Goal: Transaction & Acquisition: Purchase product/service

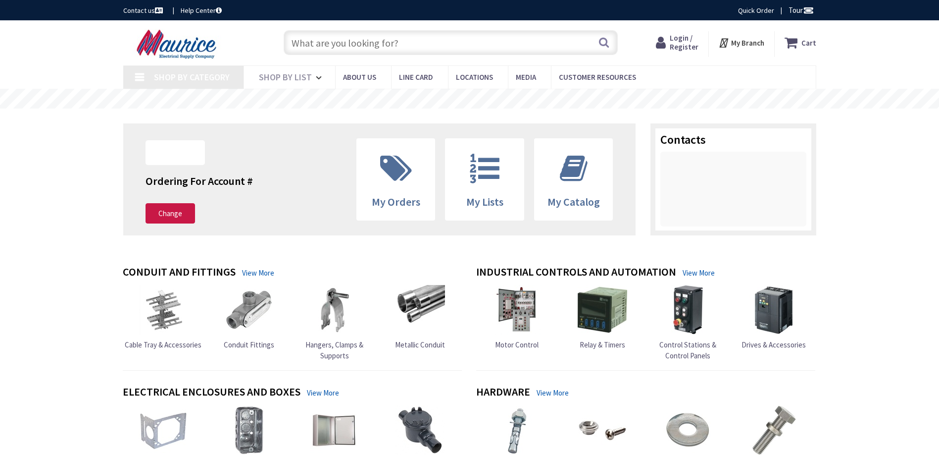
type input "[STREET_ADDRESS]"
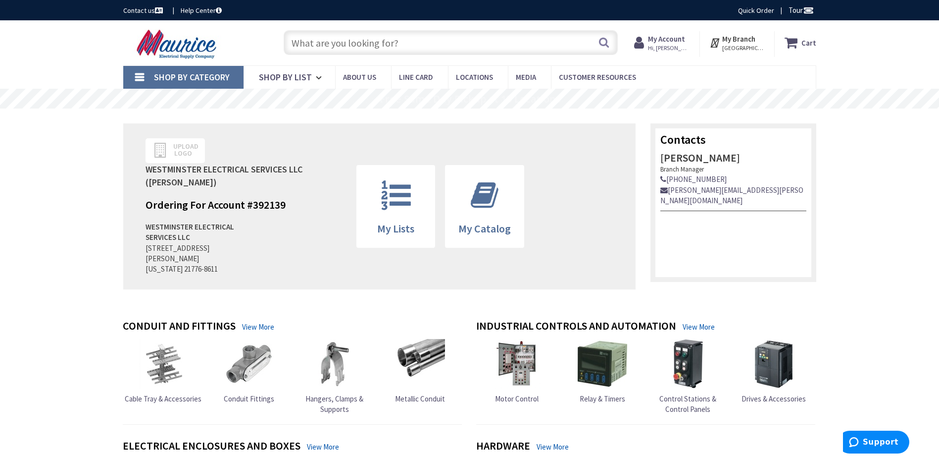
click at [427, 46] on input "text" at bounding box center [451, 42] width 334 height 25
click at [372, 38] on input "text" at bounding box center [451, 42] width 334 height 25
click at [356, 41] on input "text" at bounding box center [451, 42] width 334 height 25
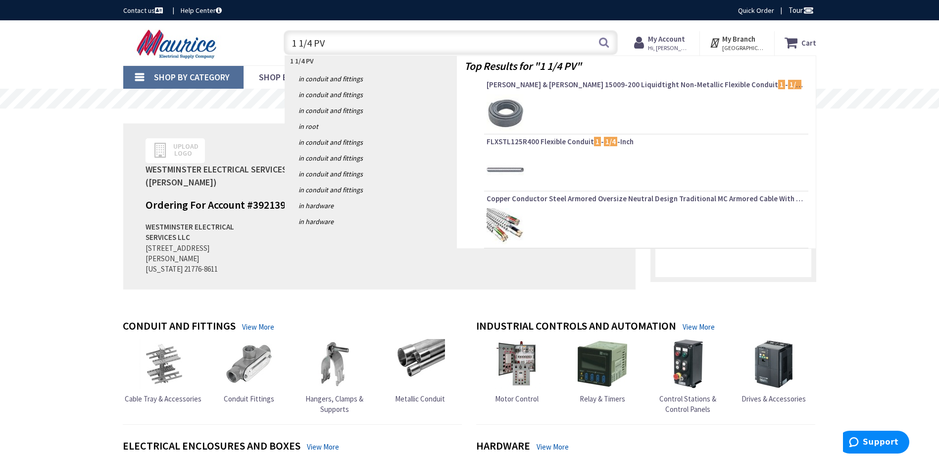
type input "1 1/4 PVC"
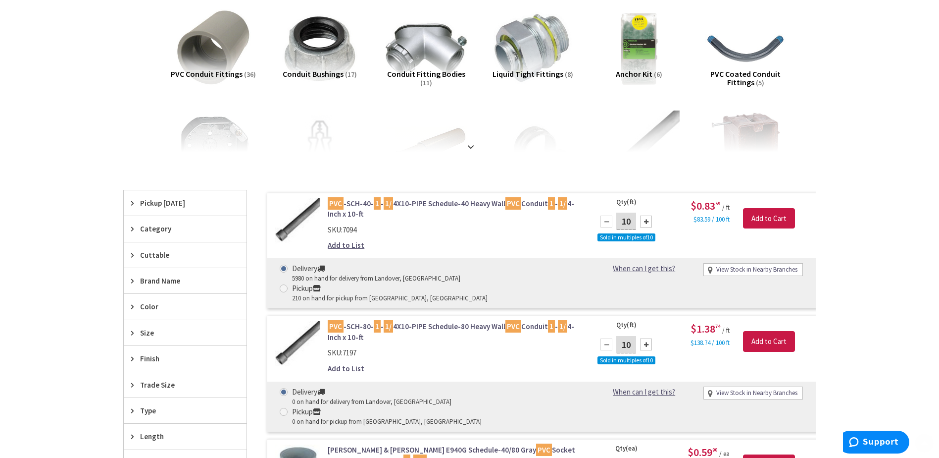
scroll to position [149, 0]
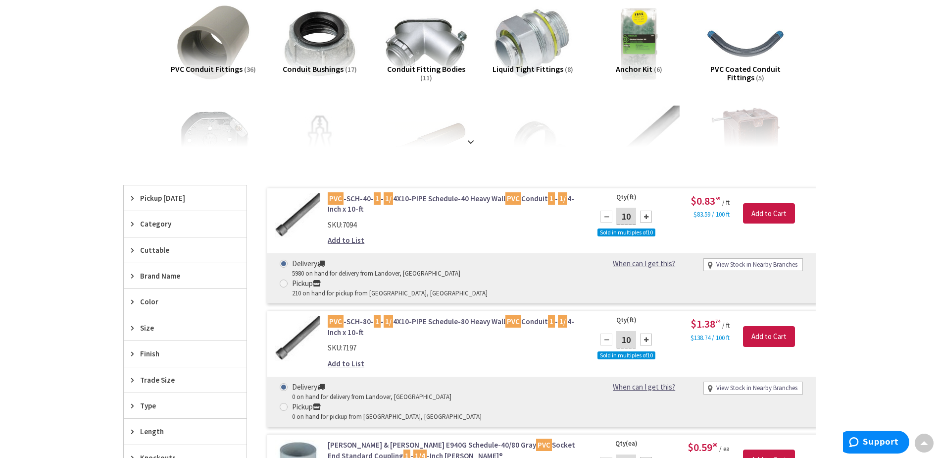
click at [633, 217] on input "10" at bounding box center [626, 215] width 20 height 17
type input "100"
click at [758, 213] on input "Add to Cart" at bounding box center [769, 213] width 52 height 21
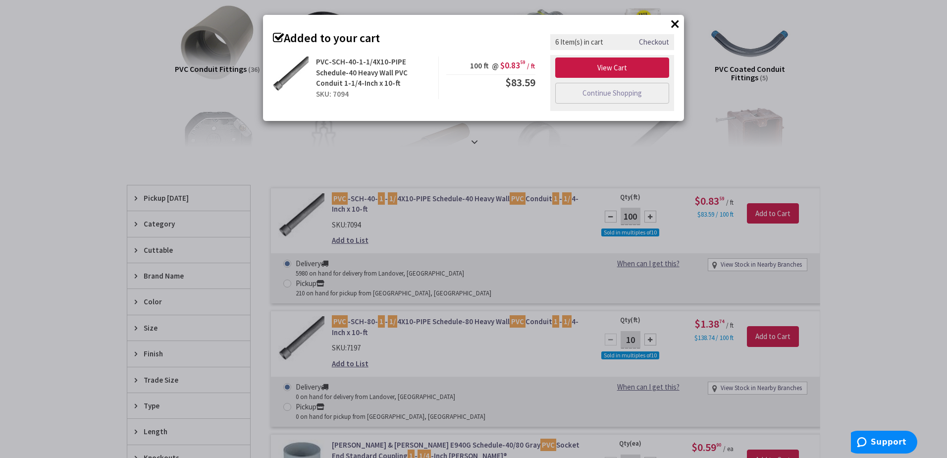
click at [677, 26] on button "×" at bounding box center [674, 23] width 15 height 15
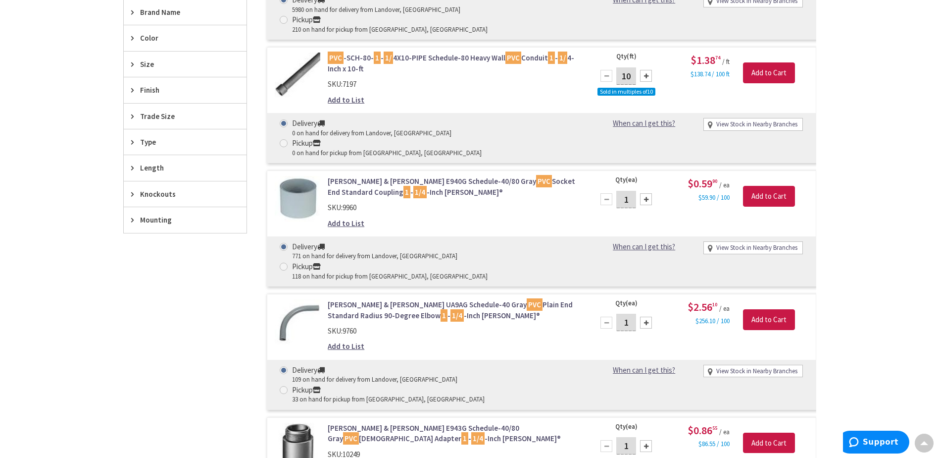
scroll to position [446, 0]
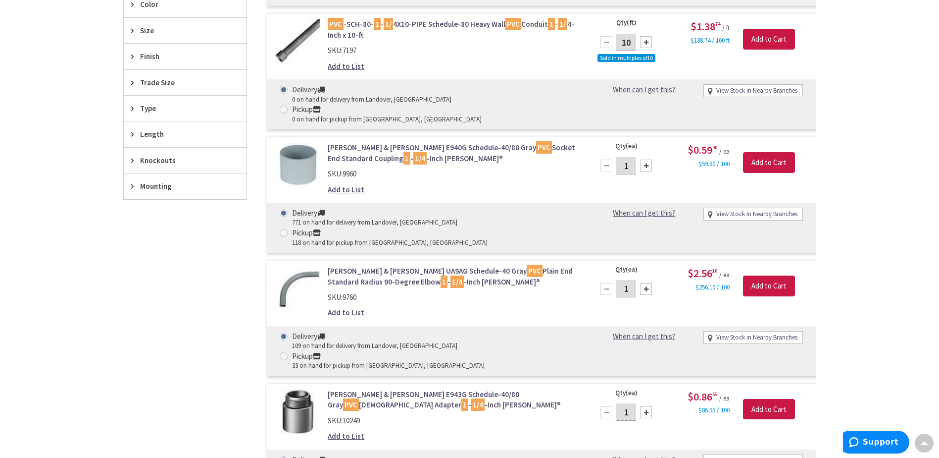
click at [646, 283] on div at bounding box center [646, 289] width 12 height 12
type input "2"
click at [757, 275] on input "Add to Cart" at bounding box center [769, 285] width 52 height 21
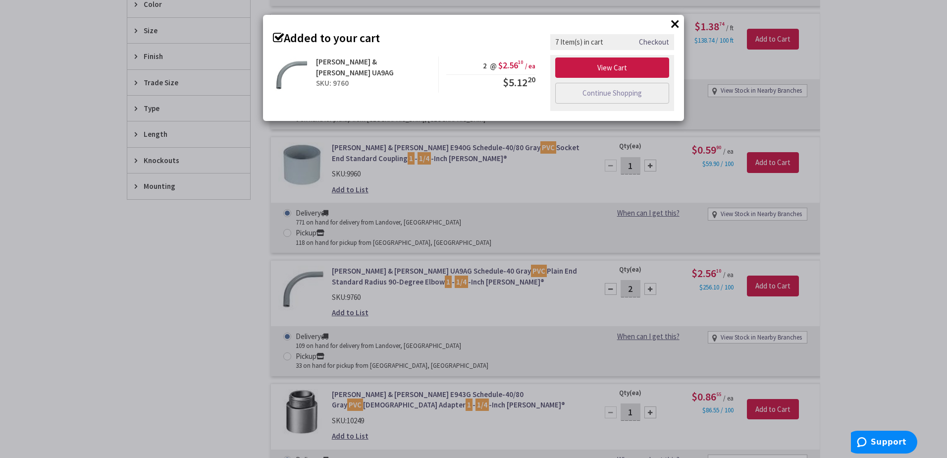
click at [676, 23] on button "×" at bounding box center [674, 23] width 15 height 15
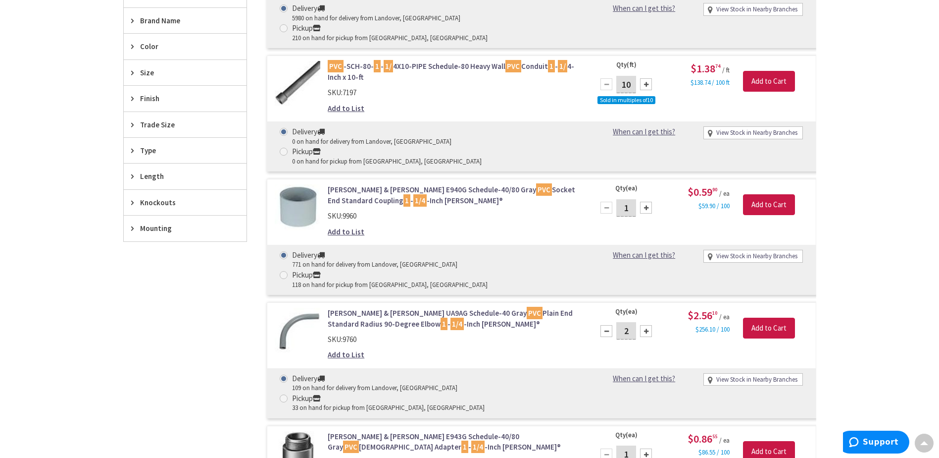
scroll to position [396, 0]
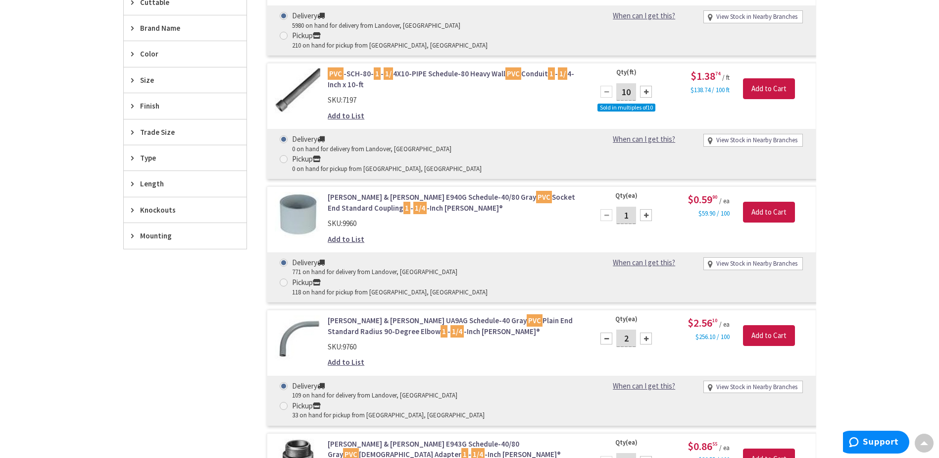
click at [650, 209] on div at bounding box center [646, 215] width 12 height 12
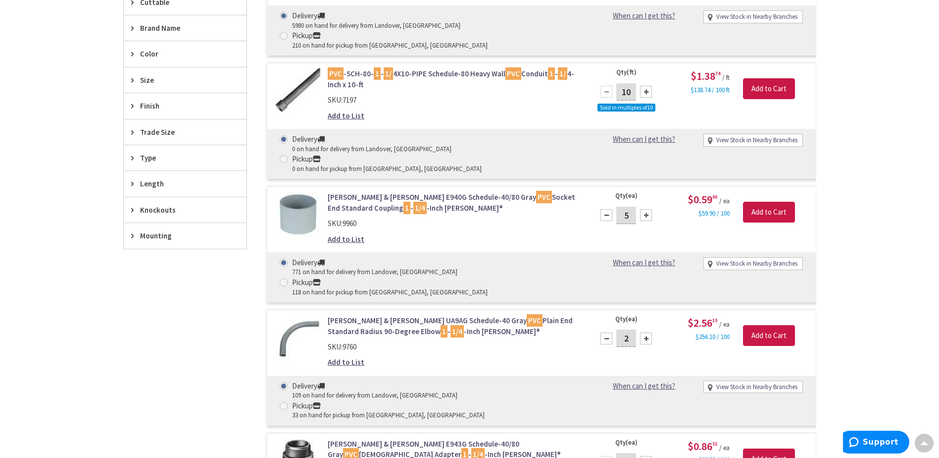
type input "6"
click at [763, 202] on input "Add to Cart" at bounding box center [769, 212] width 52 height 21
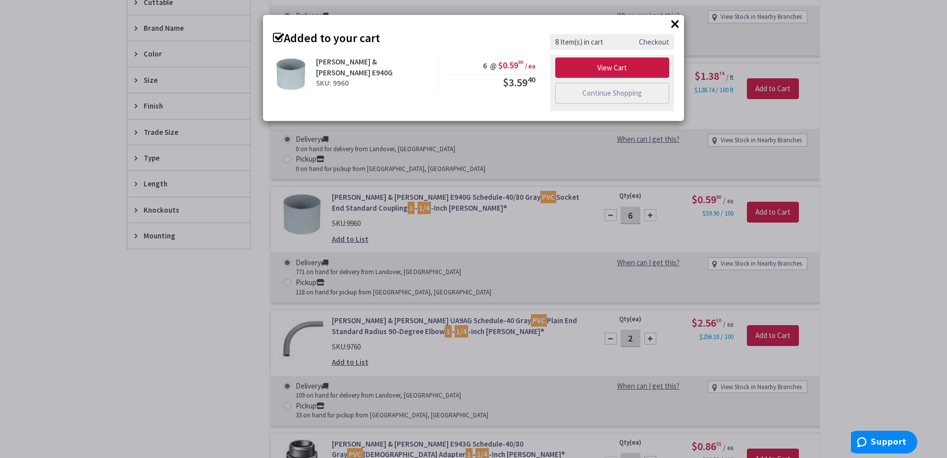
click at [677, 26] on button "×" at bounding box center [674, 23] width 15 height 15
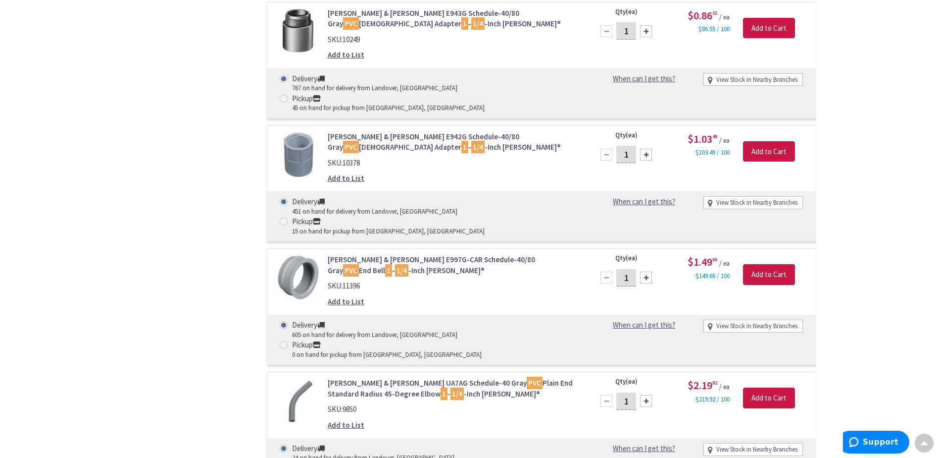
scroll to position [693, 0]
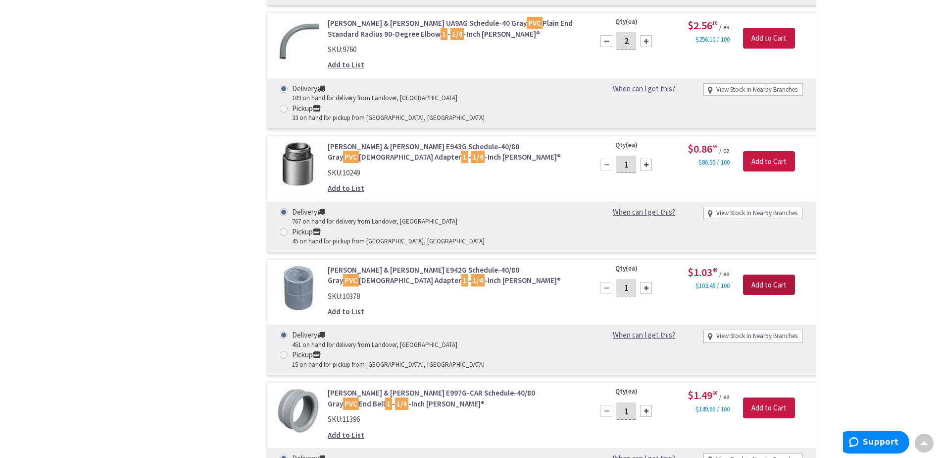
click at [754, 274] on input "Add to Cart" at bounding box center [769, 284] width 52 height 21
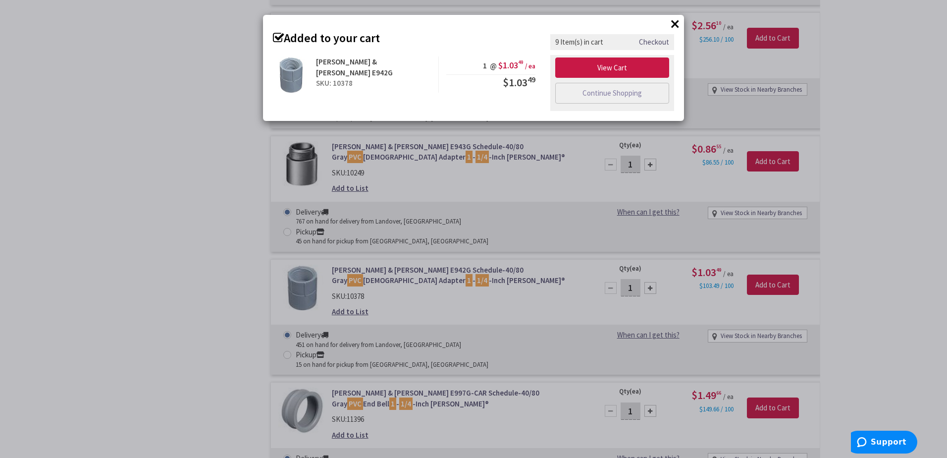
click at [675, 24] on button "×" at bounding box center [674, 23] width 15 height 15
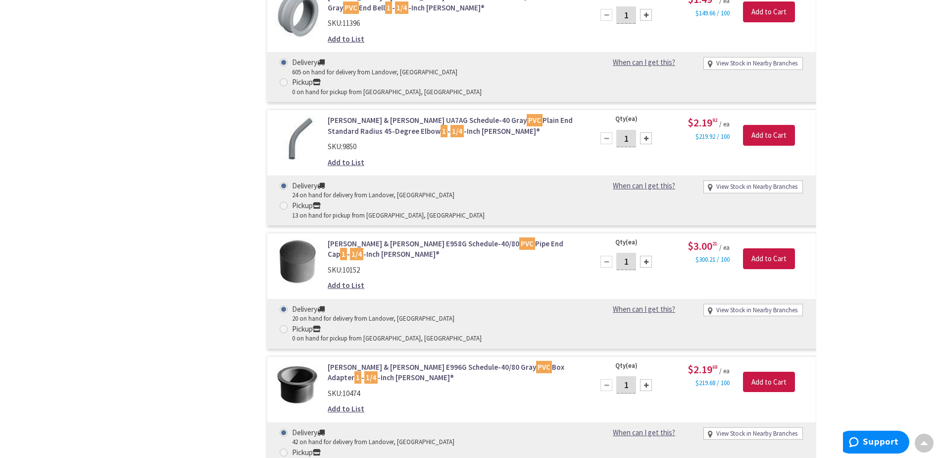
scroll to position [1089, 0]
click at [754, 371] on input "Add to Cart" at bounding box center [769, 381] width 52 height 21
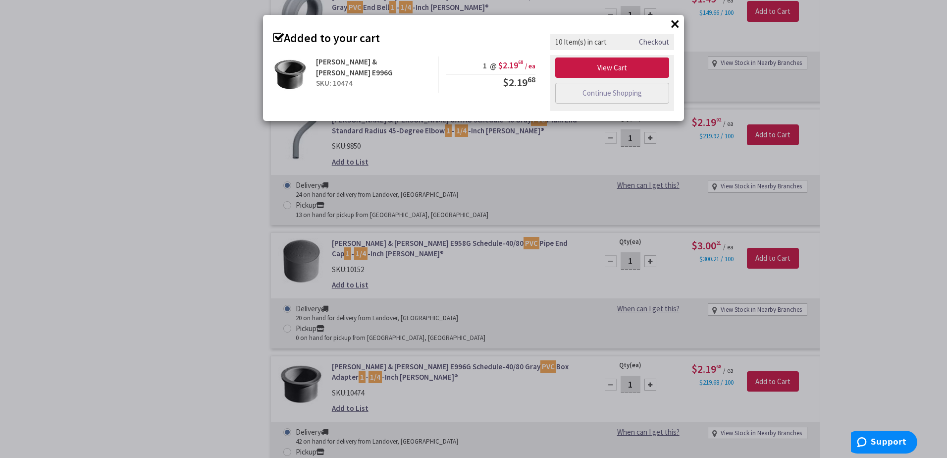
click at [679, 27] on button "×" at bounding box center [674, 23] width 15 height 15
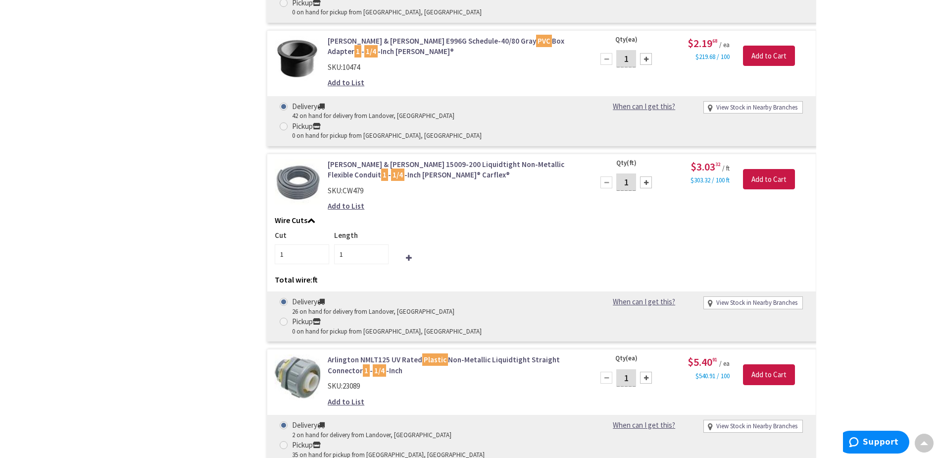
scroll to position [1436, 0]
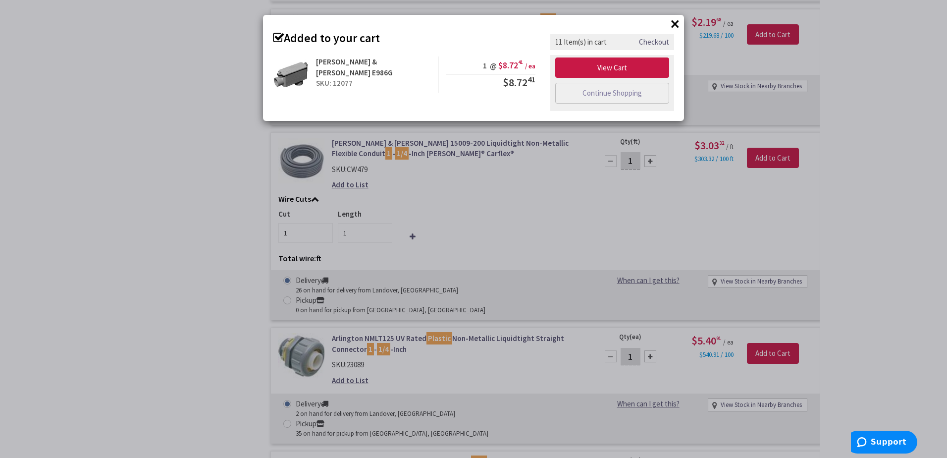
click at [675, 24] on button "×" at bounding box center [674, 23] width 15 height 15
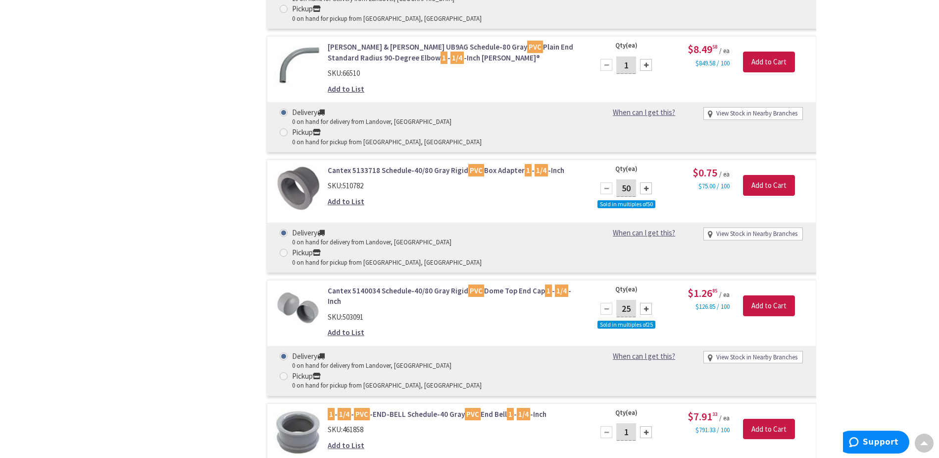
scroll to position [2525, 0]
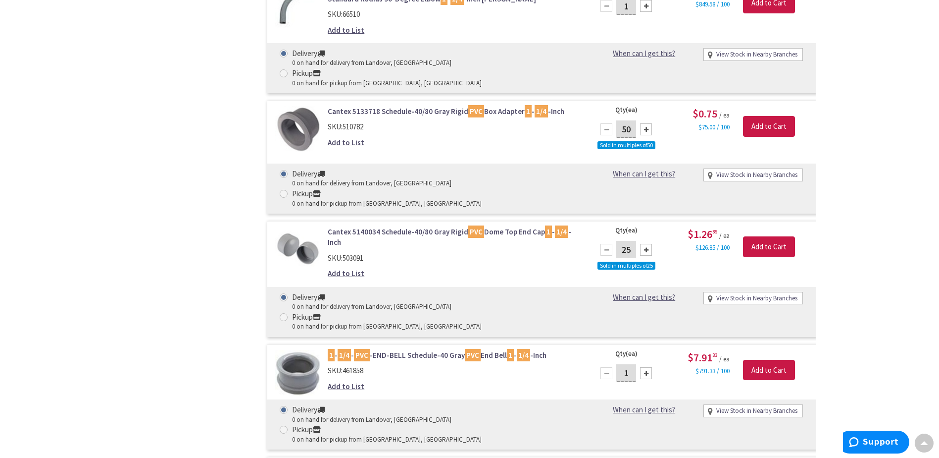
type input "10"
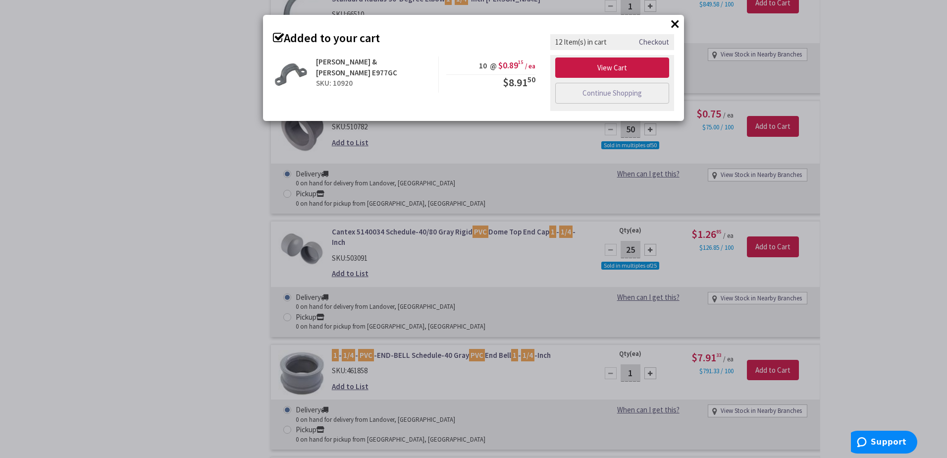
click at [678, 24] on button "×" at bounding box center [674, 23] width 15 height 15
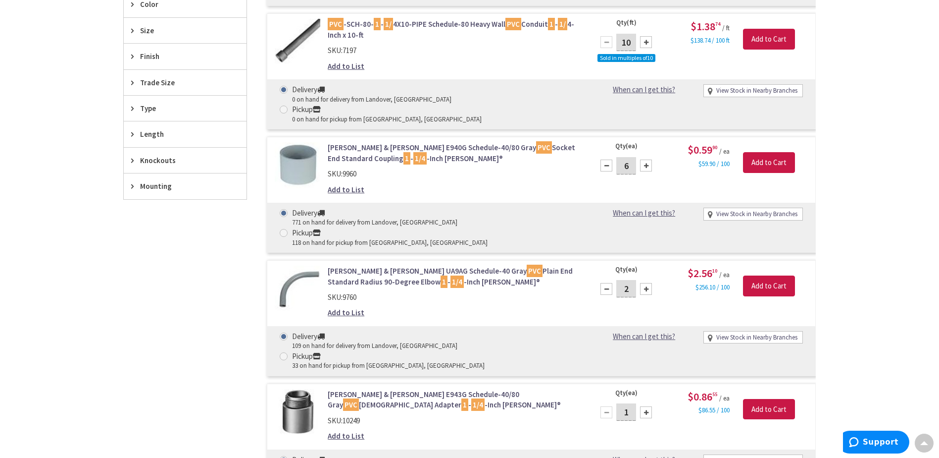
scroll to position [0, 0]
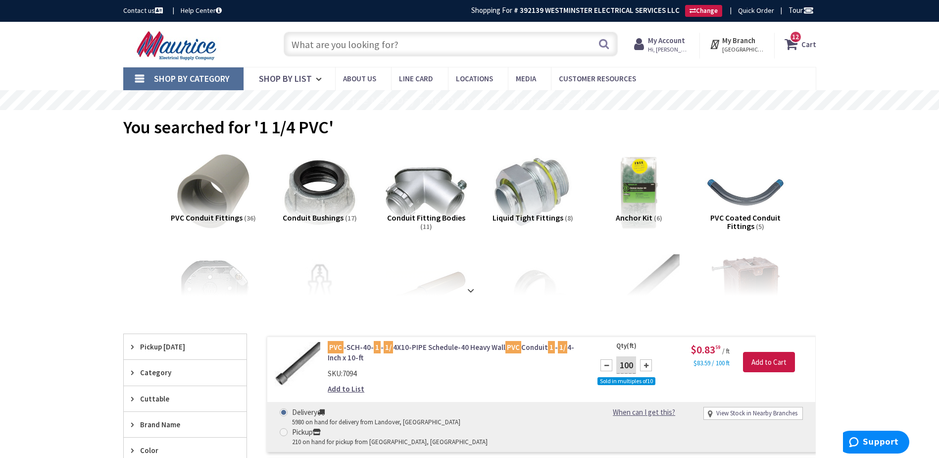
click at [345, 45] on input "text" at bounding box center [451, 44] width 334 height 25
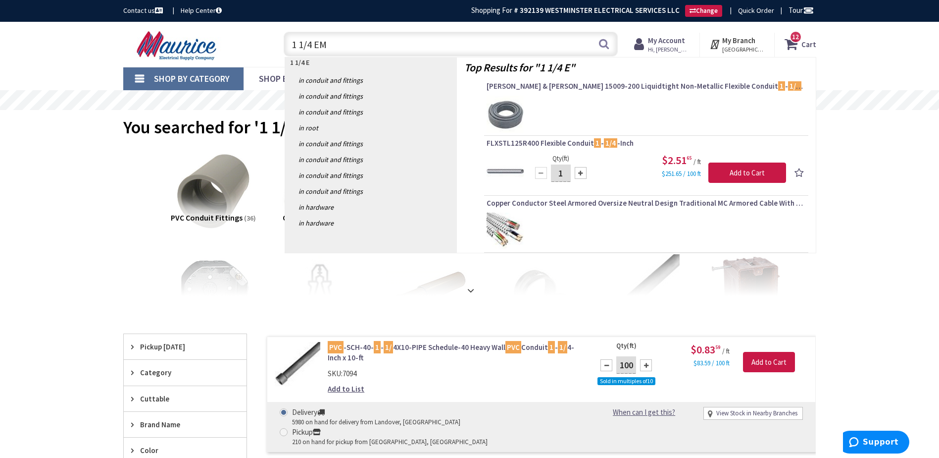
type input "1 1/4 EMT"
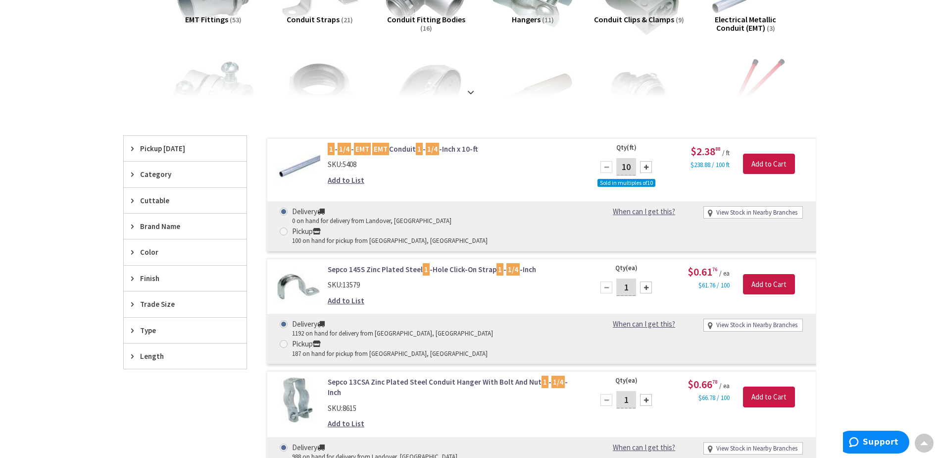
scroll to position [200, 0]
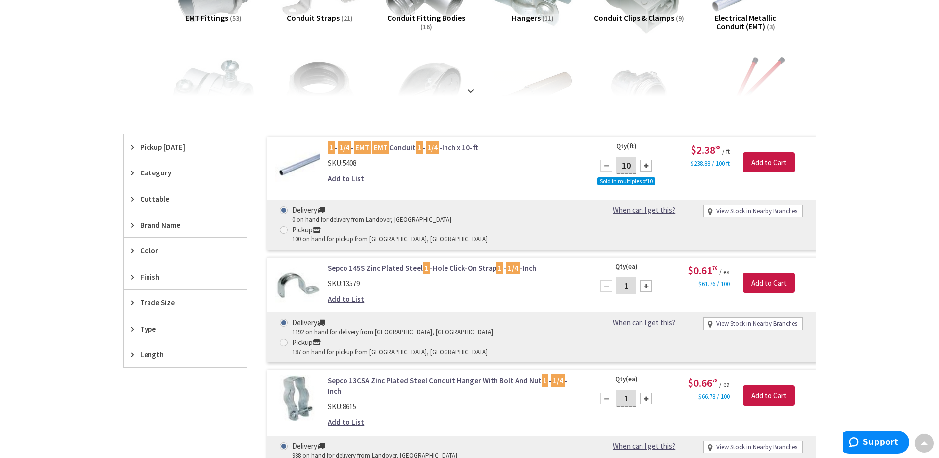
click at [650, 166] on div at bounding box center [646, 165] width 12 height 12
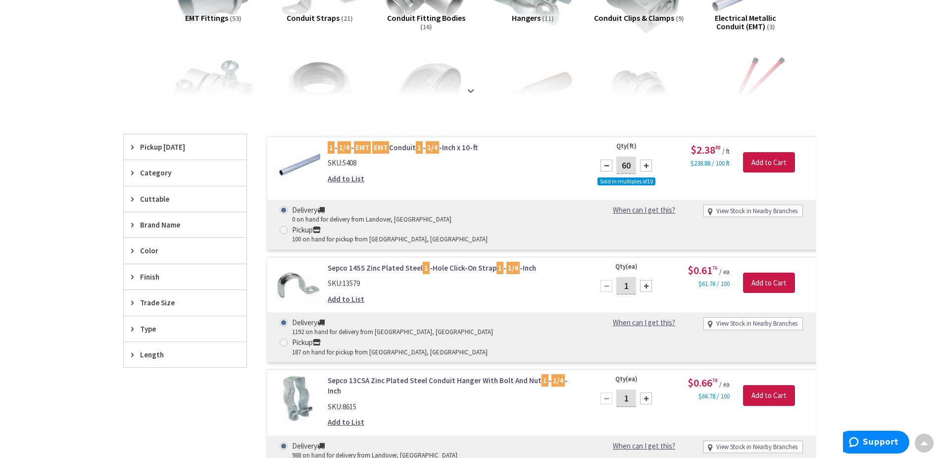
click at [650, 166] on div at bounding box center [646, 165] width 12 height 12
type input "100"
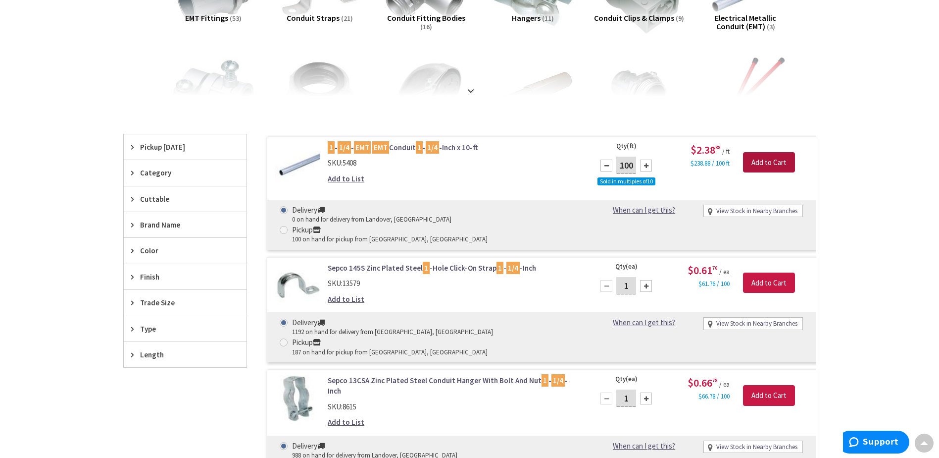
click at [763, 161] on input "Add to Cart" at bounding box center [769, 162] width 52 height 21
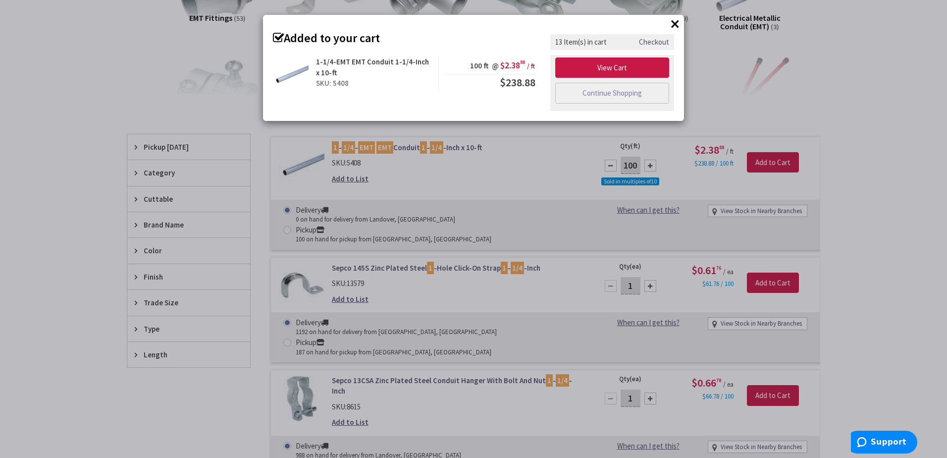
click at [673, 25] on button "×" at bounding box center [674, 23] width 15 height 15
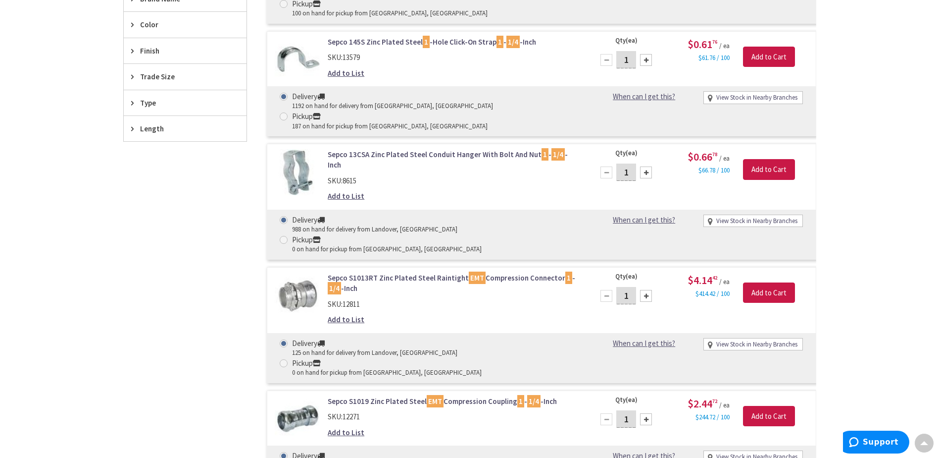
scroll to position [447, 0]
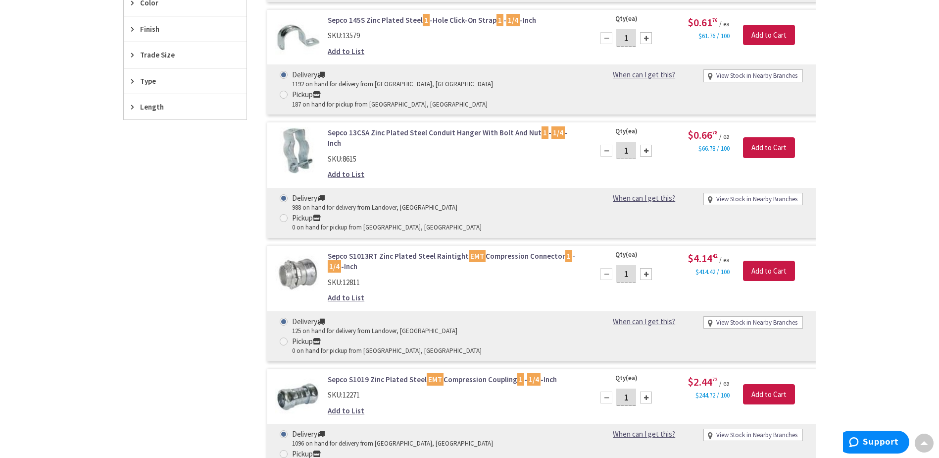
type input "10"
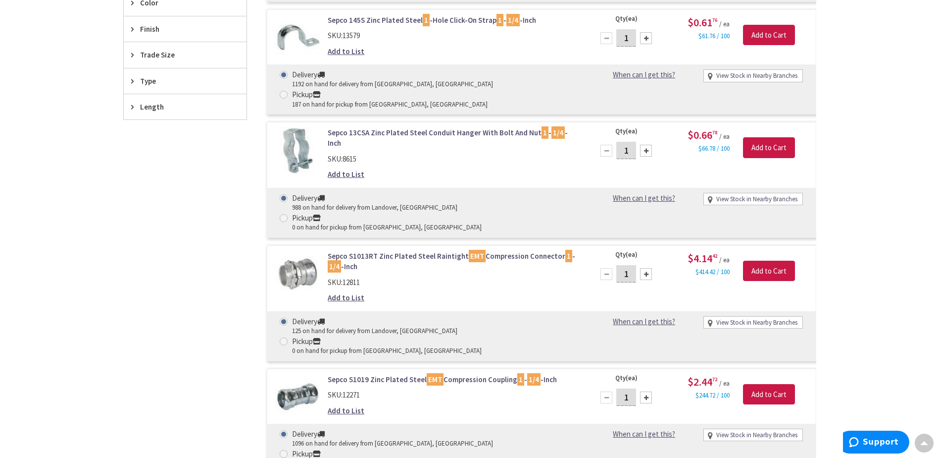
click at [645, 391] on div at bounding box center [646, 397] width 12 height 12
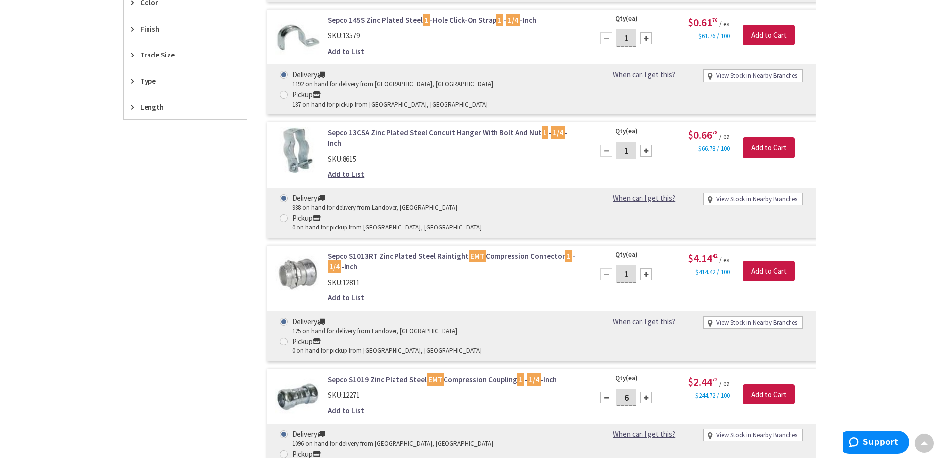
click at [645, 391] on div at bounding box center [646, 397] width 12 height 12
type input "10"
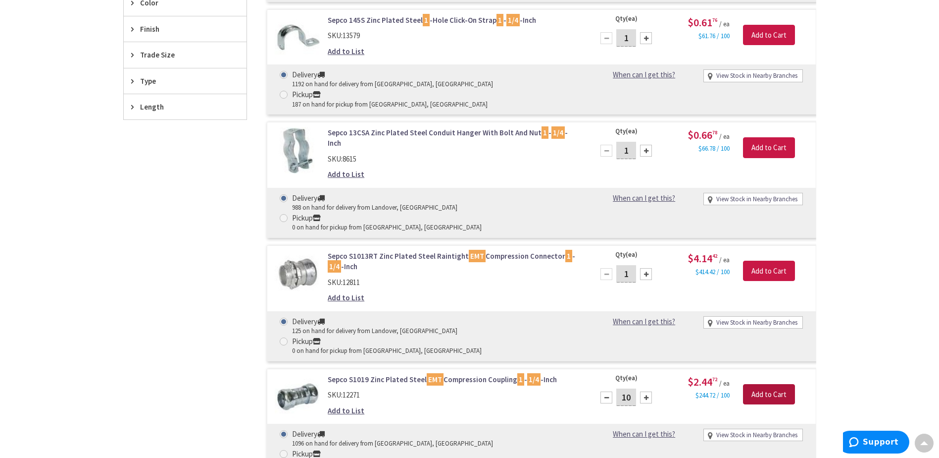
click at [772, 384] on input "Add to Cart" at bounding box center [769, 394] width 52 height 21
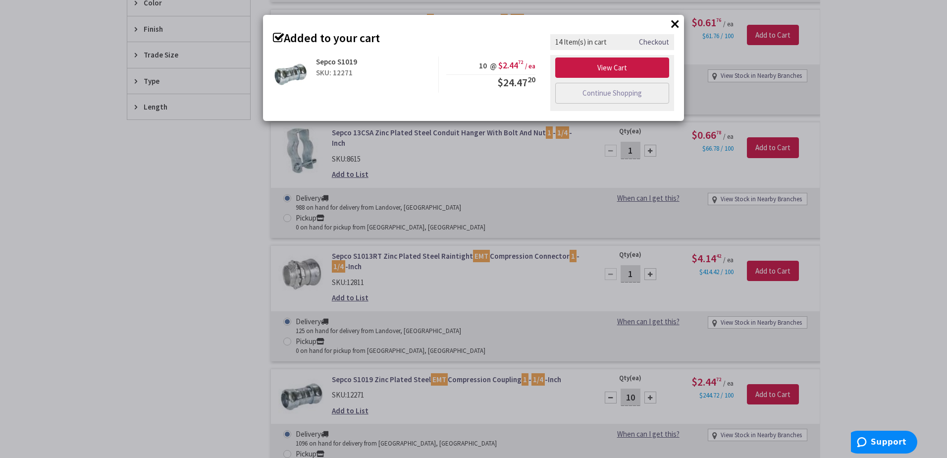
click at [677, 19] on button "×" at bounding box center [674, 23] width 15 height 15
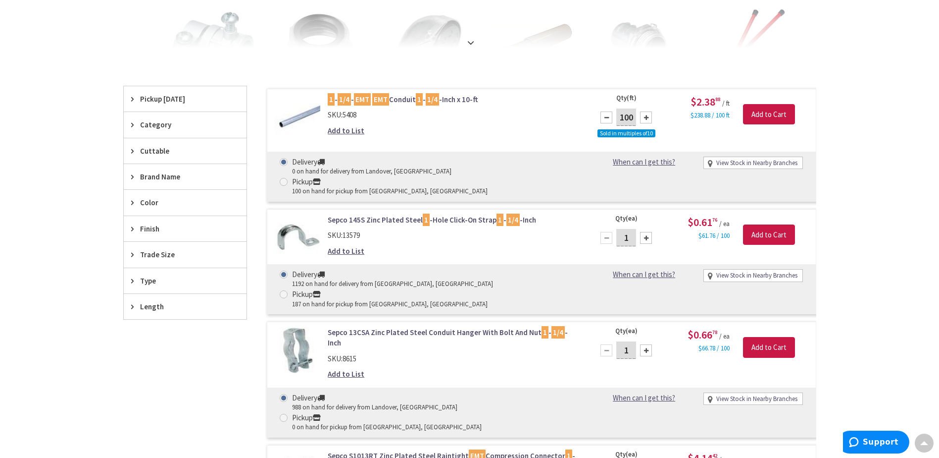
scroll to position [0, 0]
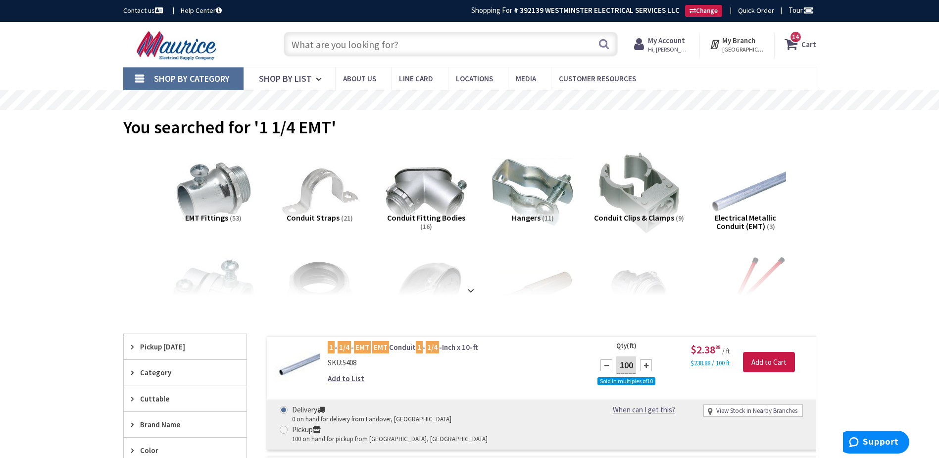
click at [461, 38] on input "text" at bounding box center [451, 44] width 334 height 25
click at [378, 51] on input "text" at bounding box center [451, 44] width 334 height 25
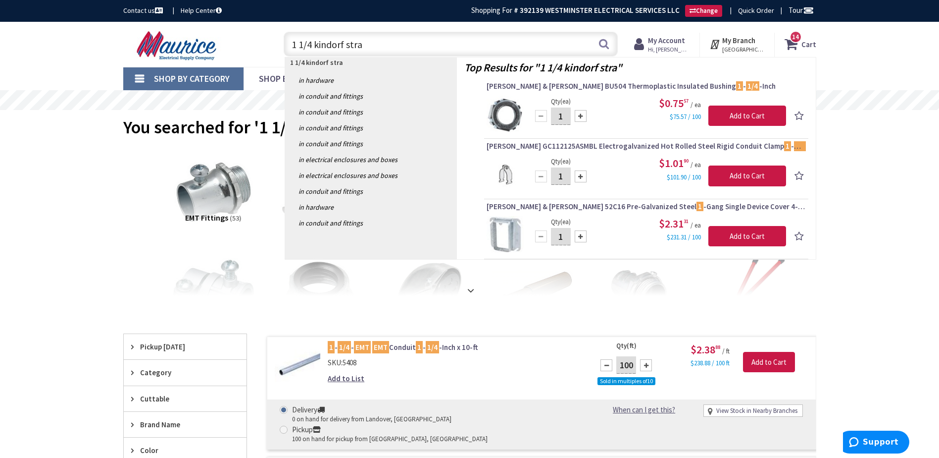
type input "1 1/4 kindorf strap"
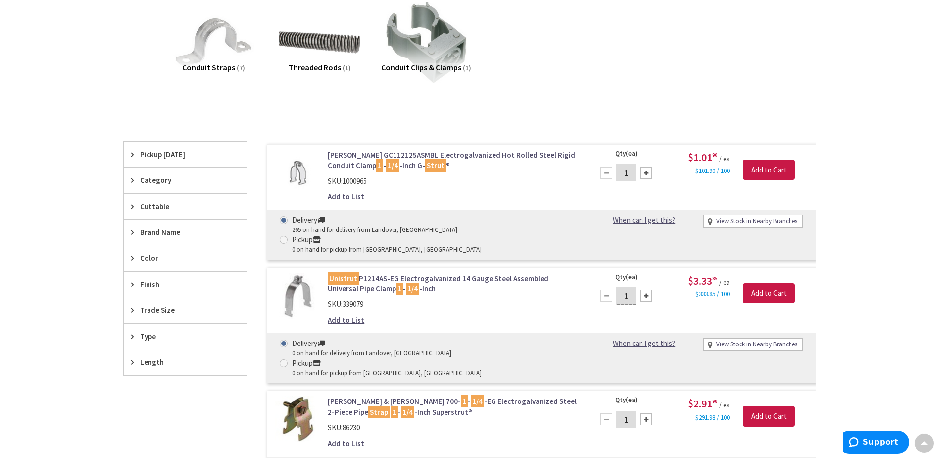
scroll to position [150, 0]
click at [645, 290] on div at bounding box center [646, 296] width 12 height 12
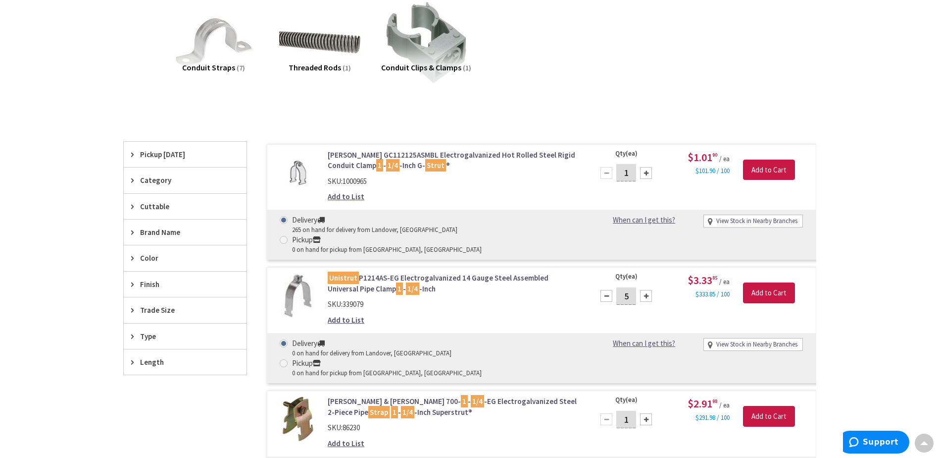
click at [645, 290] on div at bounding box center [646, 296] width 12 height 12
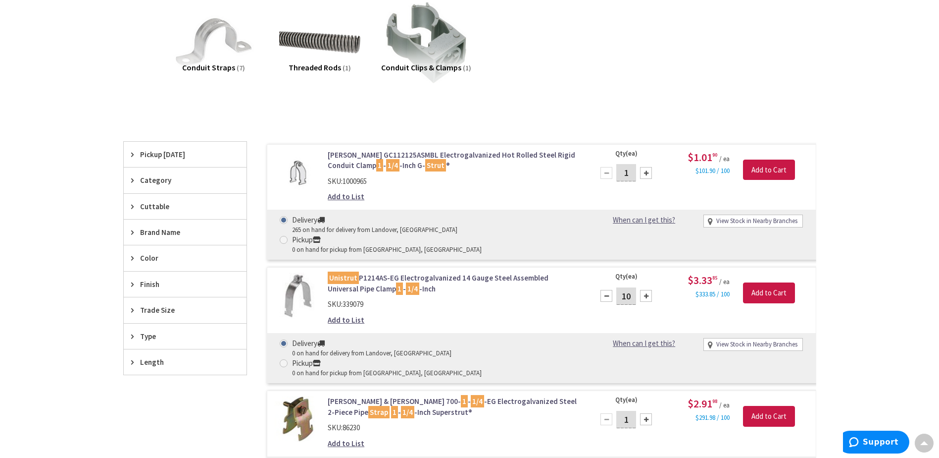
click at [646, 290] on div at bounding box center [646, 296] width 12 height 12
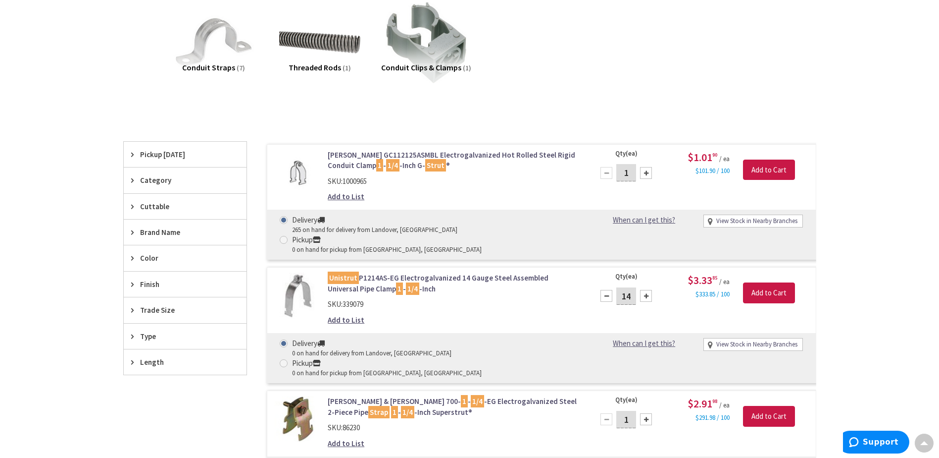
type input "15"
click at [759, 282] on input "Add to Cart" at bounding box center [769, 292] width 52 height 21
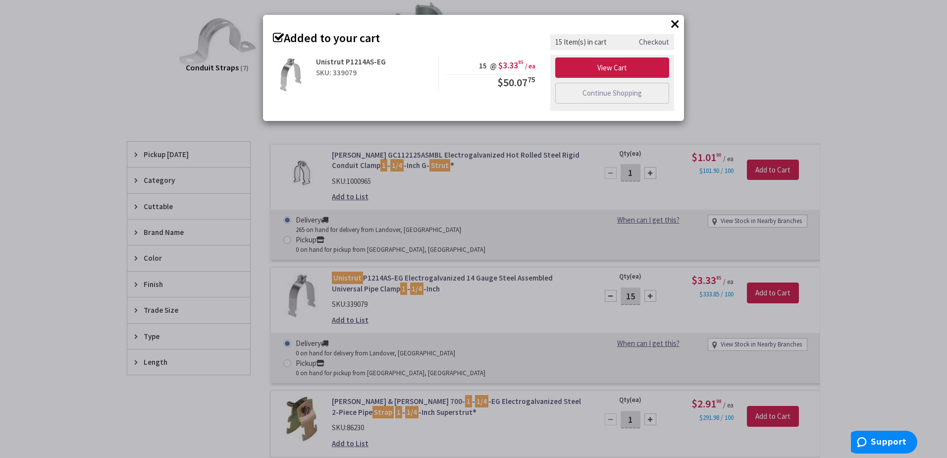
click at [676, 19] on button "×" at bounding box center [674, 23] width 15 height 15
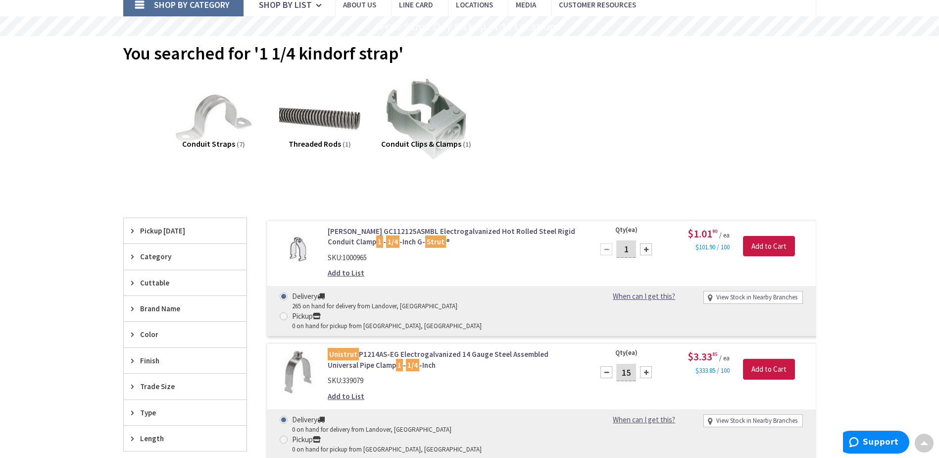
scroll to position [0, 0]
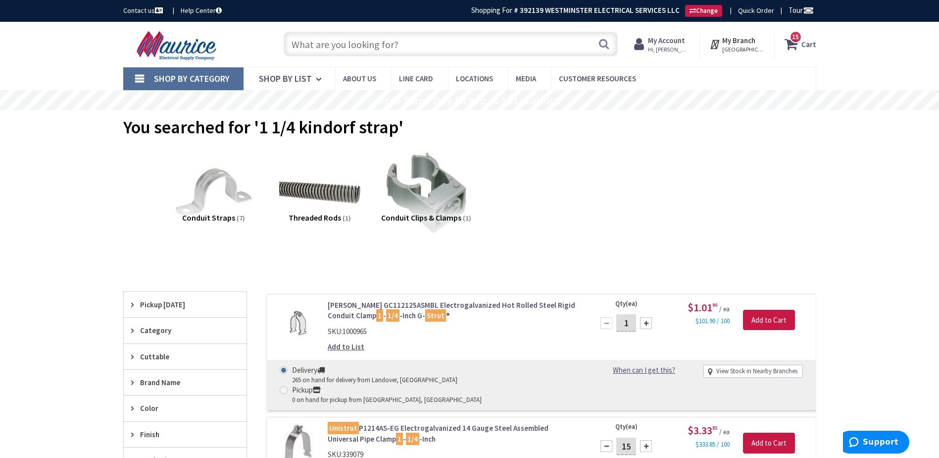
click at [390, 36] on input "text" at bounding box center [451, 44] width 334 height 25
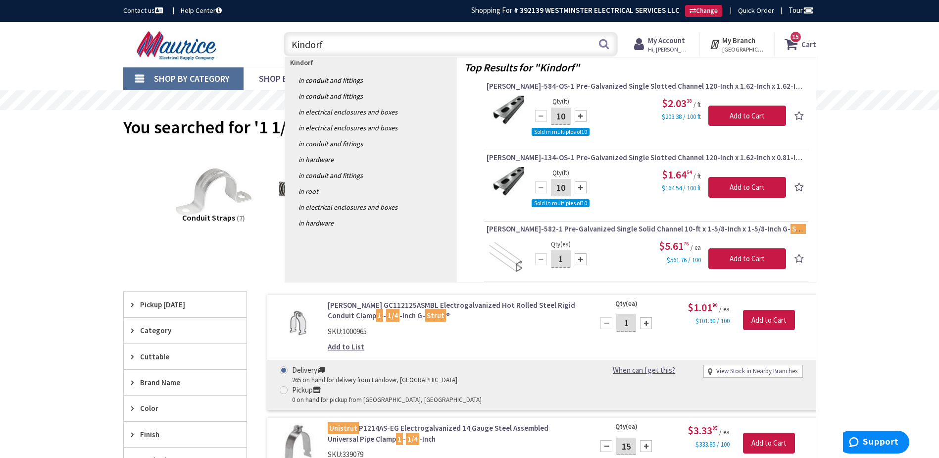
type input "Kindorf"
click at [580, 113] on div at bounding box center [581, 116] width 12 height 12
type input "40"
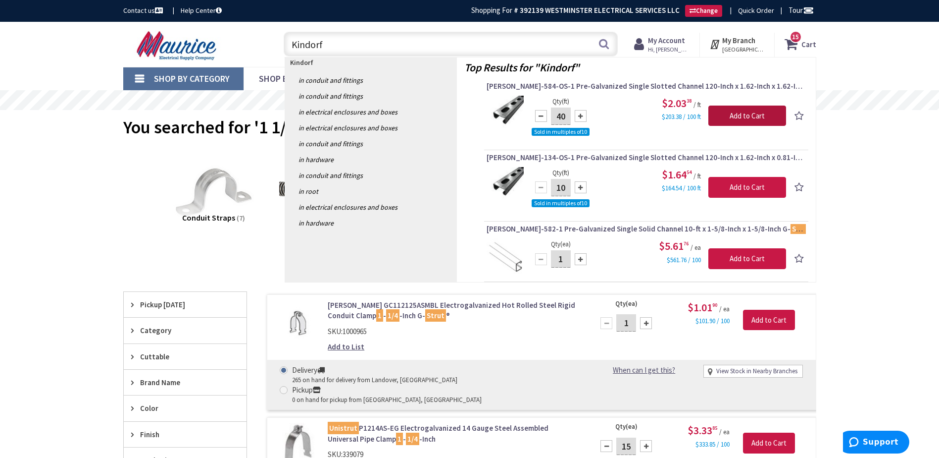
click at [747, 114] on input "Add to Cart" at bounding box center [748, 115] width 78 height 21
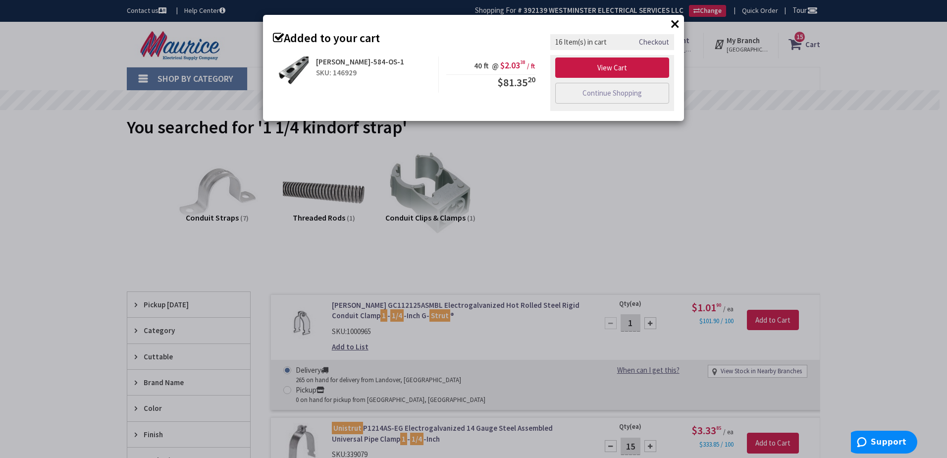
click at [673, 25] on button "×" at bounding box center [674, 23] width 15 height 15
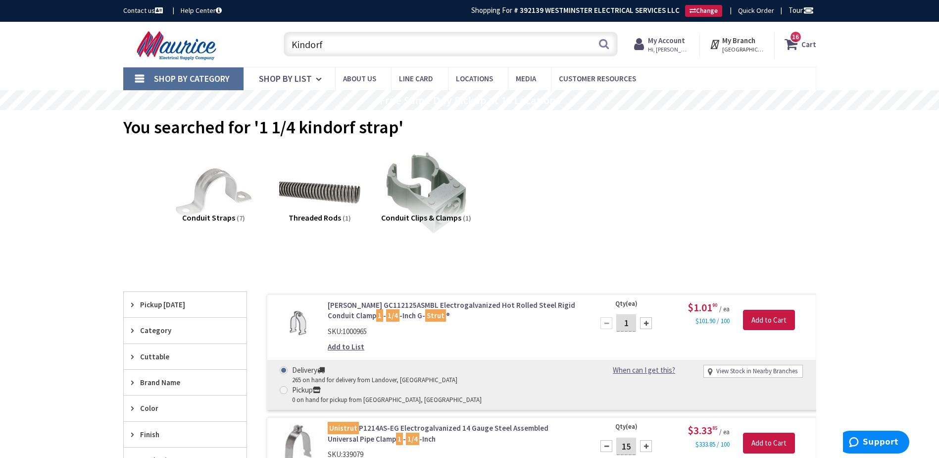
click at [485, 42] on input "Kindorf" at bounding box center [451, 44] width 334 height 25
type input "K"
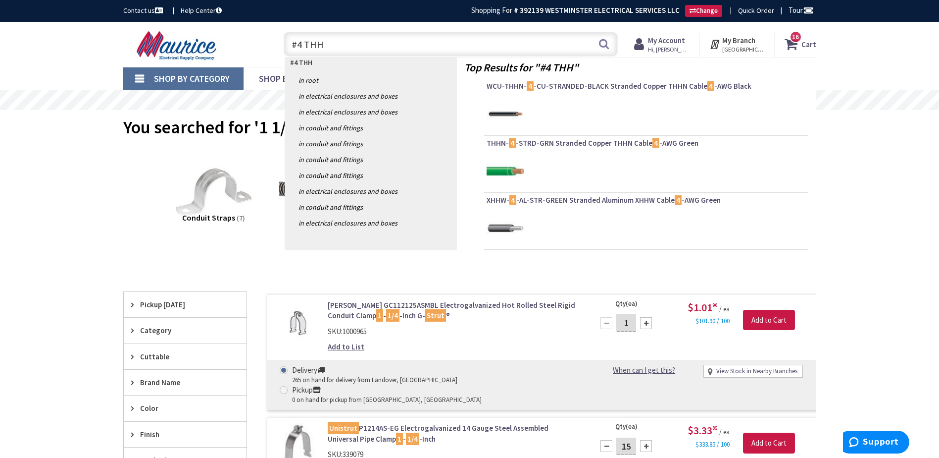
type input "#4 THHN"
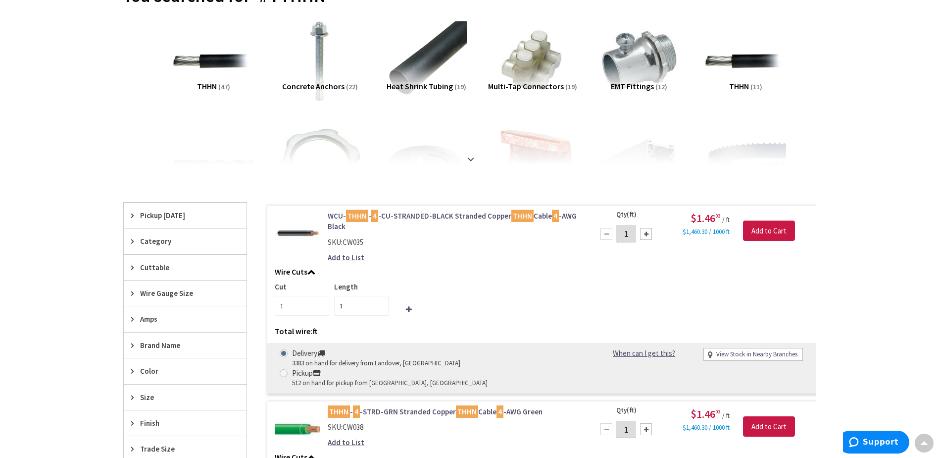
scroll to position [149, 0]
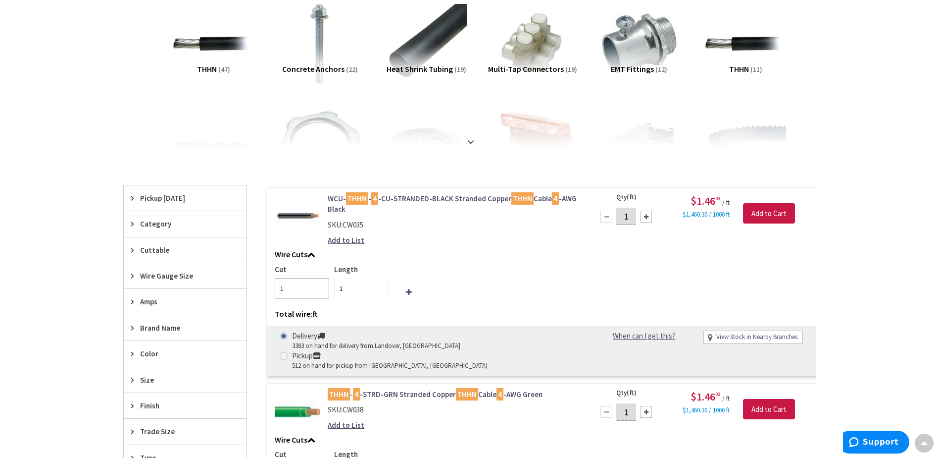
click at [295, 291] on input "1" at bounding box center [302, 288] width 54 height 20
type input "2"
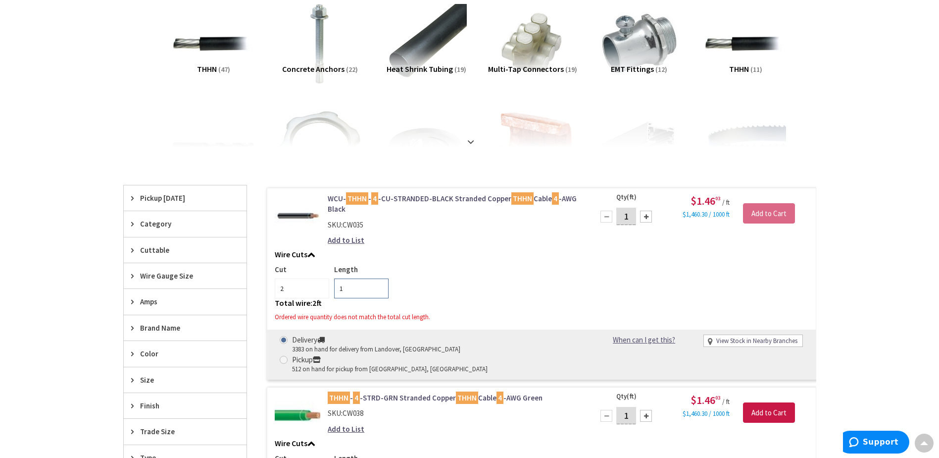
click at [366, 290] on input "1" at bounding box center [361, 288] width 54 height 20
type input "250"
click at [446, 245] on div "Add to List" at bounding box center [454, 240] width 252 height 10
click at [627, 219] on input "1" at bounding box center [626, 215] width 20 height 17
type input "500"
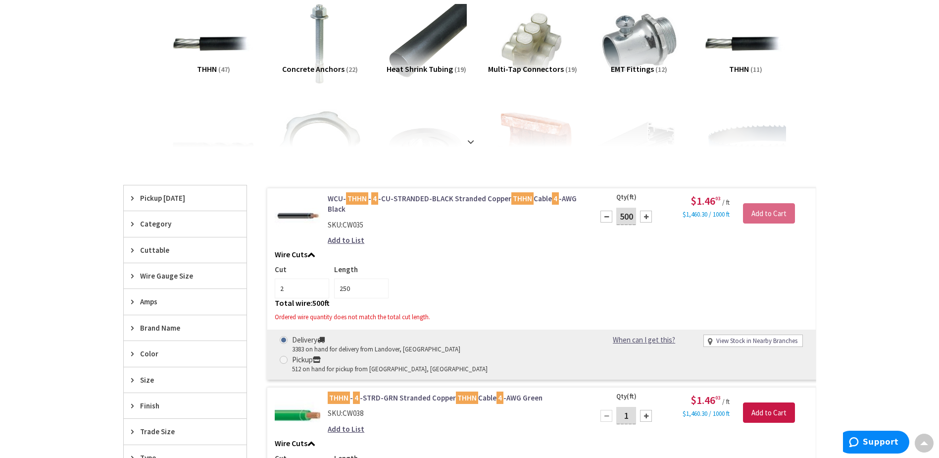
click at [644, 253] on h5 "Wire Cuts" at bounding box center [542, 254] width 534 height 9
type input "500"
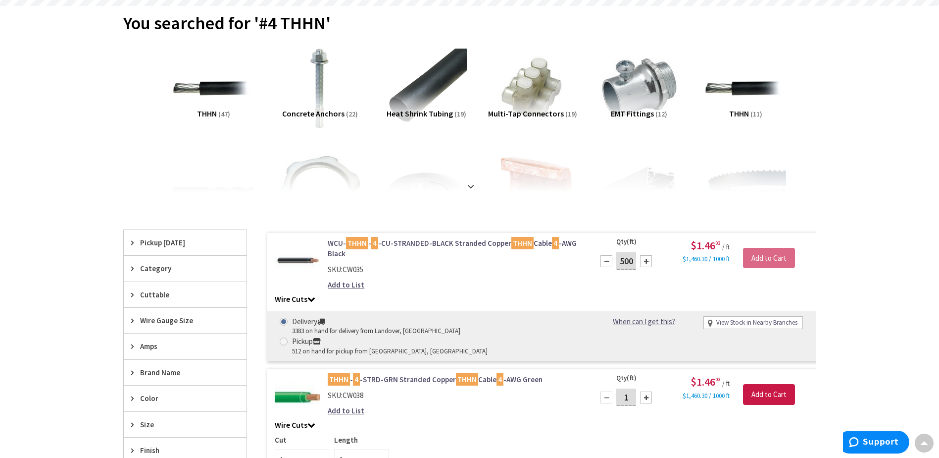
scroll to position [99, 0]
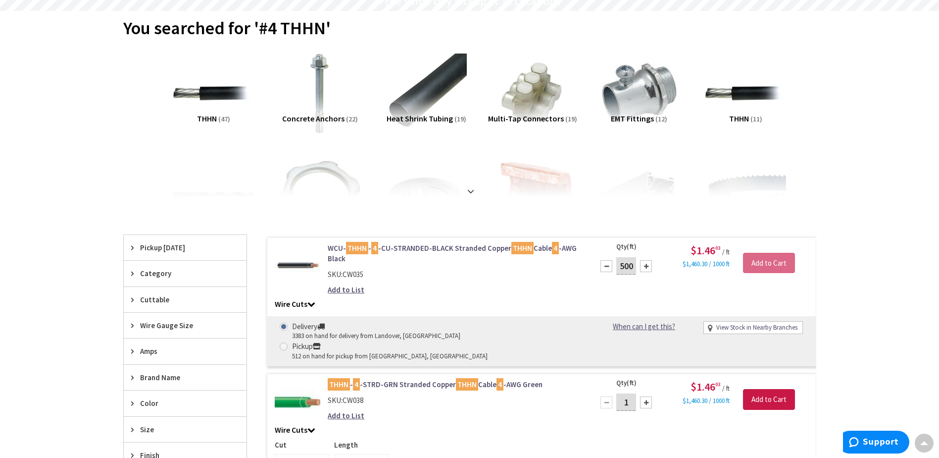
click at [289, 302] on h5 "Wire Cuts" at bounding box center [542, 304] width 534 height 9
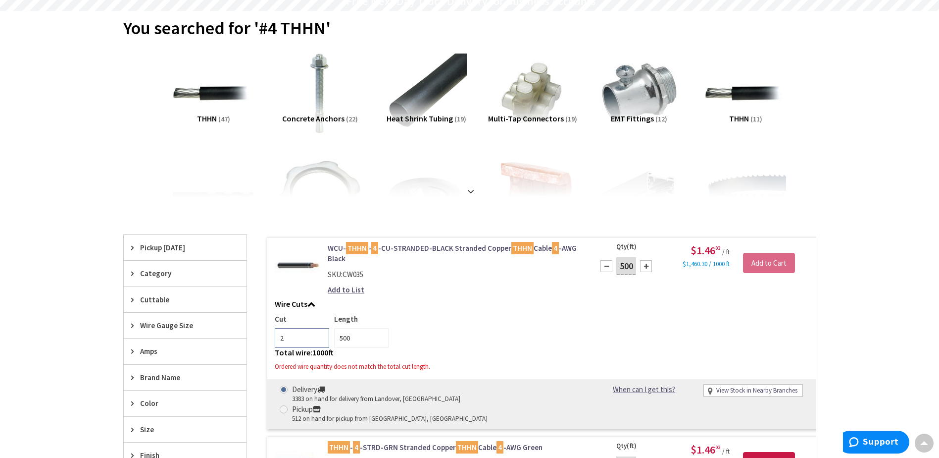
click at [302, 340] on input "2" at bounding box center [302, 338] width 54 height 20
type input "1"
click at [362, 339] on input "500" at bounding box center [361, 338] width 54 height 20
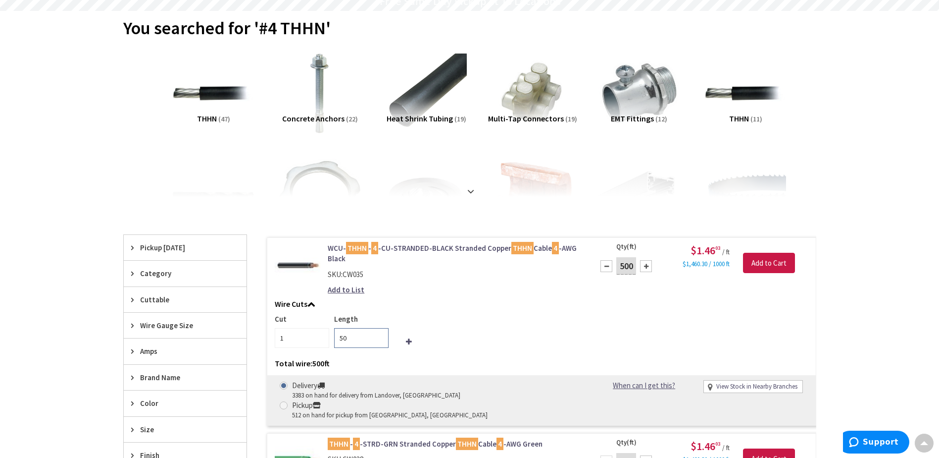
type input "5"
type input "225"
click at [436, 303] on h5 "Wire Cuts" at bounding box center [542, 304] width 534 height 9
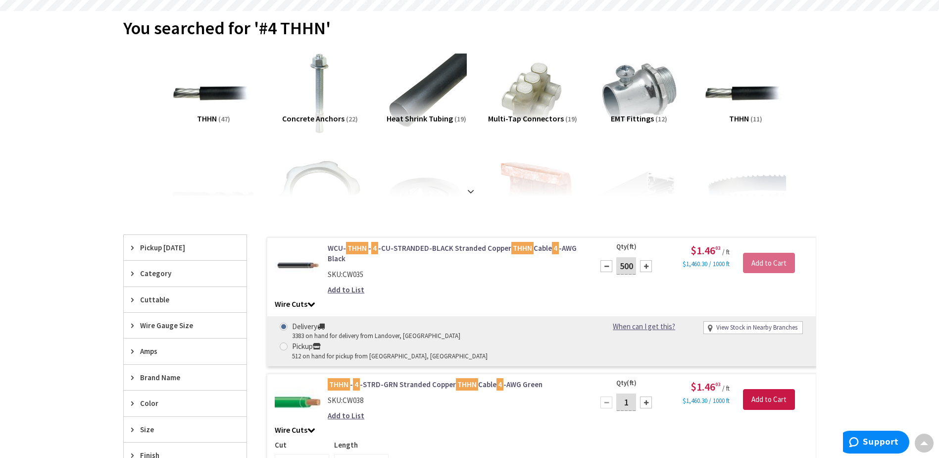
click at [448, 290] on div "Add to List" at bounding box center [454, 289] width 252 height 10
click at [602, 265] on div at bounding box center [607, 266] width 12 height 12
click at [633, 264] on input "499" at bounding box center [626, 265] width 20 height 17
type input "4"
type input "250"
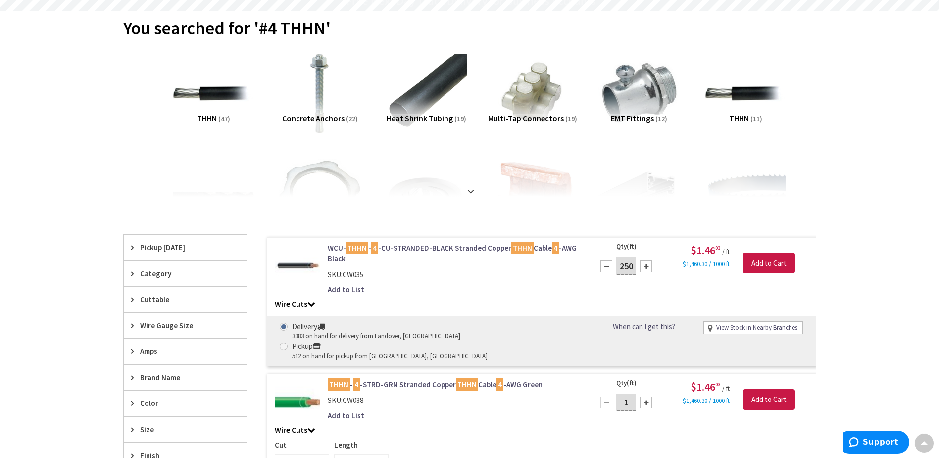
click at [583, 282] on div "WCU- THHN - 4 -CU-STRANDED-BLACK Stranded Copper THHN Cable 4 -AWG Black SKU: C…" at bounding box center [453, 271] width 267 height 57
click at [311, 298] on div "WCU- THHN - 4 -CU-STRANDED-BLACK Stranded Copper THHN Cable 4 -AWG Black SKU: C…" at bounding box center [427, 271] width 320 height 57
click at [311, 304] on icon at bounding box center [311, 304] width 8 height 8
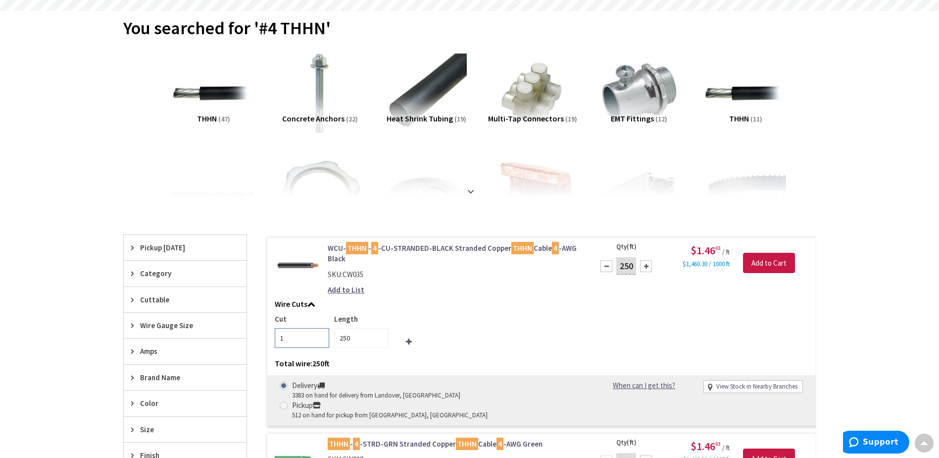
click at [299, 333] on input "1" at bounding box center [302, 338] width 54 height 20
type input "2"
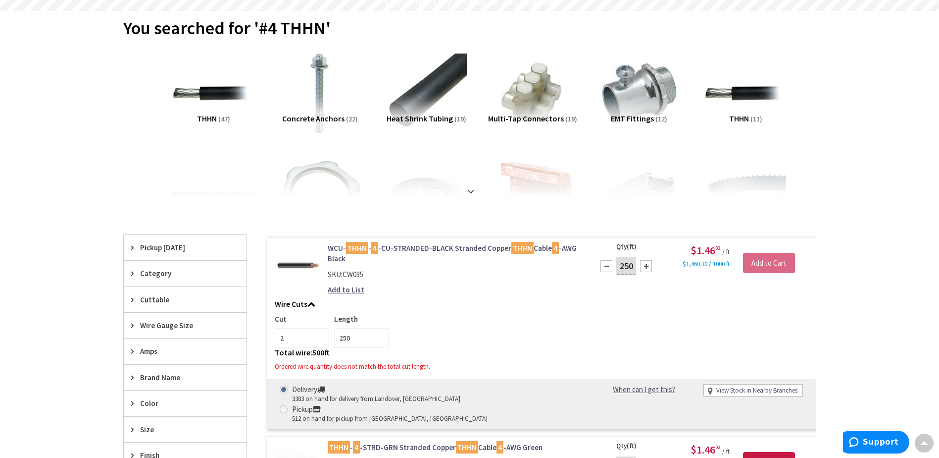
click at [452, 333] on div "Cut 2 Length 250" at bounding box center [542, 330] width 534 height 34
click at [631, 262] on input "250" at bounding box center [626, 265] width 20 height 17
type input "2"
type input "500"
click at [479, 288] on div "Add to List" at bounding box center [454, 289] width 252 height 10
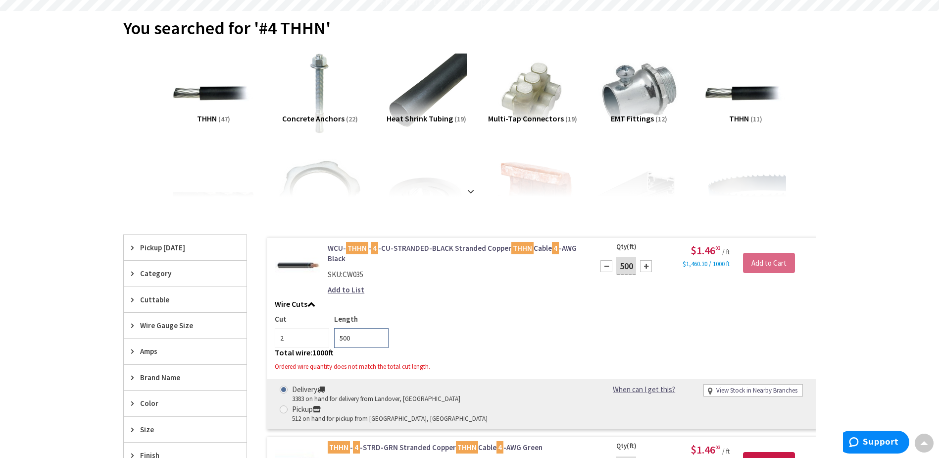
click at [347, 339] on input "500" at bounding box center [361, 338] width 54 height 20
type input "5"
type input "250"
click at [417, 292] on div "Add to List" at bounding box center [454, 289] width 252 height 10
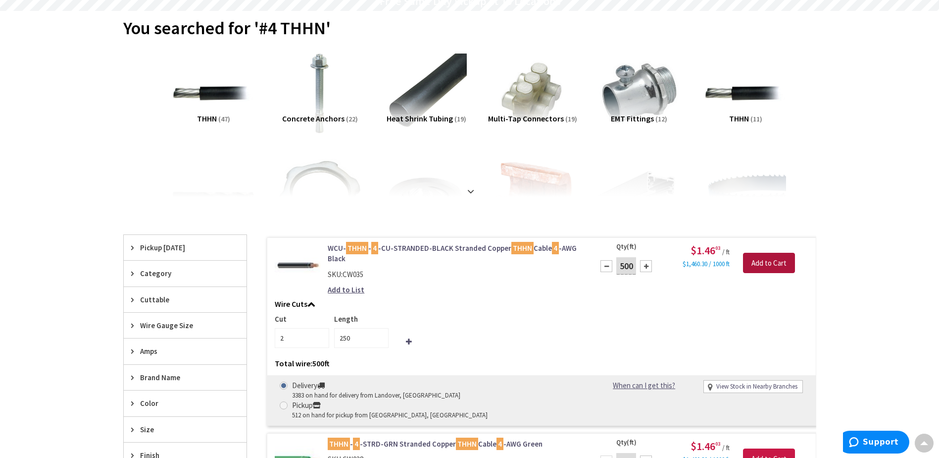
click at [771, 263] on input "Add to Cart" at bounding box center [769, 263] width 52 height 21
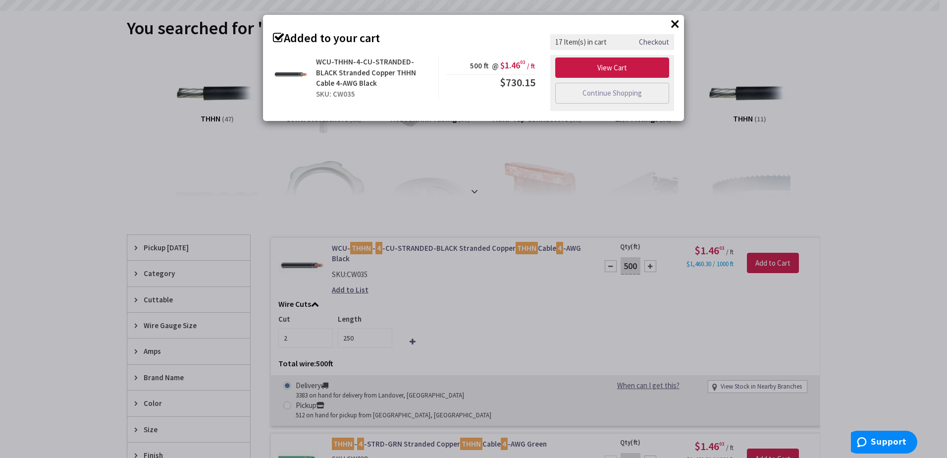
click at [678, 22] on button "×" at bounding box center [674, 23] width 15 height 15
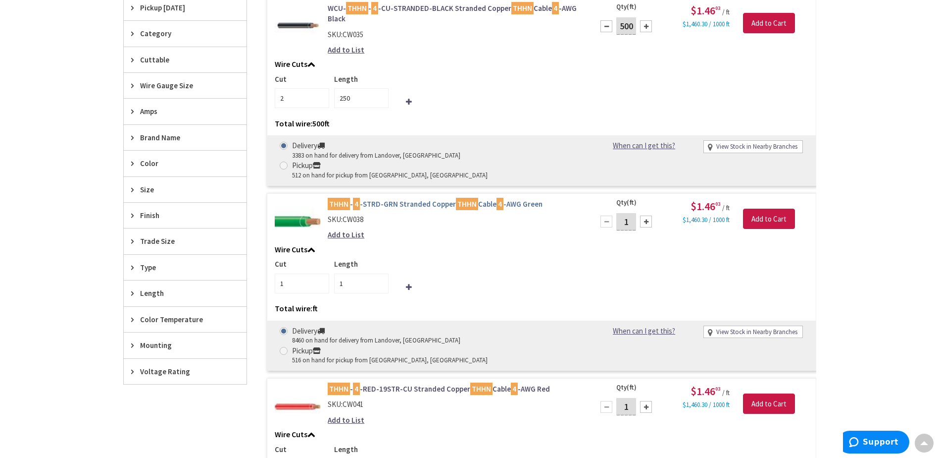
scroll to position [347, 0]
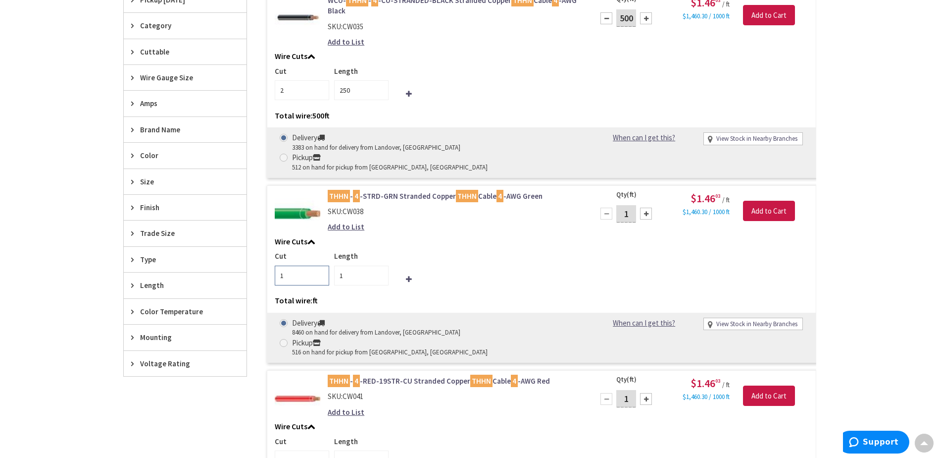
click at [293, 265] on input "1" at bounding box center [302, 275] width 54 height 20
type input "2"
click at [348, 265] on input "1" at bounding box center [361, 275] width 54 height 20
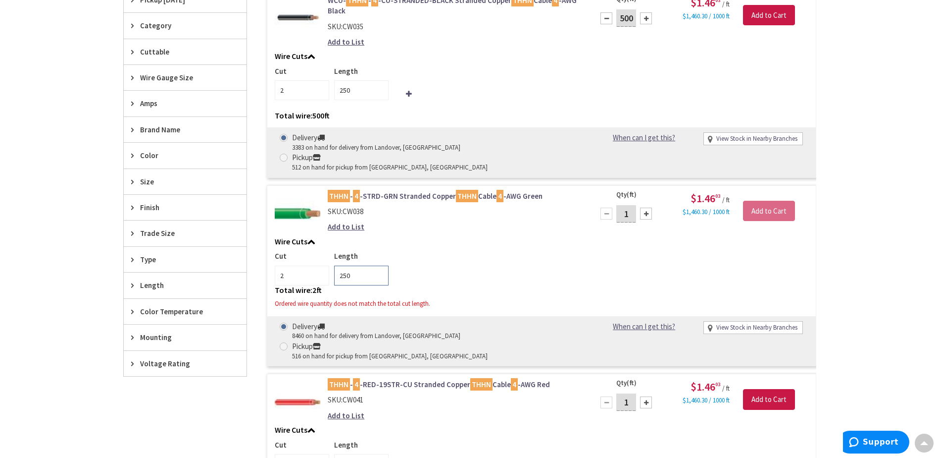
type input "250"
click at [629, 205] on input "1" at bounding box center [626, 213] width 20 height 17
type input "500"
click at [541, 237] on div "Wire Cuts Cut 2 Length 250 Total wire: 500 ft Ordered wire quantity does not ma…" at bounding box center [541, 275] width 549 height 76
click at [356, 265] on input "500" at bounding box center [361, 275] width 54 height 20
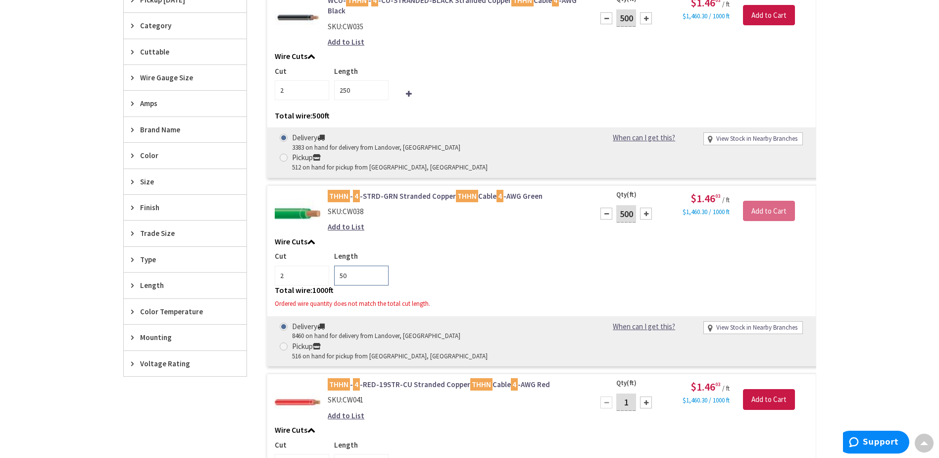
type input "5"
type input "250"
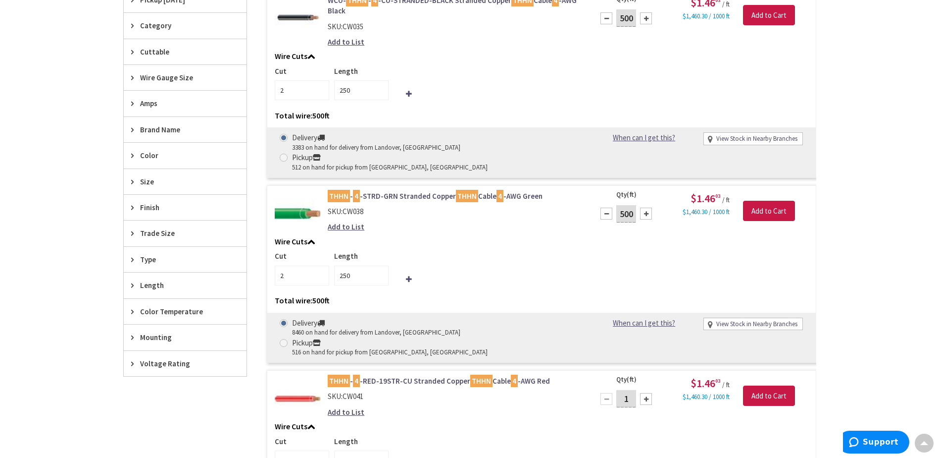
click at [521, 237] on h5 "Wire Cuts" at bounding box center [542, 241] width 534 height 9
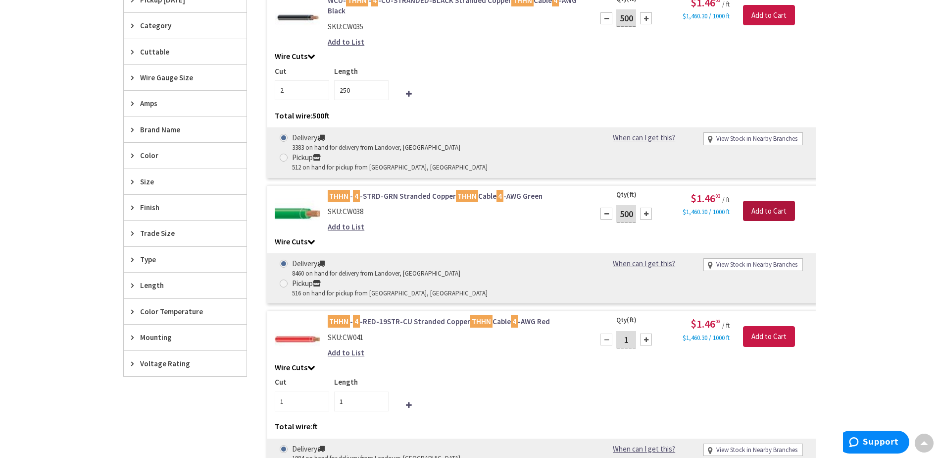
click at [769, 201] on input "Add to Cart" at bounding box center [769, 211] width 52 height 21
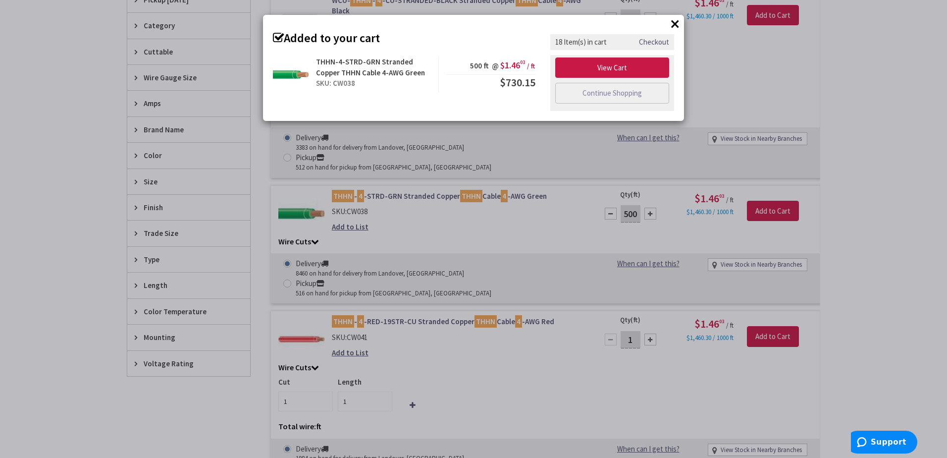
click at [670, 24] on button "×" at bounding box center [674, 23] width 15 height 15
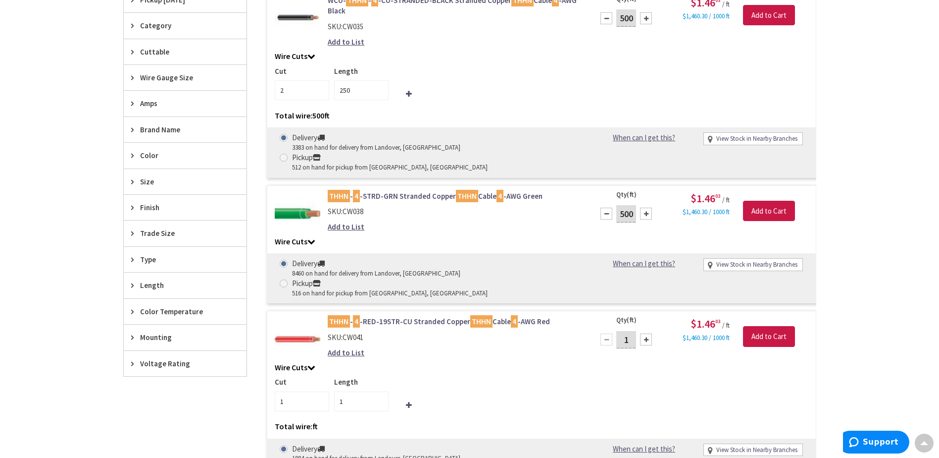
scroll to position [396, 0]
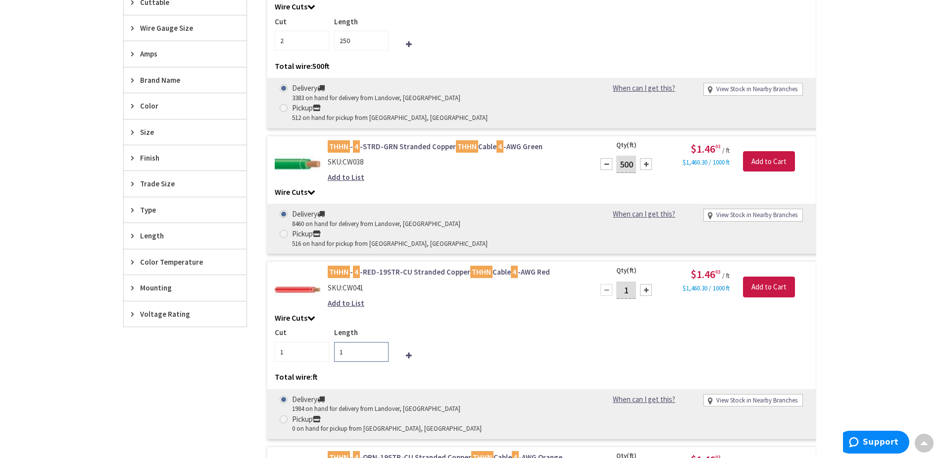
click at [356, 342] on input "1" at bounding box center [361, 352] width 54 height 20
click at [288, 342] on input "1" at bounding box center [302, 352] width 54 height 20
type input "2"
click at [342, 342] on input "1" at bounding box center [361, 352] width 54 height 20
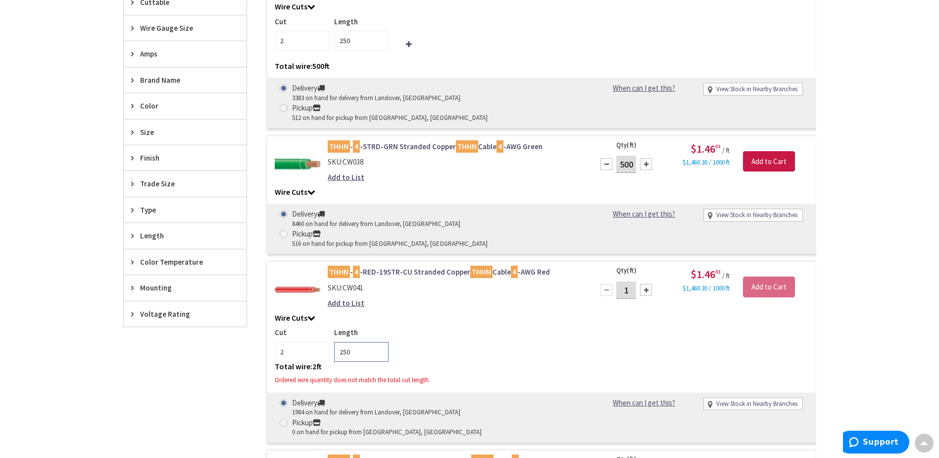
type input "250"
click at [490, 313] on h5 "Wire Cuts" at bounding box center [542, 317] width 534 height 9
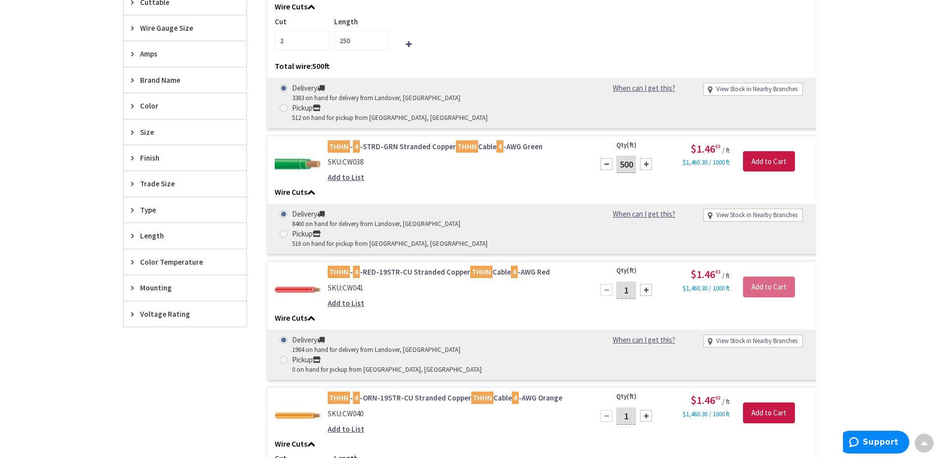
click at [633, 281] on input "1" at bounding box center [626, 289] width 20 height 17
type input "500"
click at [426, 298] on div "Add to List" at bounding box center [454, 303] width 252 height 10
click at [305, 313] on div "Wire Cuts Cut 2 Length 500 Total wire: 1000 ft Ordered wire quantity does not m…" at bounding box center [541, 320] width 549 height 14
click at [307, 313] on h5 "Wire Cuts" at bounding box center [542, 317] width 534 height 9
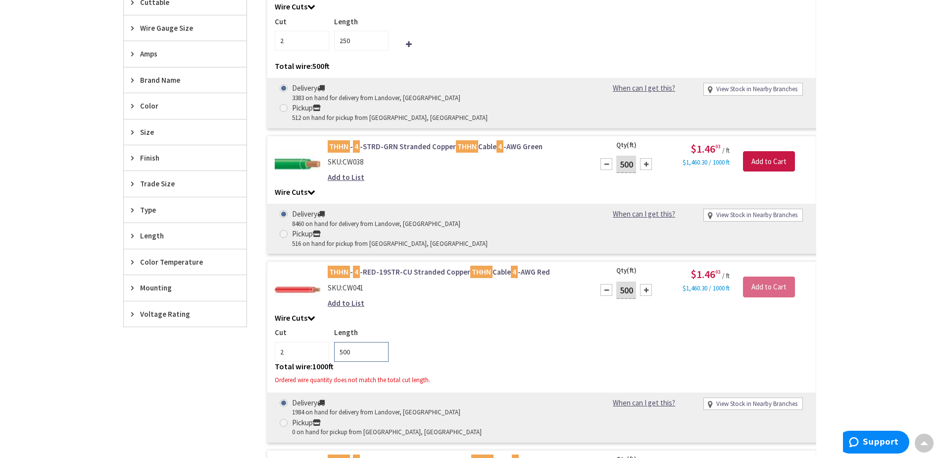
click at [366, 342] on input "500" at bounding box center [361, 352] width 54 height 20
type input "5"
type input "250"
click at [457, 327] on div "Cut 2 Length 250" at bounding box center [542, 344] width 534 height 34
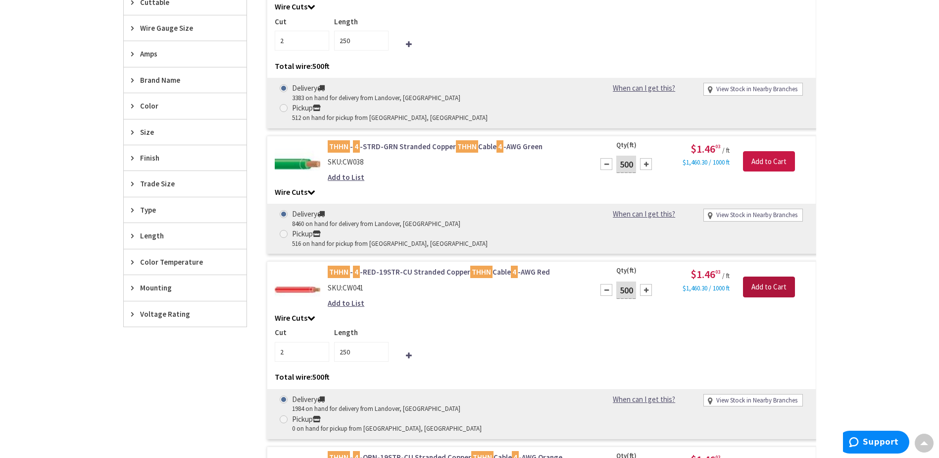
click at [770, 276] on input "Add to Cart" at bounding box center [769, 286] width 52 height 21
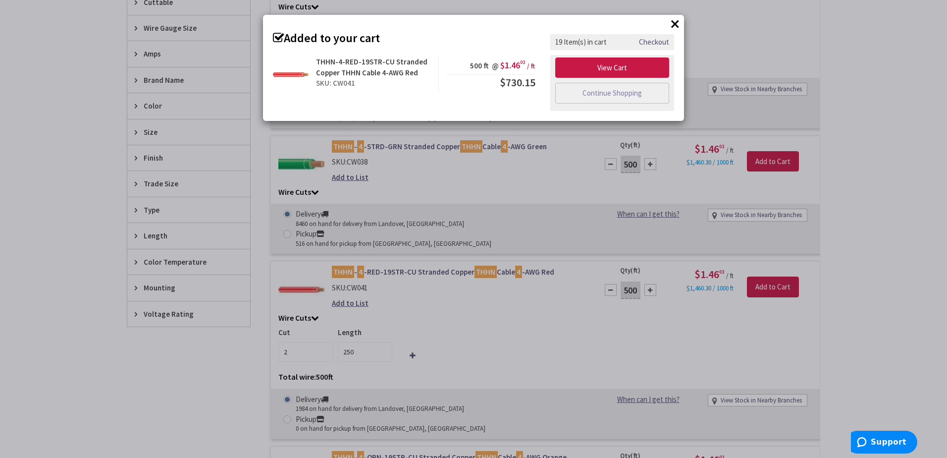
click at [679, 24] on button "×" at bounding box center [674, 23] width 15 height 15
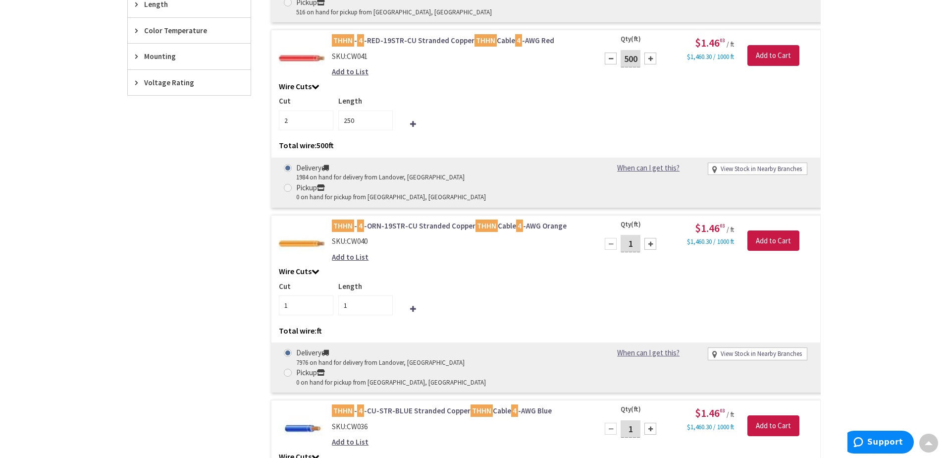
scroll to position [743, 0]
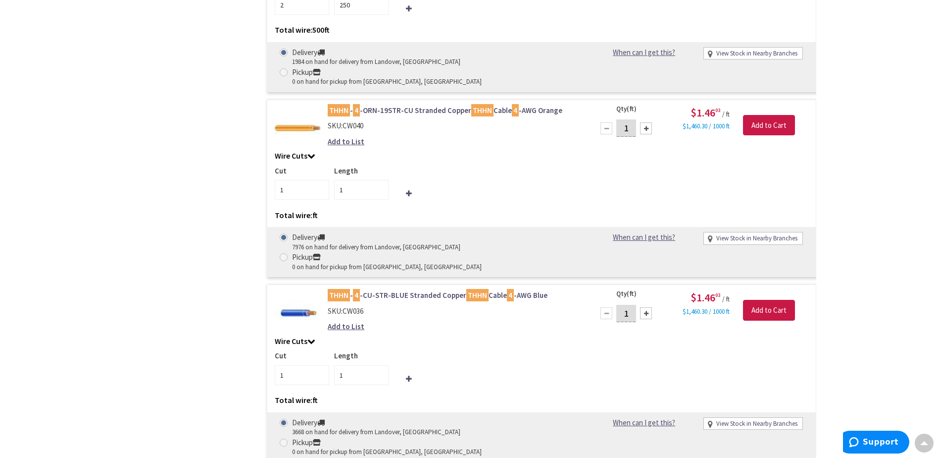
click at [635, 305] on input "1" at bounding box center [626, 313] width 20 height 17
type input "500"
click at [295, 365] on input "1" at bounding box center [302, 375] width 54 height 20
type input "500"
type input "2"
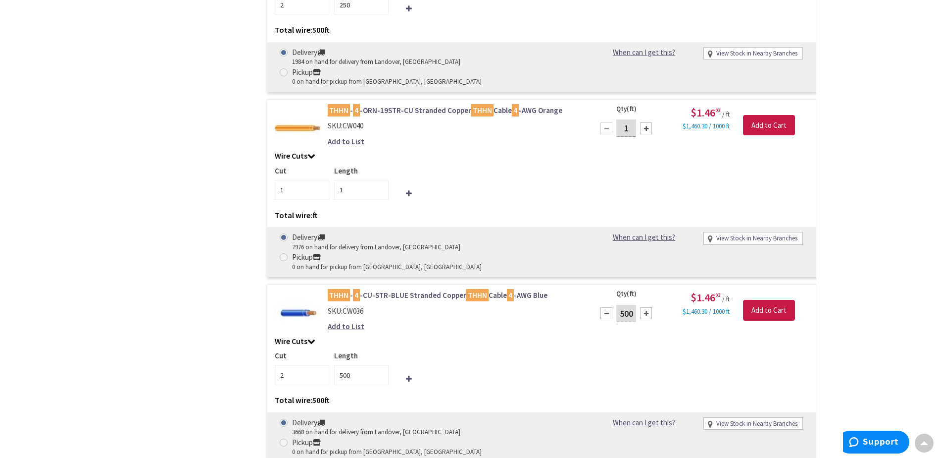
click at [583, 350] on div "Cut 2 Length 500" at bounding box center [542, 367] width 534 height 34
click at [362, 365] on input "500" at bounding box center [361, 375] width 54 height 20
type input "5"
type input "250"
click at [415, 290] on div "THHN - 4 -CU-STR-BLUE Stranded Copper THHN Cable 4 -AWG Blue SKU: CW036 Add to …" at bounding box center [453, 313] width 267 height 47
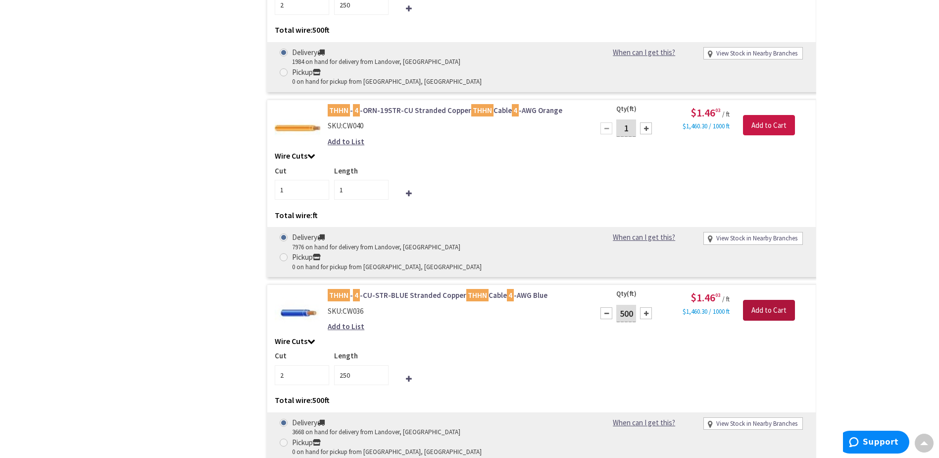
click at [769, 300] on input "Add to Cart" at bounding box center [769, 310] width 52 height 21
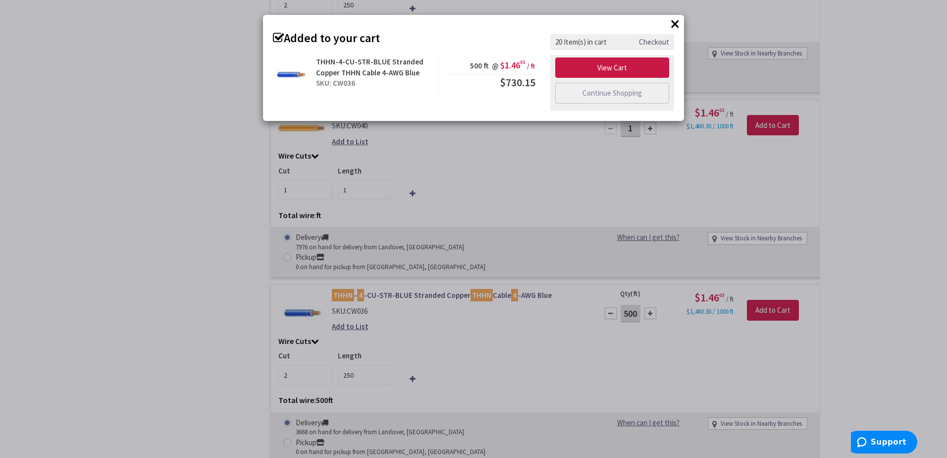
click at [674, 23] on button "×" at bounding box center [674, 23] width 15 height 15
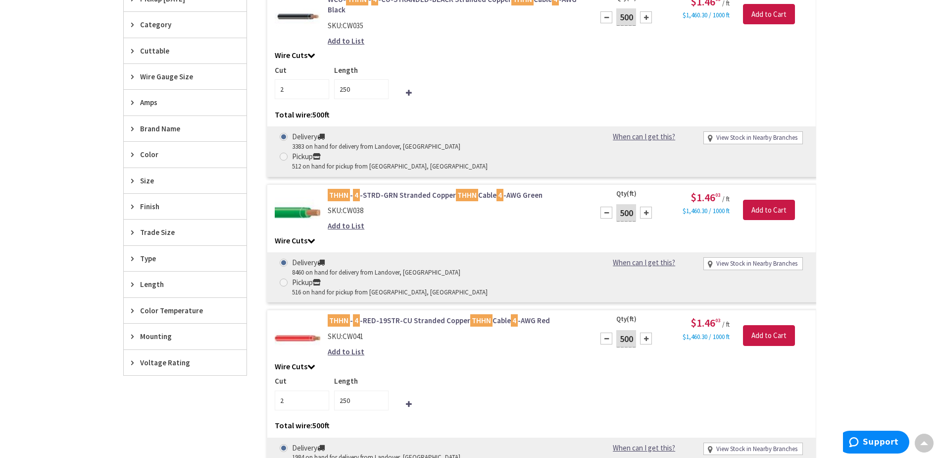
scroll to position [347, 0]
click at [303, 237] on h5 "Wire Cuts" at bounding box center [542, 241] width 534 height 9
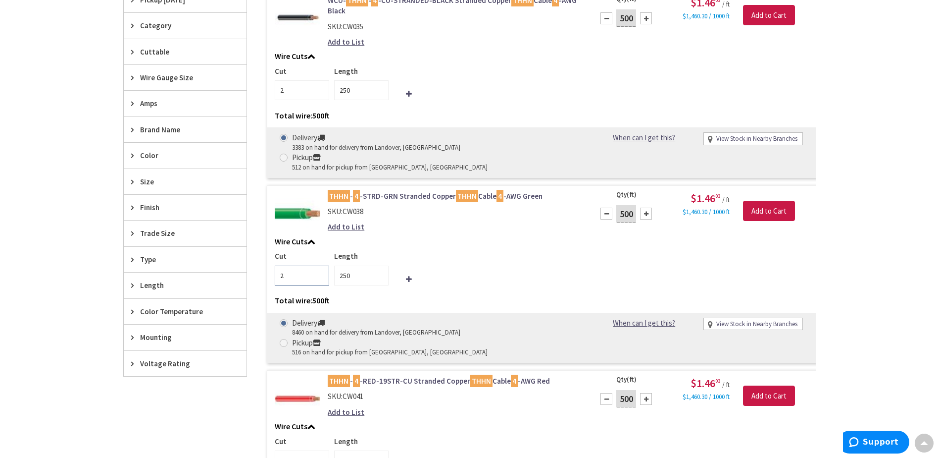
click at [288, 265] on input "2" at bounding box center [302, 275] width 54 height 20
type input "1"
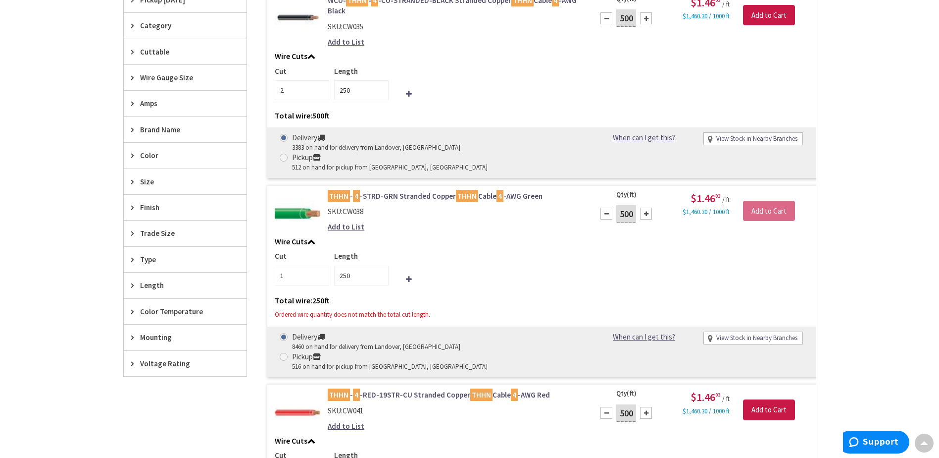
click at [631, 205] on input "500" at bounding box center [626, 213] width 20 height 17
type input "5"
type input "250"
click at [509, 237] on h5 "Wire Cuts" at bounding box center [542, 241] width 534 height 9
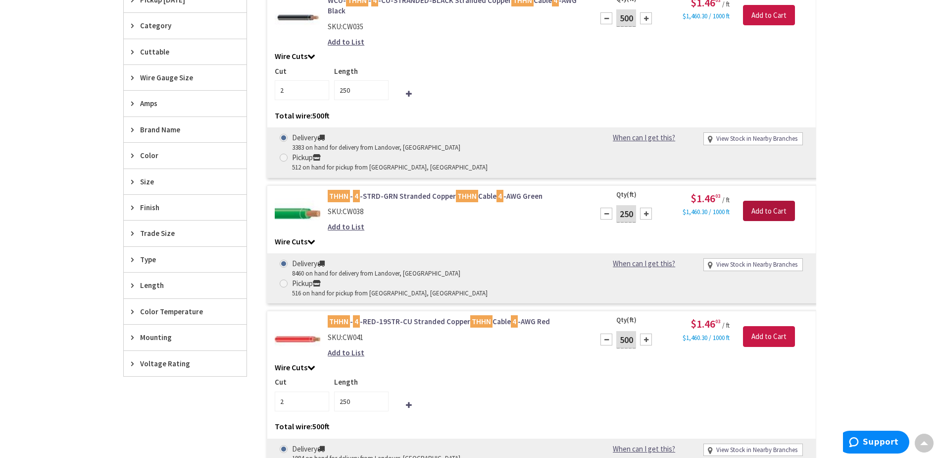
click at [749, 201] on input "Add to Cart" at bounding box center [769, 211] width 52 height 21
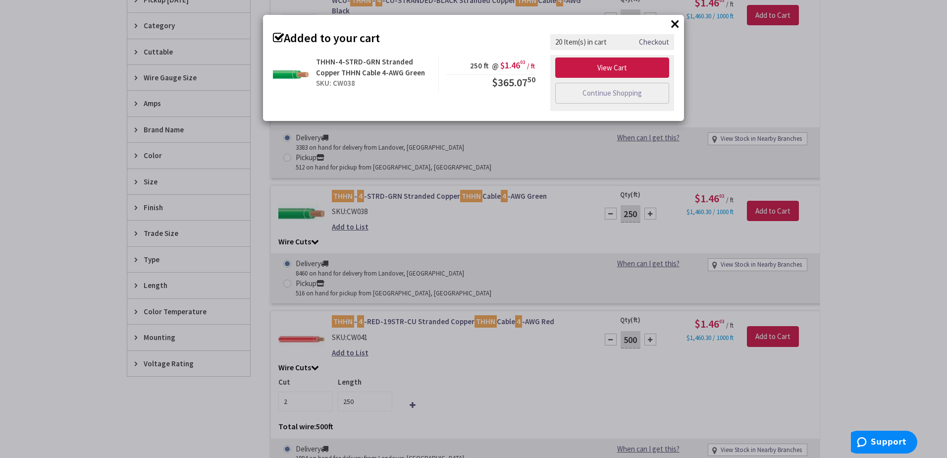
click at [680, 25] on button "×" at bounding box center [674, 23] width 15 height 15
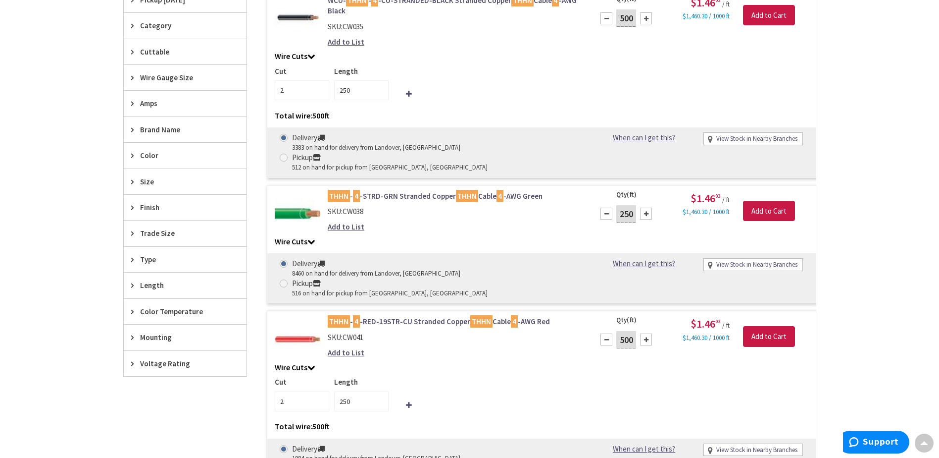
scroll to position [0, 0]
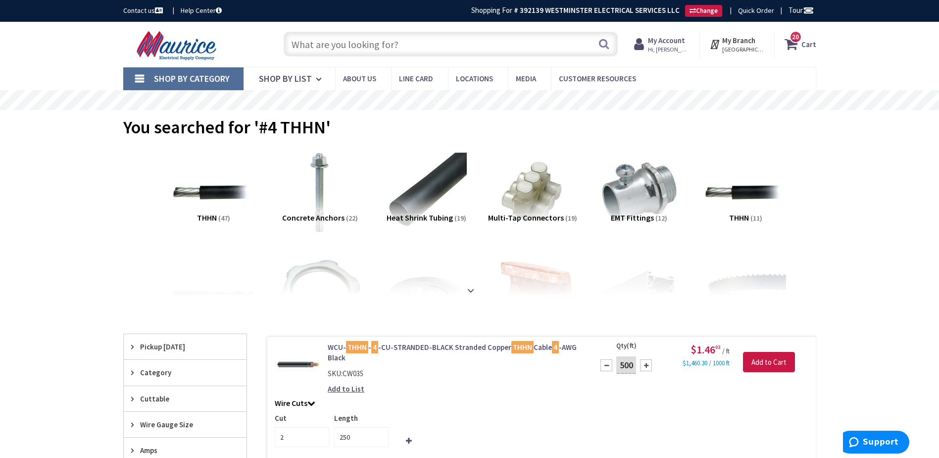
click at [793, 46] on icon at bounding box center [793, 44] width 17 height 18
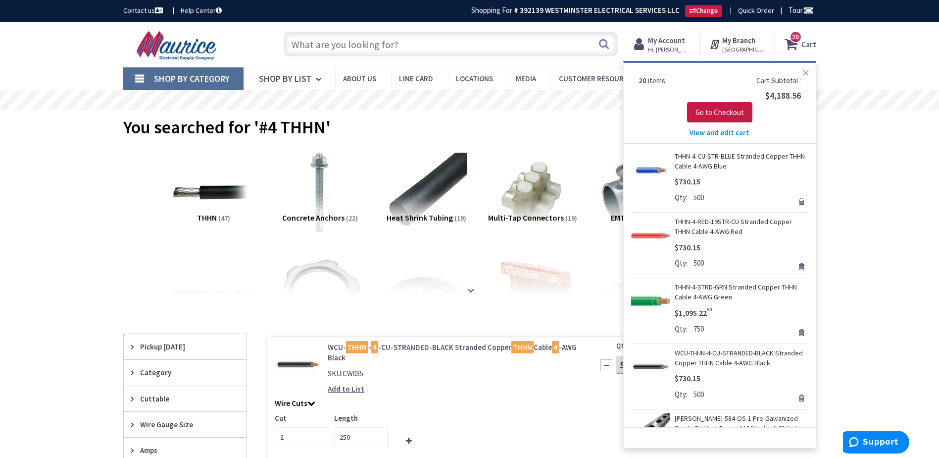
click at [806, 73] on button "Close" at bounding box center [806, 73] width 20 height 20
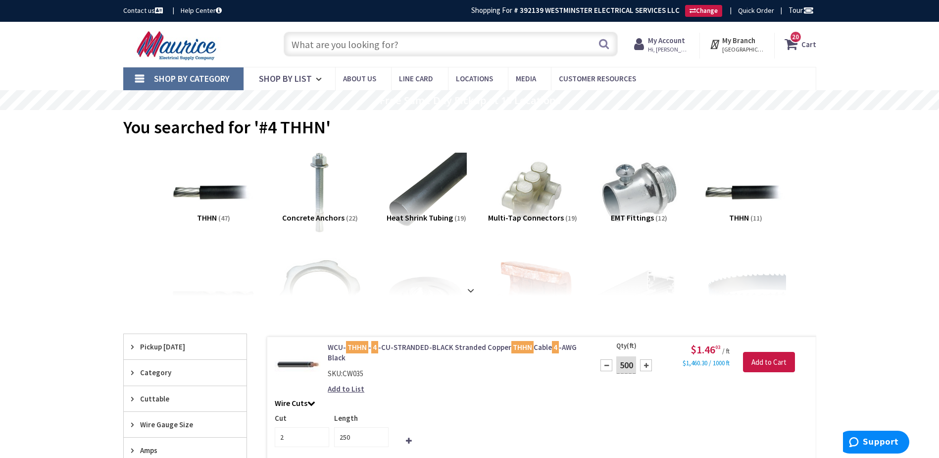
click at [804, 55] on div "20 20 items Cart My Cart 20 Close 20 items Cart Subtotal $4,188.56 Go to Checko…" at bounding box center [796, 46] width 42 height 26
click at [804, 50] on strong "Cart" at bounding box center [809, 44] width 15 height 18
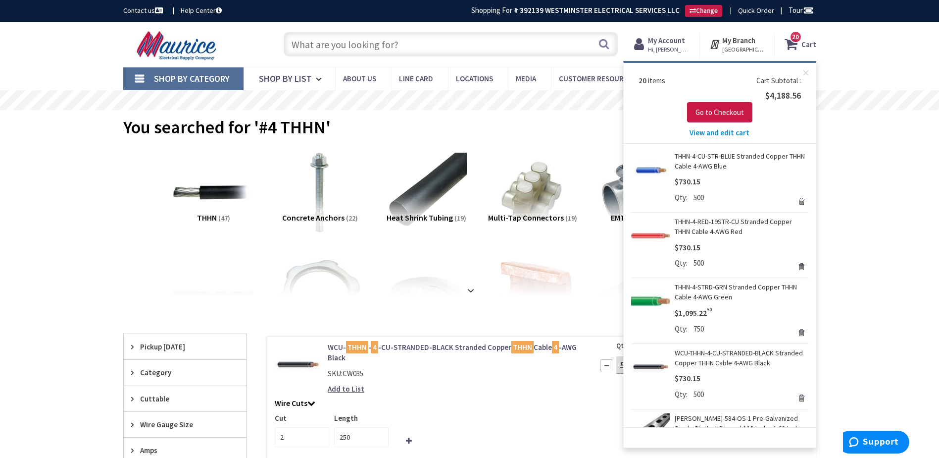
click at [729, 133] on span "View and edit cart" at bounding box center [720, 132] width 60 height 9
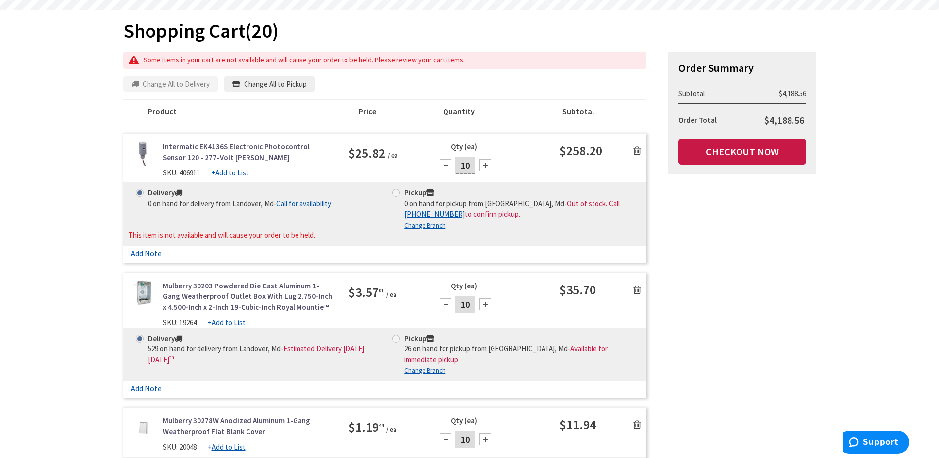
scroll to position [99, 0]
click at [636, 152] on icon at bounding box center [637, 150] width 8 height 10
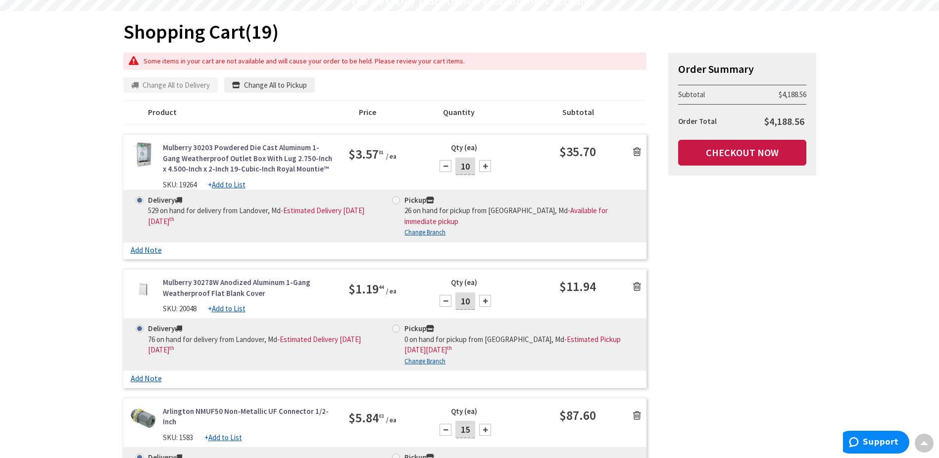
click at [630, 153] on link at bounding box center [637, 151] width 19 height 15
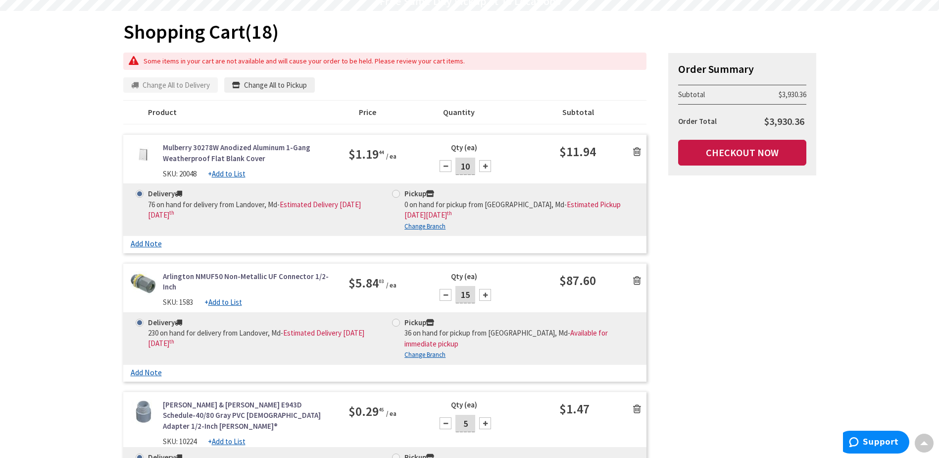
click at [635, 152] on icon at bounding box center [637, 152] width 8 height 10
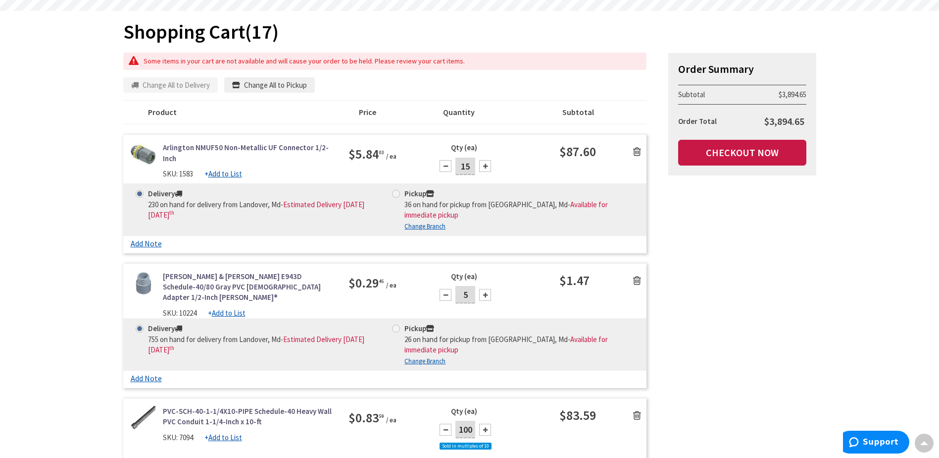
click at [636, 152] on icon at bounding box center [637, 152] width 8 height 10
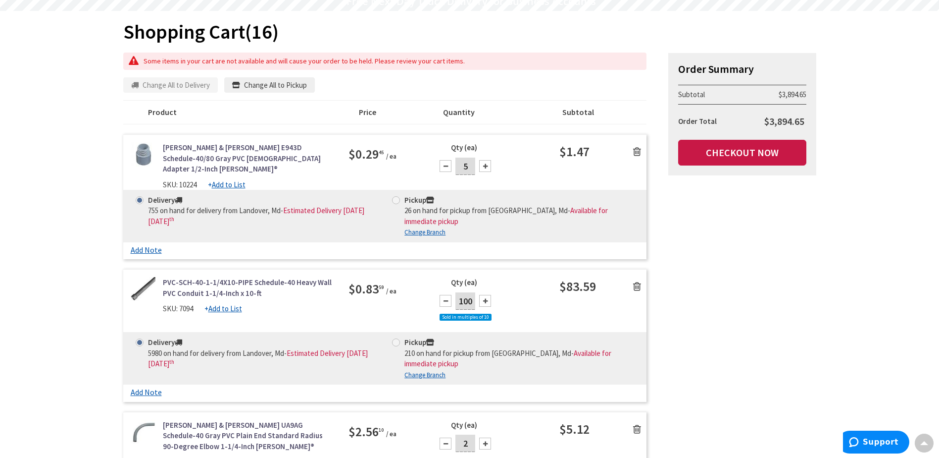
click at [636, 152] on icon at bounding box center [637, 152] width 8 height 10
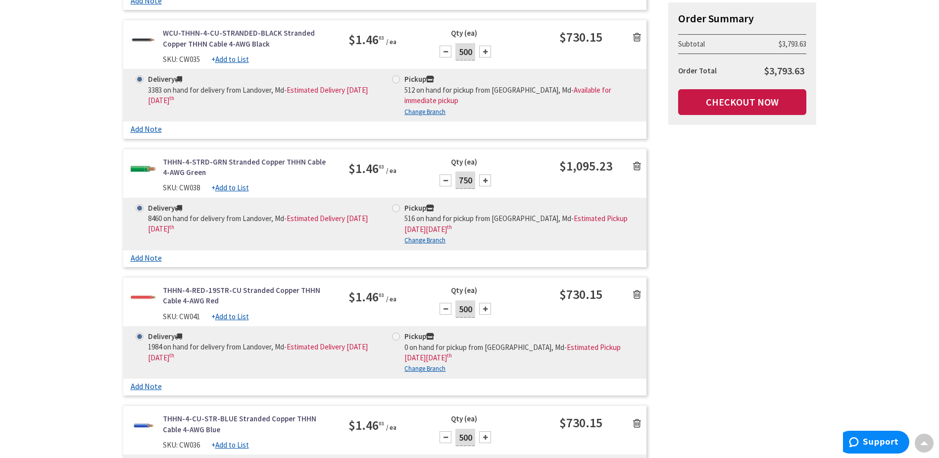
scroll to position [1733, 0]
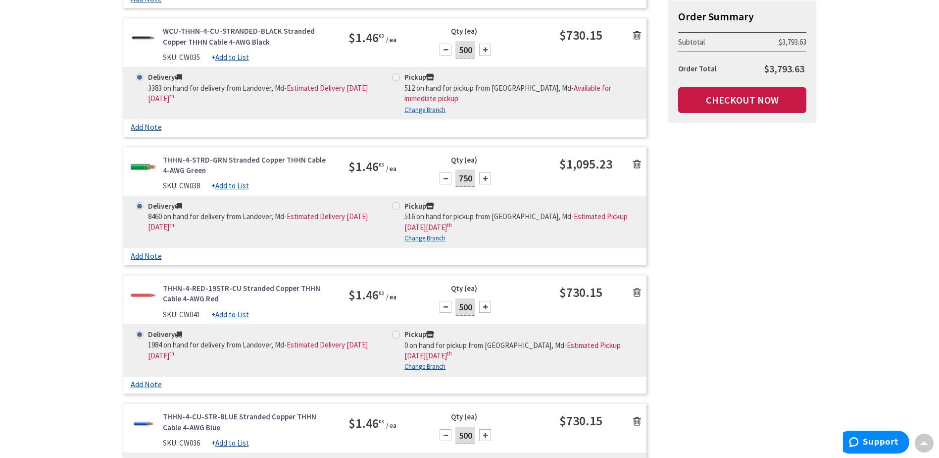
click at [340, 283] on div "THHN-4-RED-19STR-CU Stranded Copper THHN Cable 4-AWG Red SKU: CW041 + Add to Li…" at bounding box center [385, 303] width 524 height 41
click at [640, 287] on icon at bounding box center [637, 292] width 8 height 10
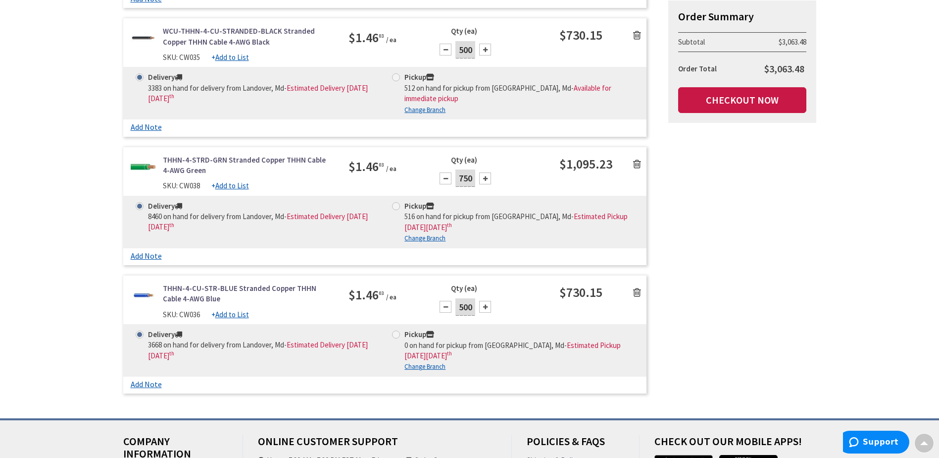
click at [638, 159] on icon at bounding box center [637, 164] width 8 height 10
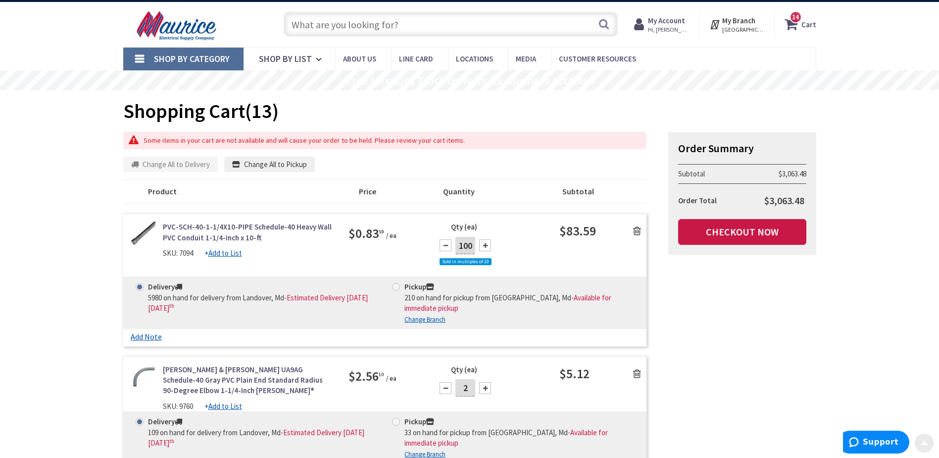
scroll to position [0, 0]
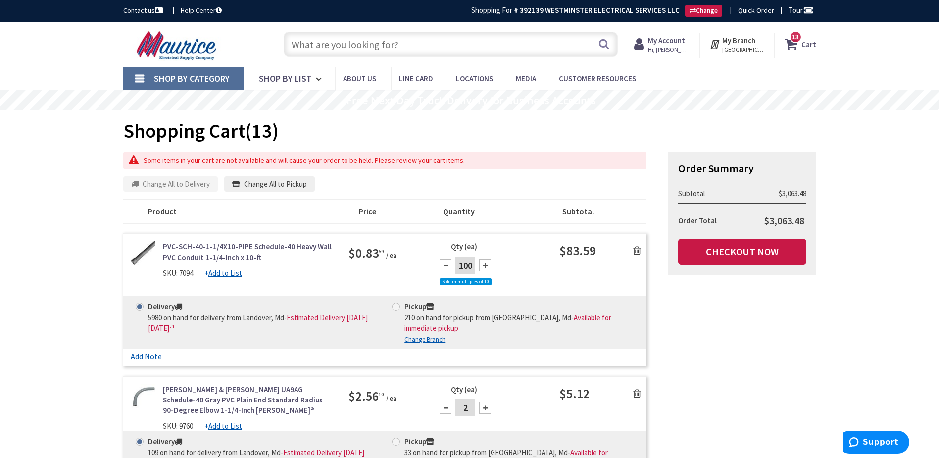
click at [375, 48] on input "text" at bounding box center [451, 44] width 334 height 25
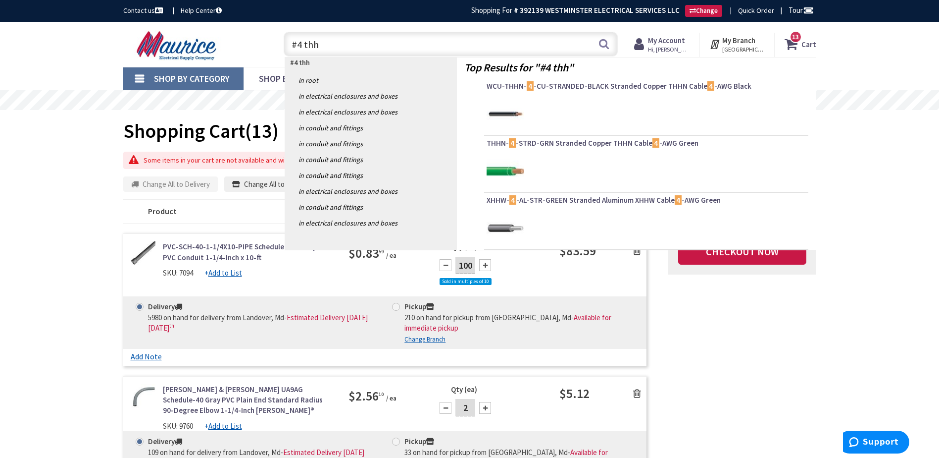
type input "#4 thhn"
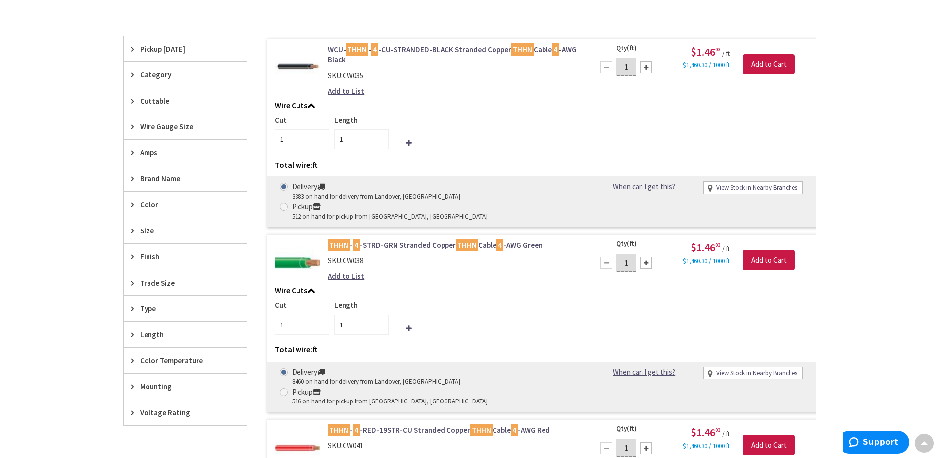
scroll to position [297, 0]
click at [363, 313] on input "1" at bounding box center [361, 323] width 54 height 20
type input "250"
click at [603, 303] on div "Cut 1 Length 250" at bounding box center [542, 316] width 534 height 34
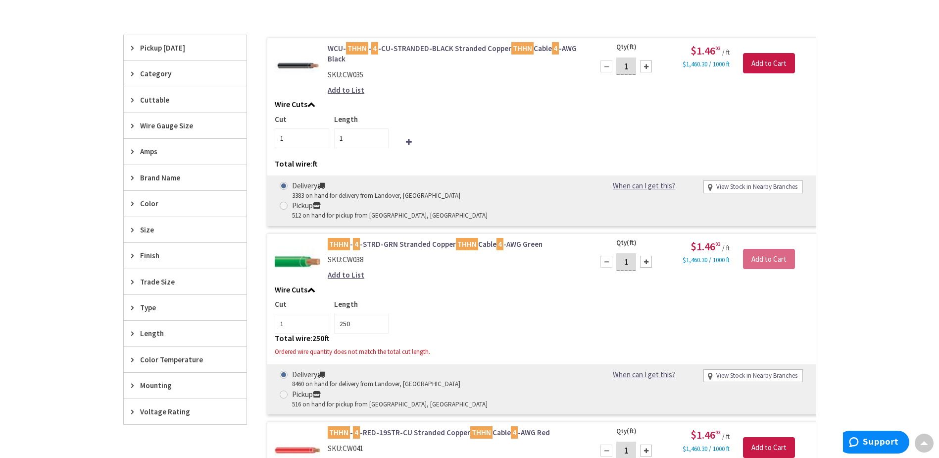
click at [628, 253] on input "1" at bounding box center [626, 261] width 20 height 17
type input "250"
click at [507, 302] on div "Cut 1 Length 250" at bounding box center [542, 316] width 534 height 34
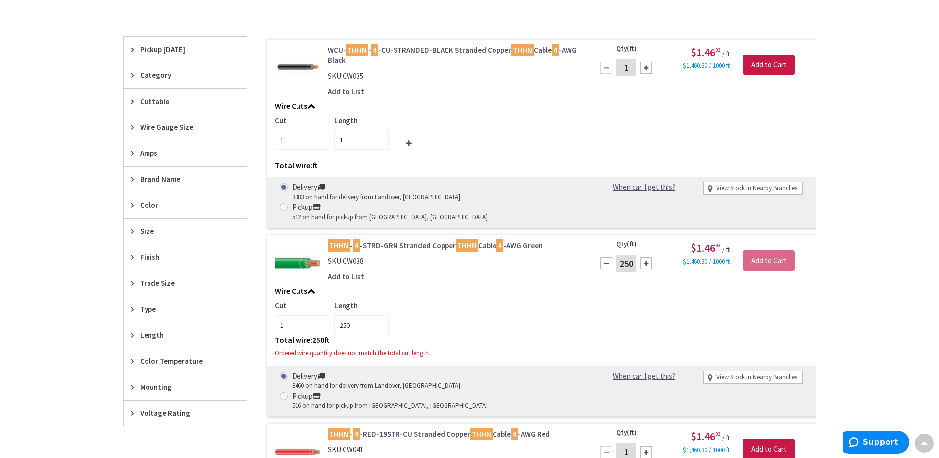
scroll to position [299, 0]
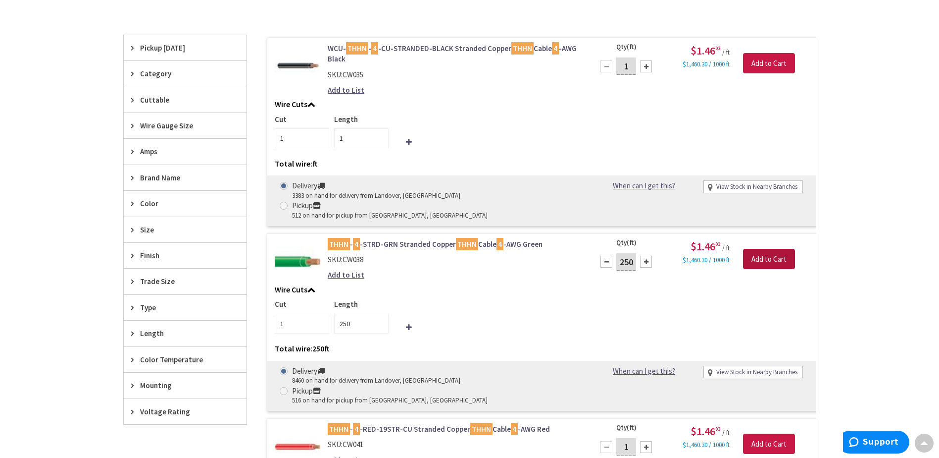
click at [779, 249] on input "Add to Cart" at bounding box center [769, 259] width 52 height 21
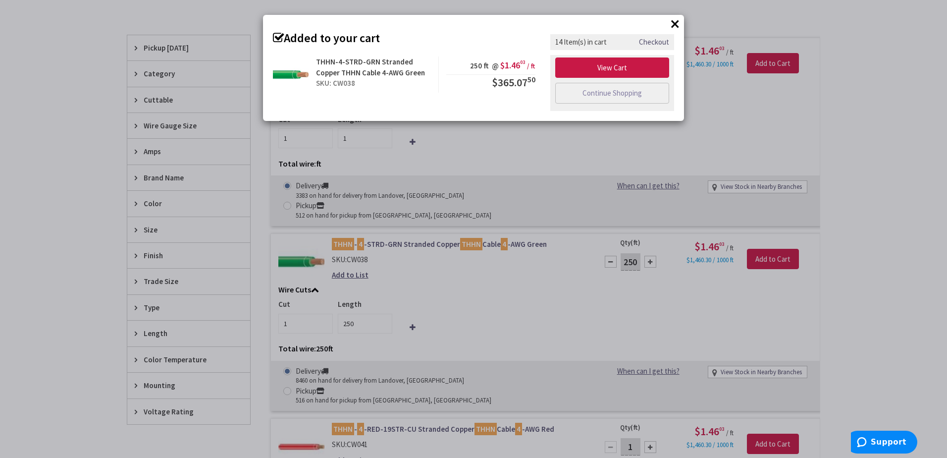
click at [674, 24] on button "×" at bounding box center [674, 23] width 15 height 15
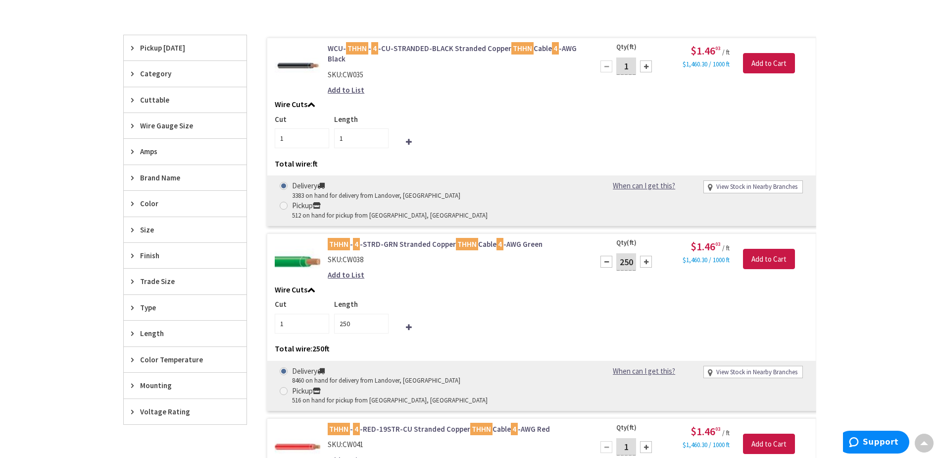
click at [630, 438] on input "1" at bounding box center [626, 446] width 20 height 17
type input "500"
click at [508, 302] on div "Cut 1 Length 250" at bounding box center [542, 316] width 534 height 34
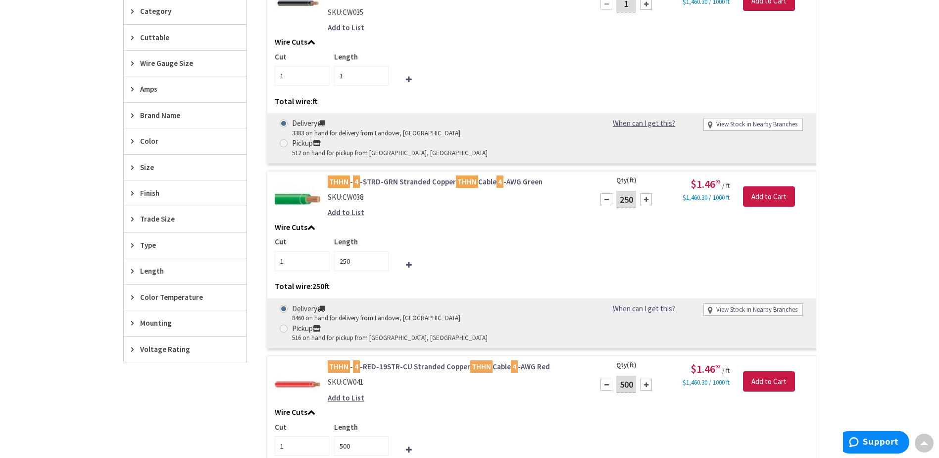
scroll to position [497, 0]
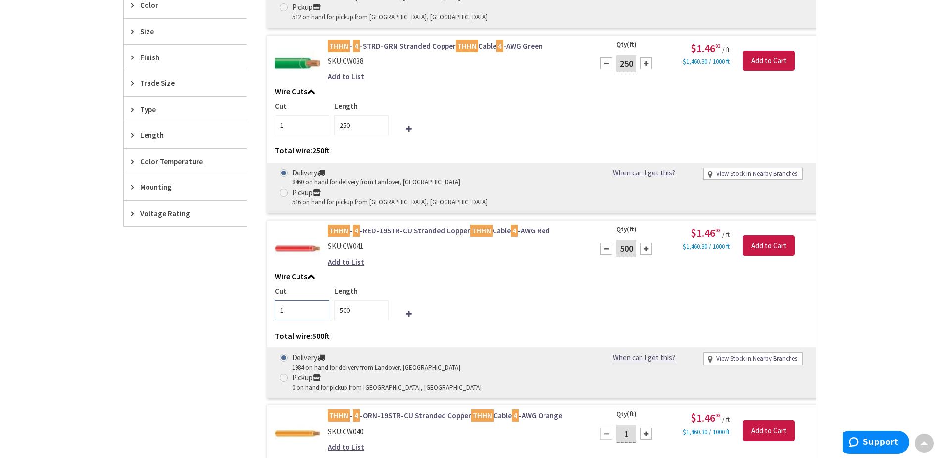
click at [296, 300] on input "1" at bounding box center [302, 310] width 54 height 20
click at [361, 300] on input "500" at bounding box center [361, 310] width 54 height 20
type input "5"
type input "250"
click at [283, 300] on input "1" at bounding box center [302, 310] width 54 height 20
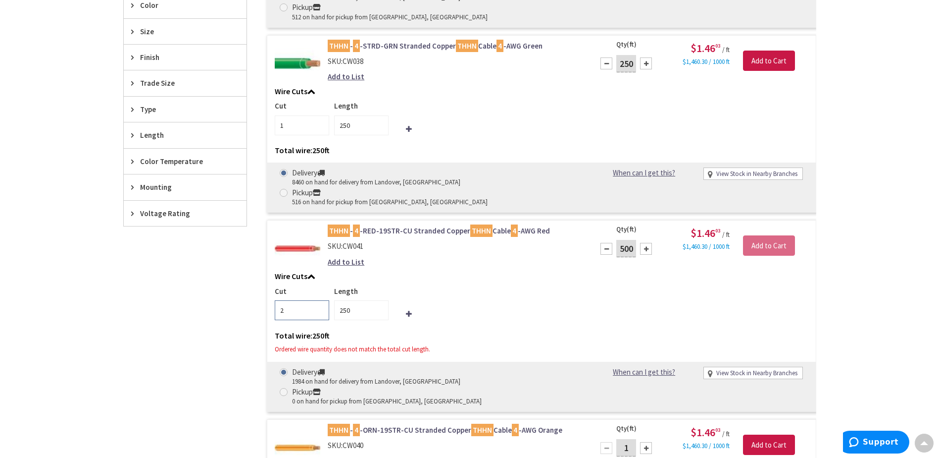
type input "2"
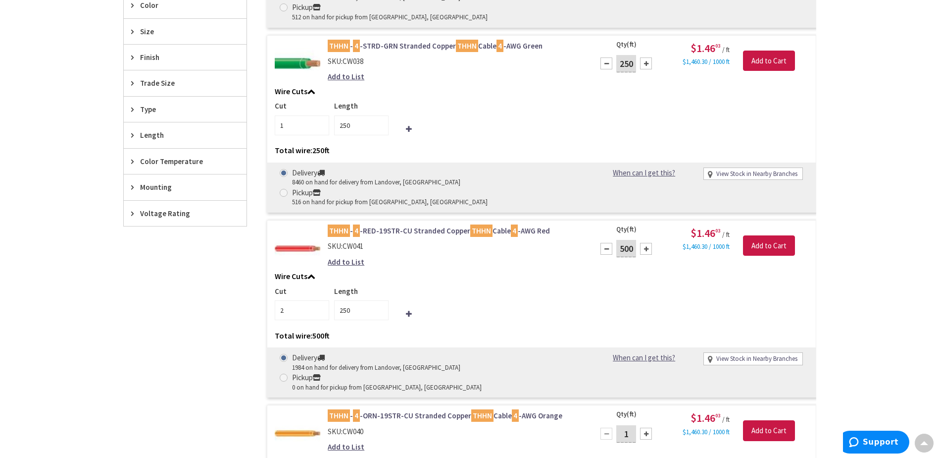
click at [610, 286] on div "Cut 2 Length 250" at bounding box center [542, 303] width 534 height 34
click at [766, 235] on input "Add to Cart" at bounding box center [769, 245] width 52 height 21
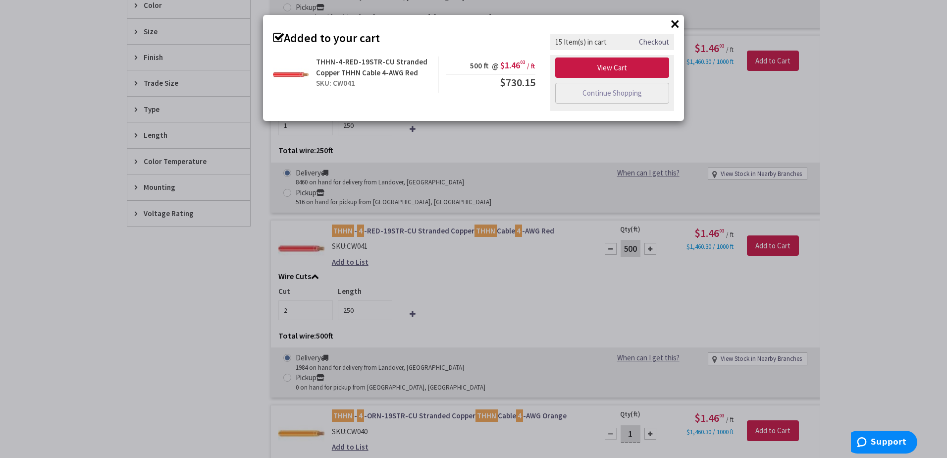
click at [671, 21] on button "×" at bounding box center [674, 23] width 15 height 15
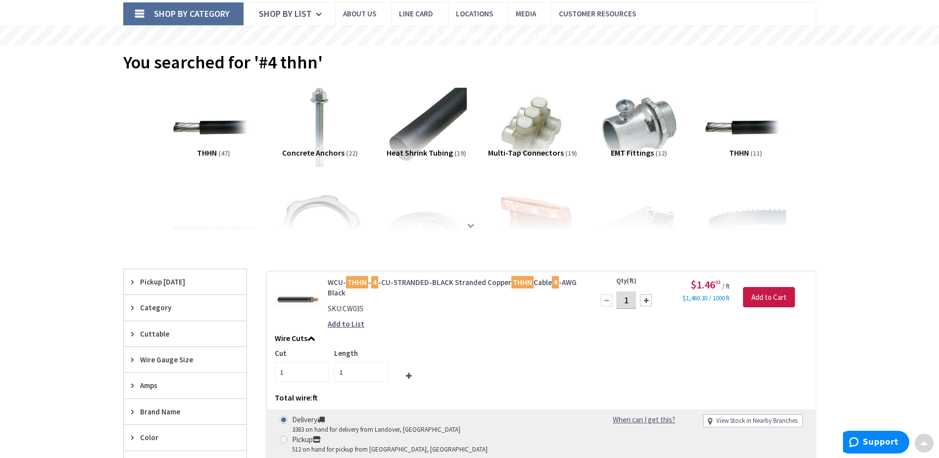
scroll to position [0, 0]
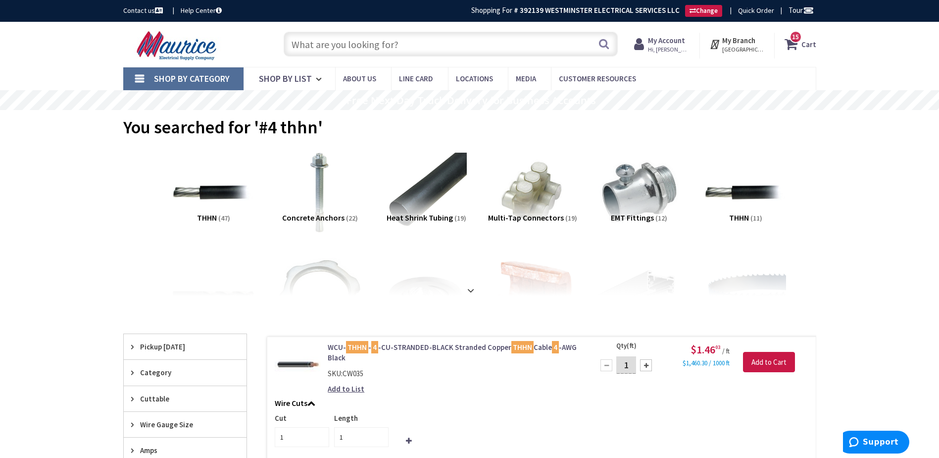
click at [792, 47] on icon at bounding box center [793, 44] width 17 height 18
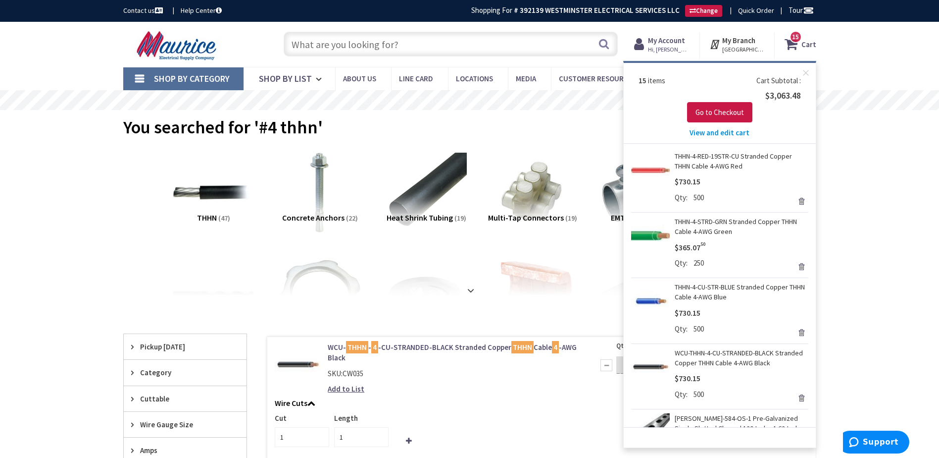
click at [735, 134] on span "View and edit cart" at bounding box center [720, 132] width 60 height 9
click at [739, 130] on span "View and edit cart" at bounding box center [720, 132] width 60 height 9
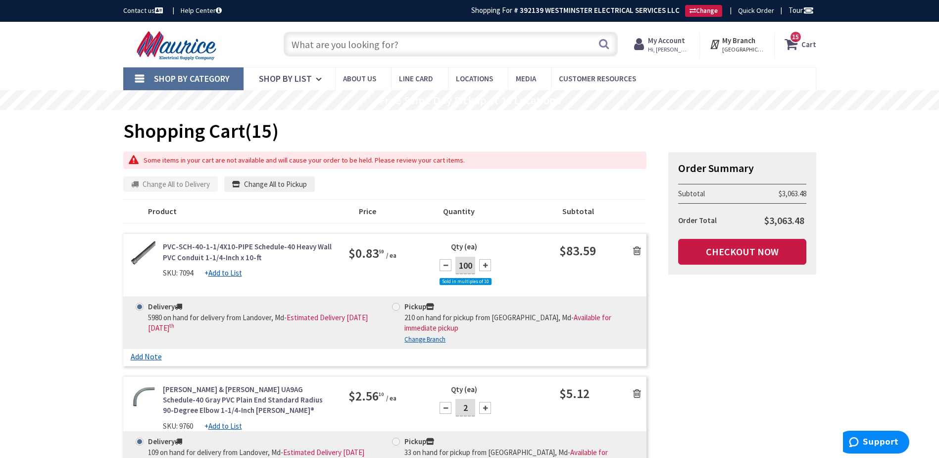
click at [432, 50] on input "text" at bounding box center [451, 44] width 334 height 25
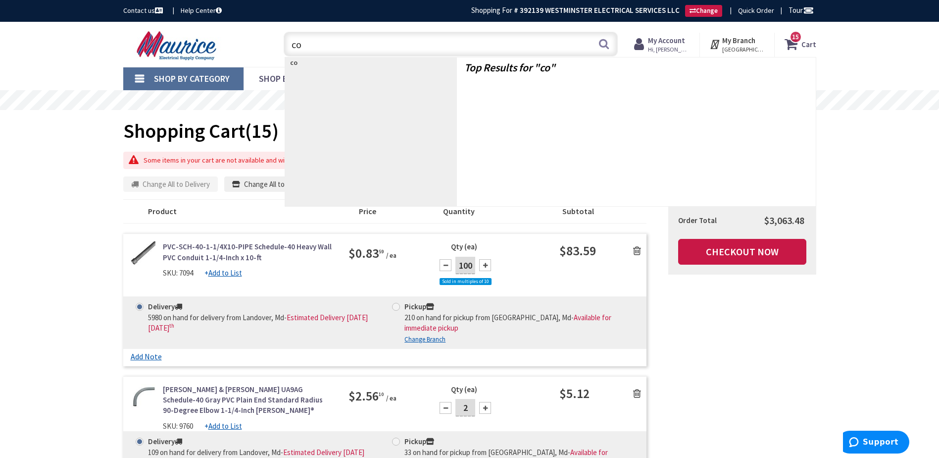
type input "c"
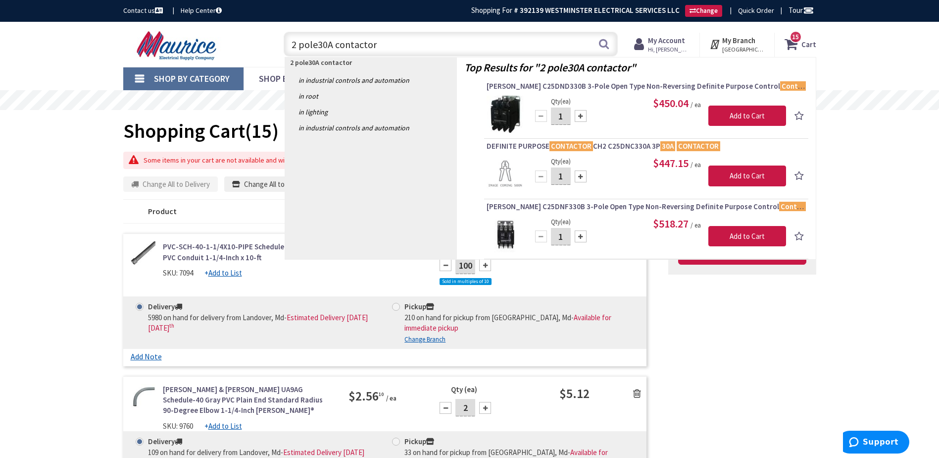
type input "2 pole 30A contactor"
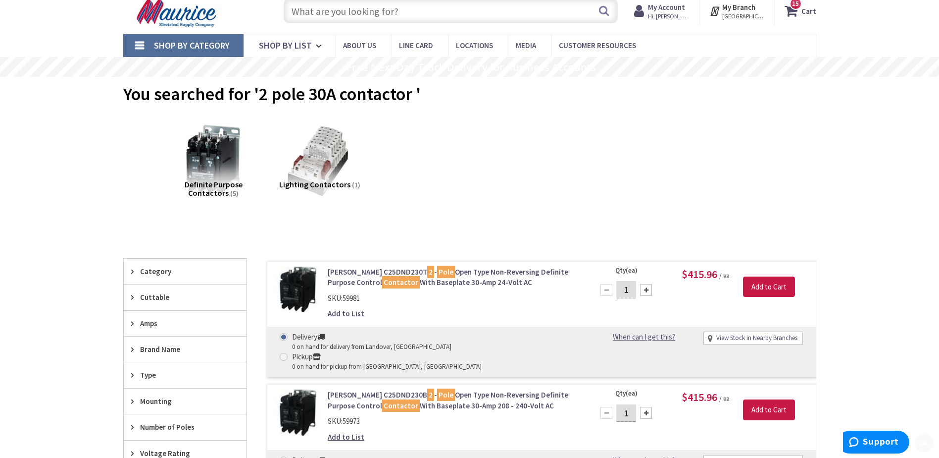
scroll to position [99, 0]
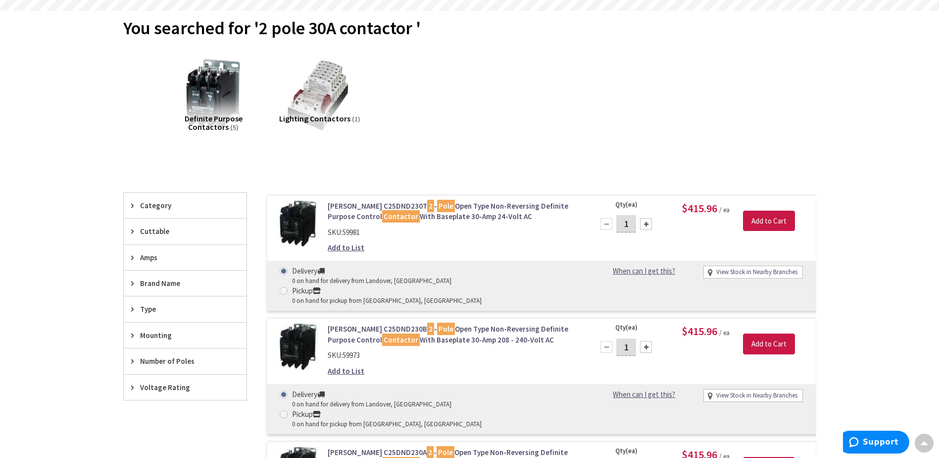
click at [158, 392] on span "Voltage Rating" at bounding box center [180, 387] width 81 height 10
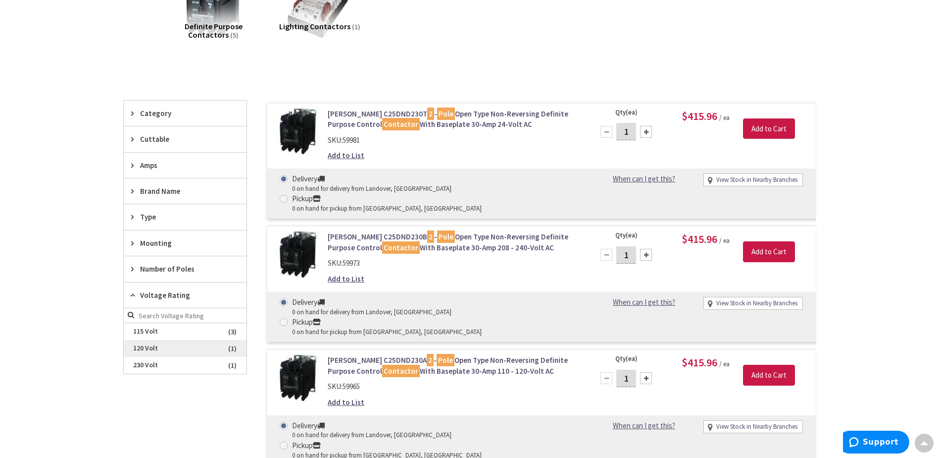
scroll to position [198, 0]
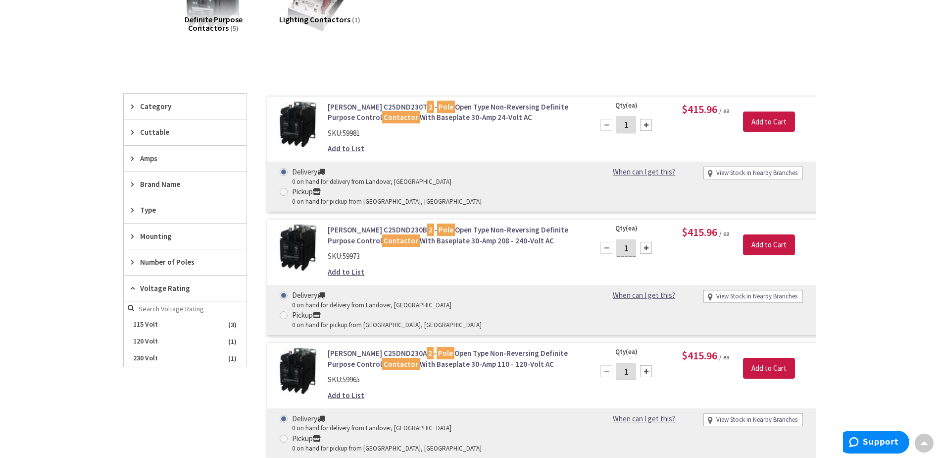
click at [196, 259] on span "Number of Poles" at bounding box center [180, 261] width 81 height 10
click at [176, 300] on span "2" at bounding box center [185, 298] width 123 height 17
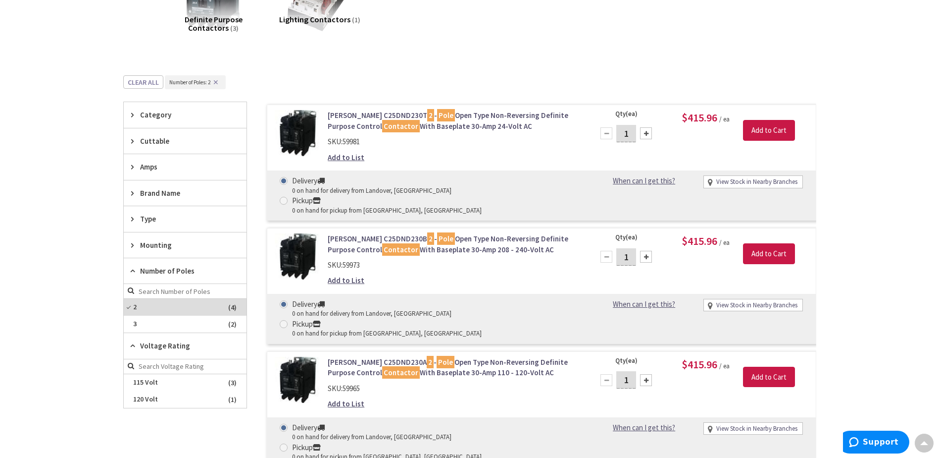
click at [160, 165] on span "Amps" at bounding box center [180, 166] width 81 height 10
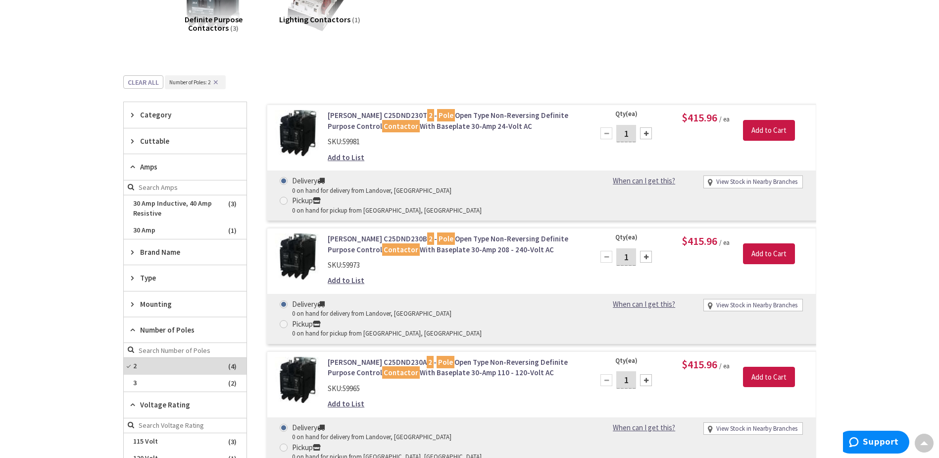
click at [164, 283] on div "Type" at bounding box center [185, 277] width 123 height 25
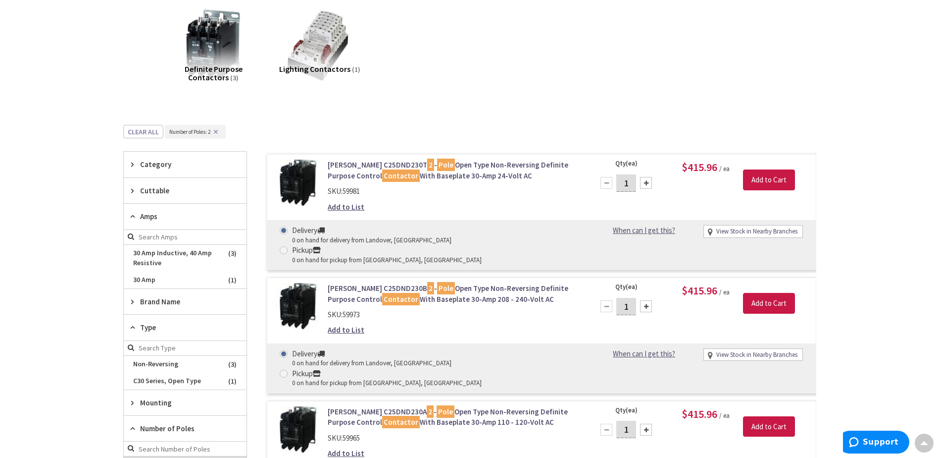
scroll to position [0, 0]
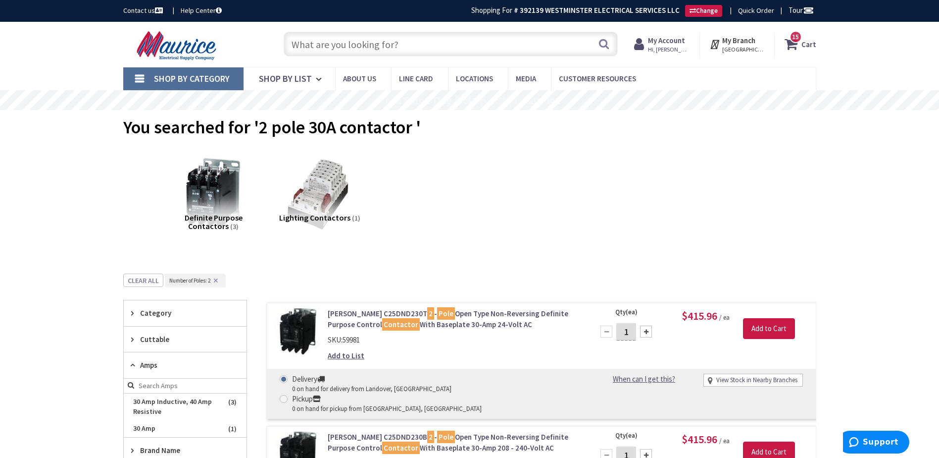
click at [383, 50] on input "text" at bounding box center [451, 44] width 334 height 25
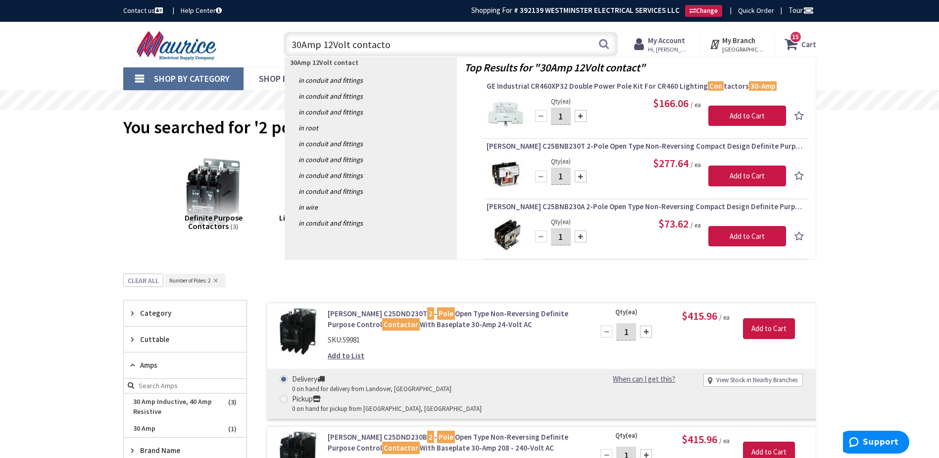
type input "30Amp 12Volt contactor"
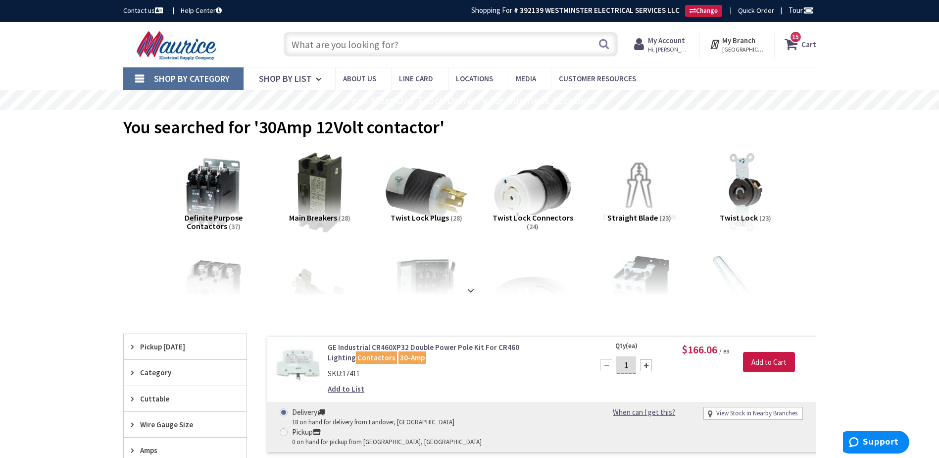
click at [383, 42] on input "text" at bounding box center [451, 44] width 334 height 25
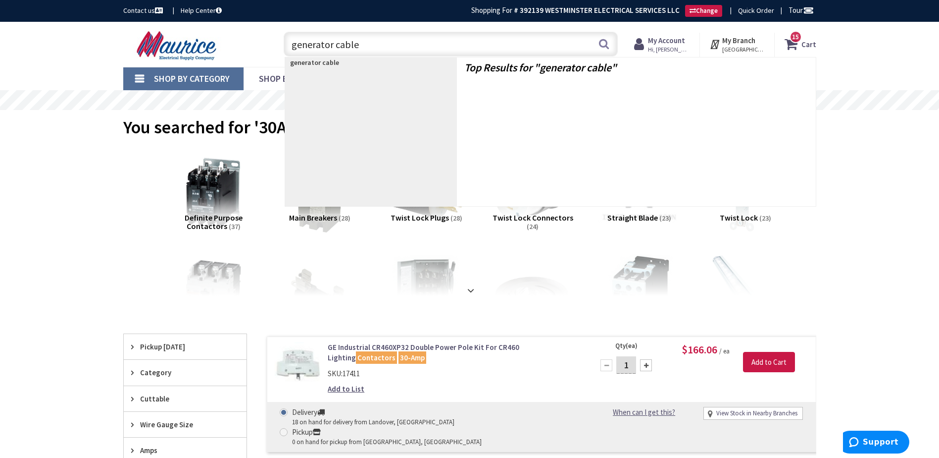
type input "generator cable"
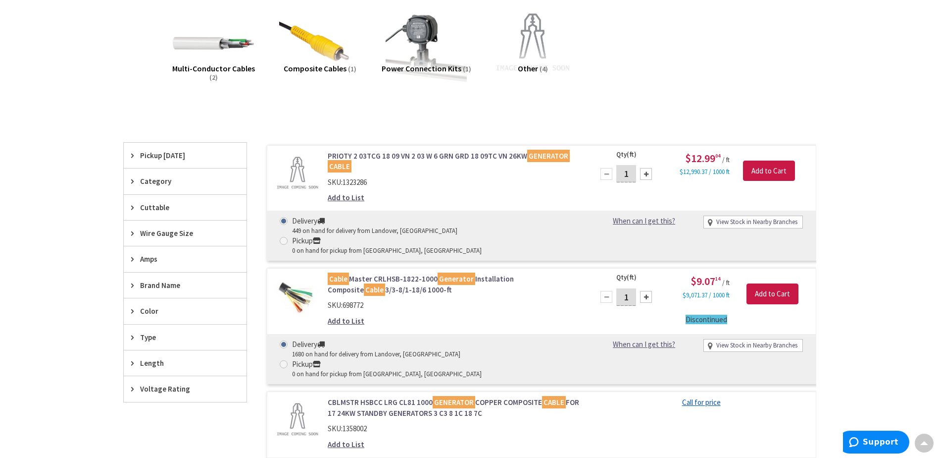
scroll to position [149, 0]
click at [630, 175] on input "1" at bounding box center [626, 173] width 20 height 17
type input "25"
click at [762, 172] on input "Add to Cart" at bounding box center [769, 171] width 52 height 21
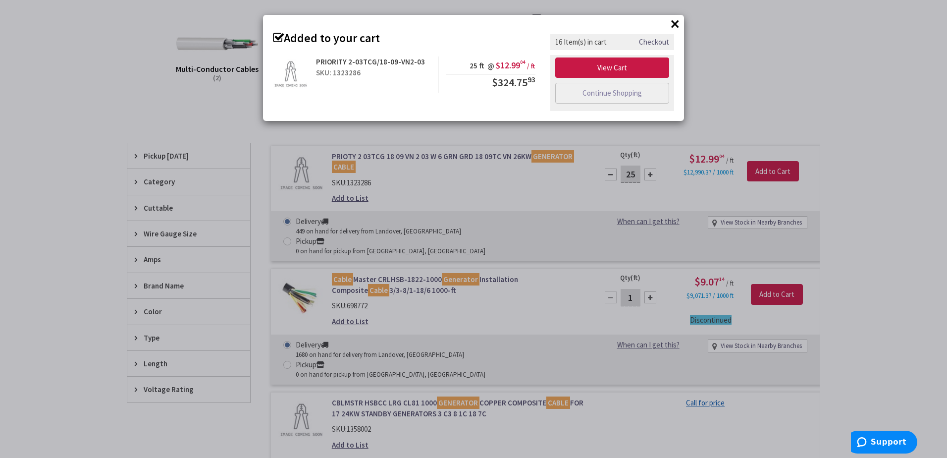
click at [673, 22] on button "×" at bounding box center [674, 23] width 15 height 15
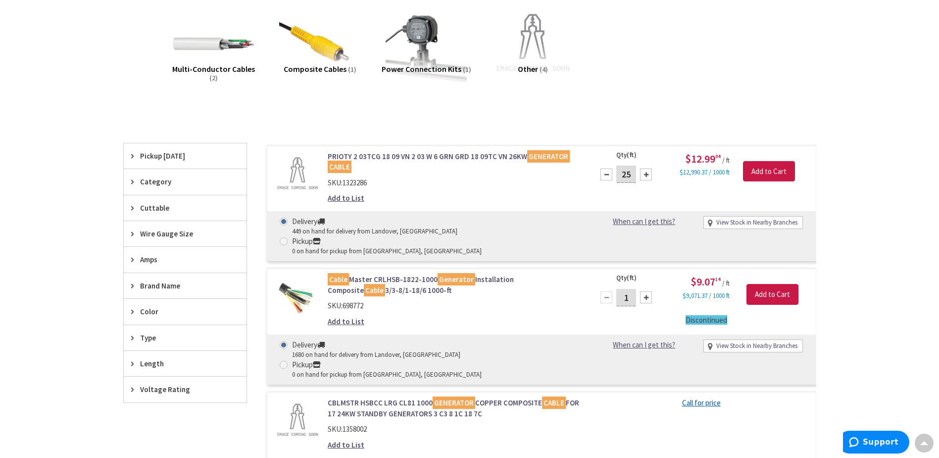
click at [379, 155] on link "PRIOTY 2 03TCG 18 09 VN 2 03 W 6 GRN GRD 18 09TC VN 26KW GENERATOR CABLE" at bounding box center [454, 161] width 252 height 21
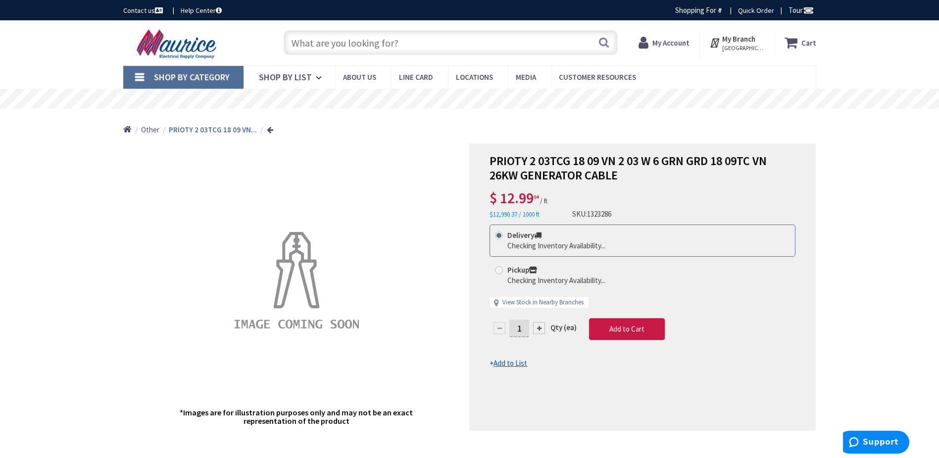
click at [392, 47] on input "text" at bounding box center [451, 42] width 334 height 25
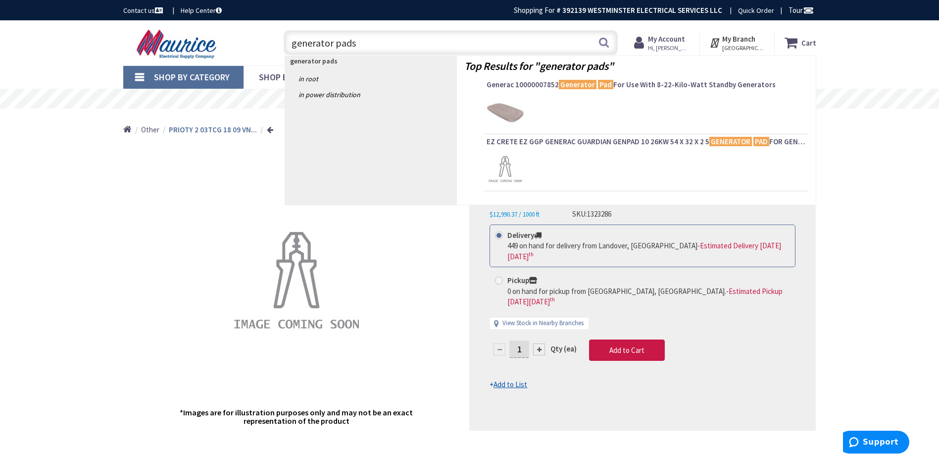
type input "generator pad"
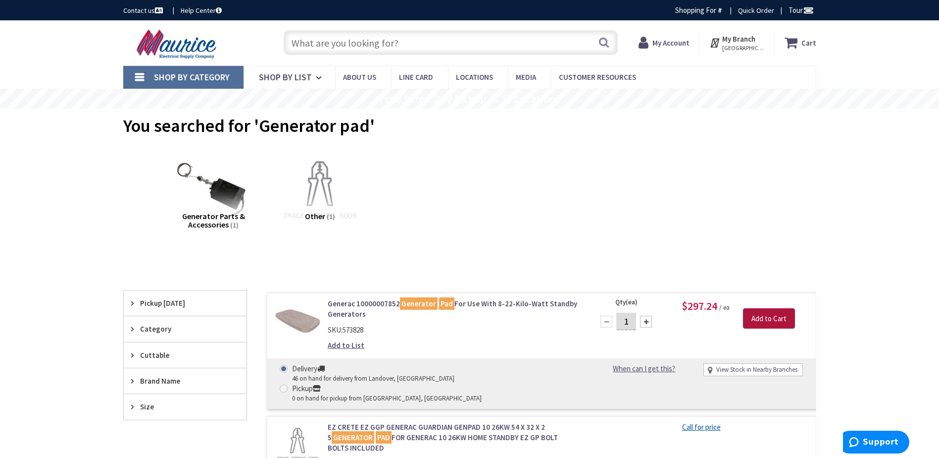
click at [769, 319] on input "Add to Cart" at bounding box center [769, 318] width 52 height 21
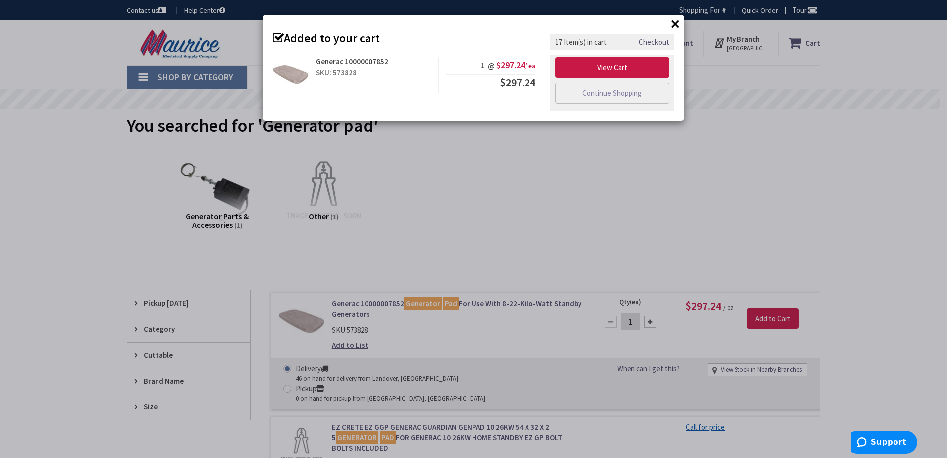
click at [675, 24] on button "×" at bounding box center [674, 23] width 15 height 15
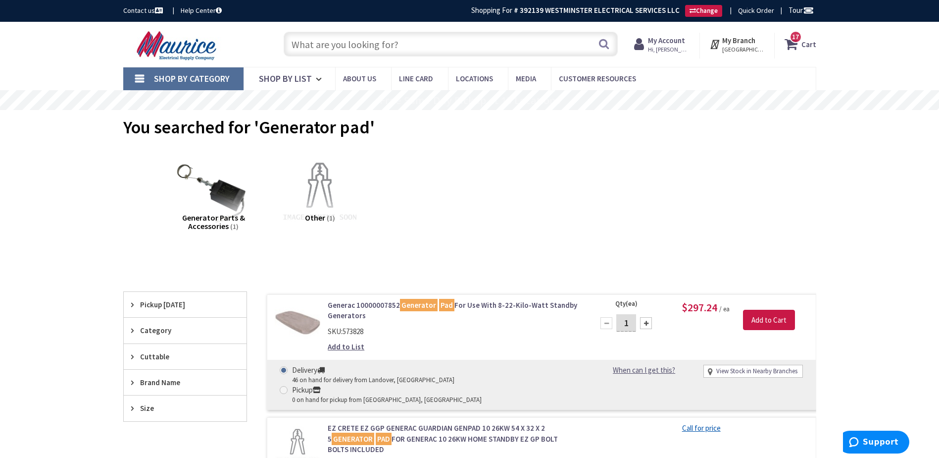
click at [793, 46] on icon at bounding box center [793, 44] width 17 height 18
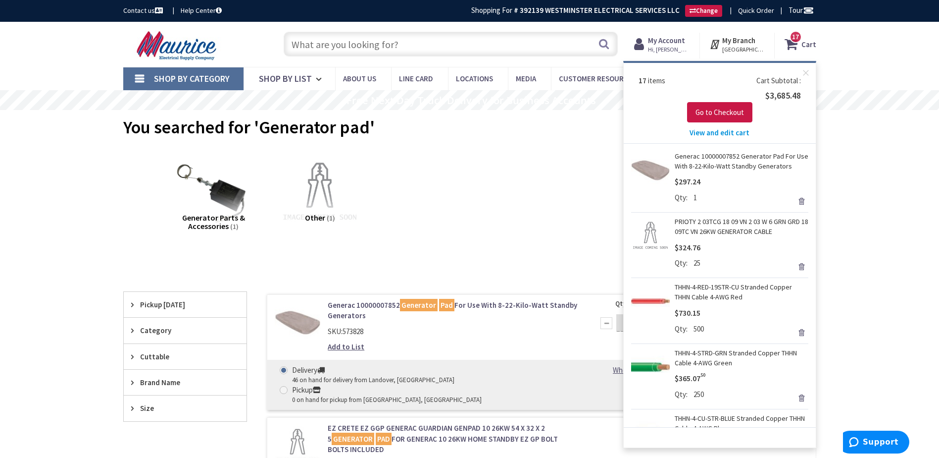
click at [732, 131] on span "View and edit cart" at bounding box center [720, 132] width 60 height 9
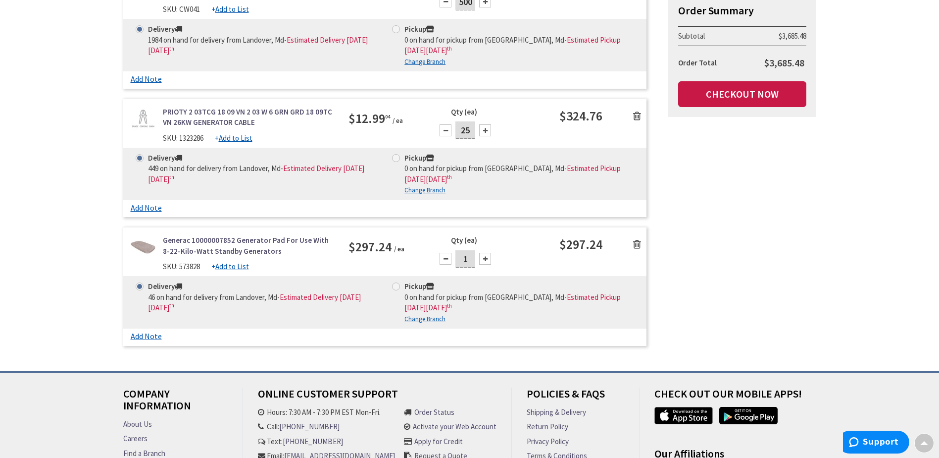
scroll to position [2238, 0]
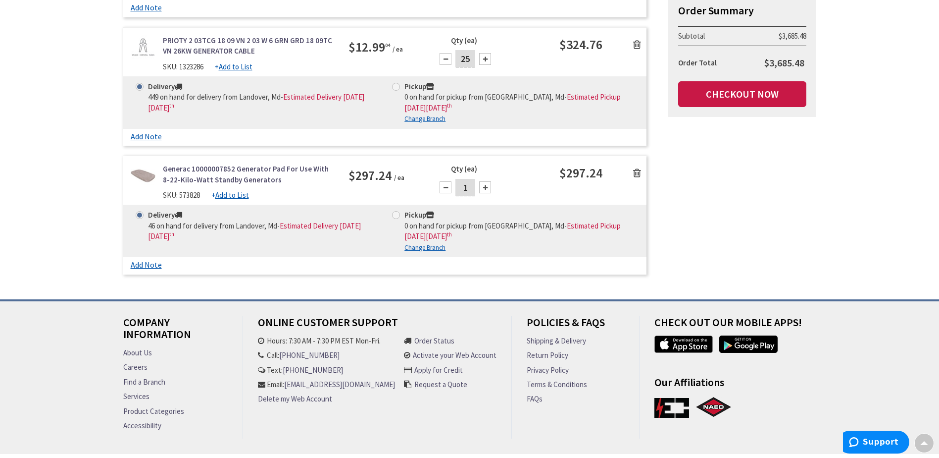
click at [633, 168] on icon at bounding box center [637, 173] width 8 height 10
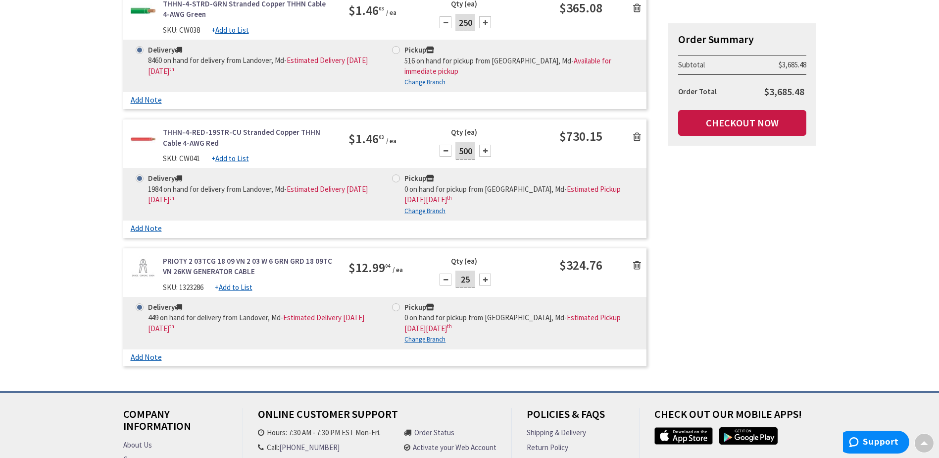
scroll to position [2010, 0]
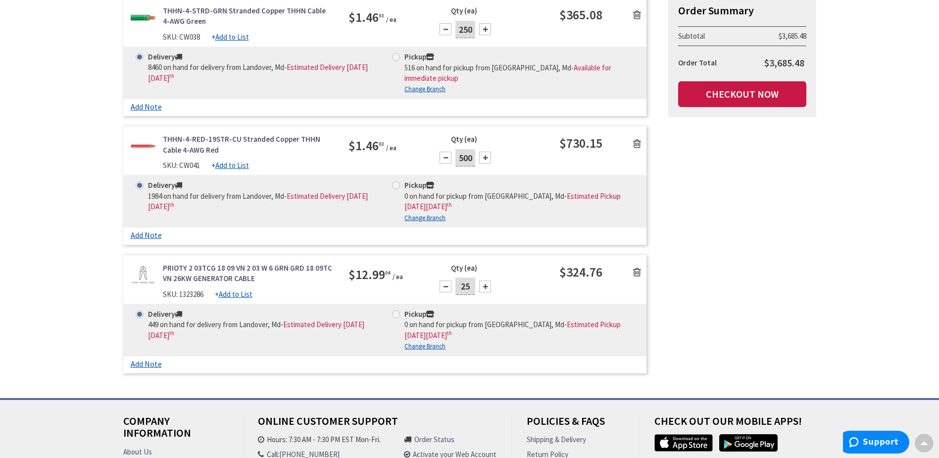
click at [637, 267] on icon at bounding box center [637, 272] width 8 height 10
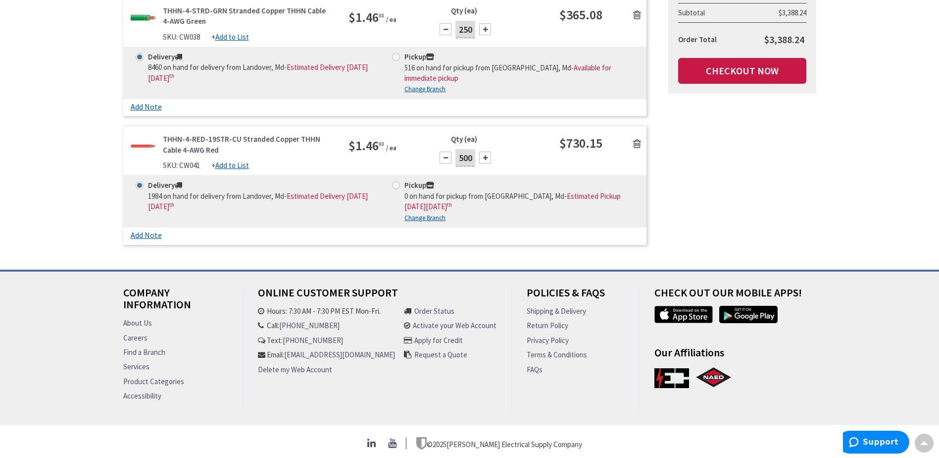
scroll to position [1981, 0]
